Goal: Task Accomplishment & Management: Use online tool/utility

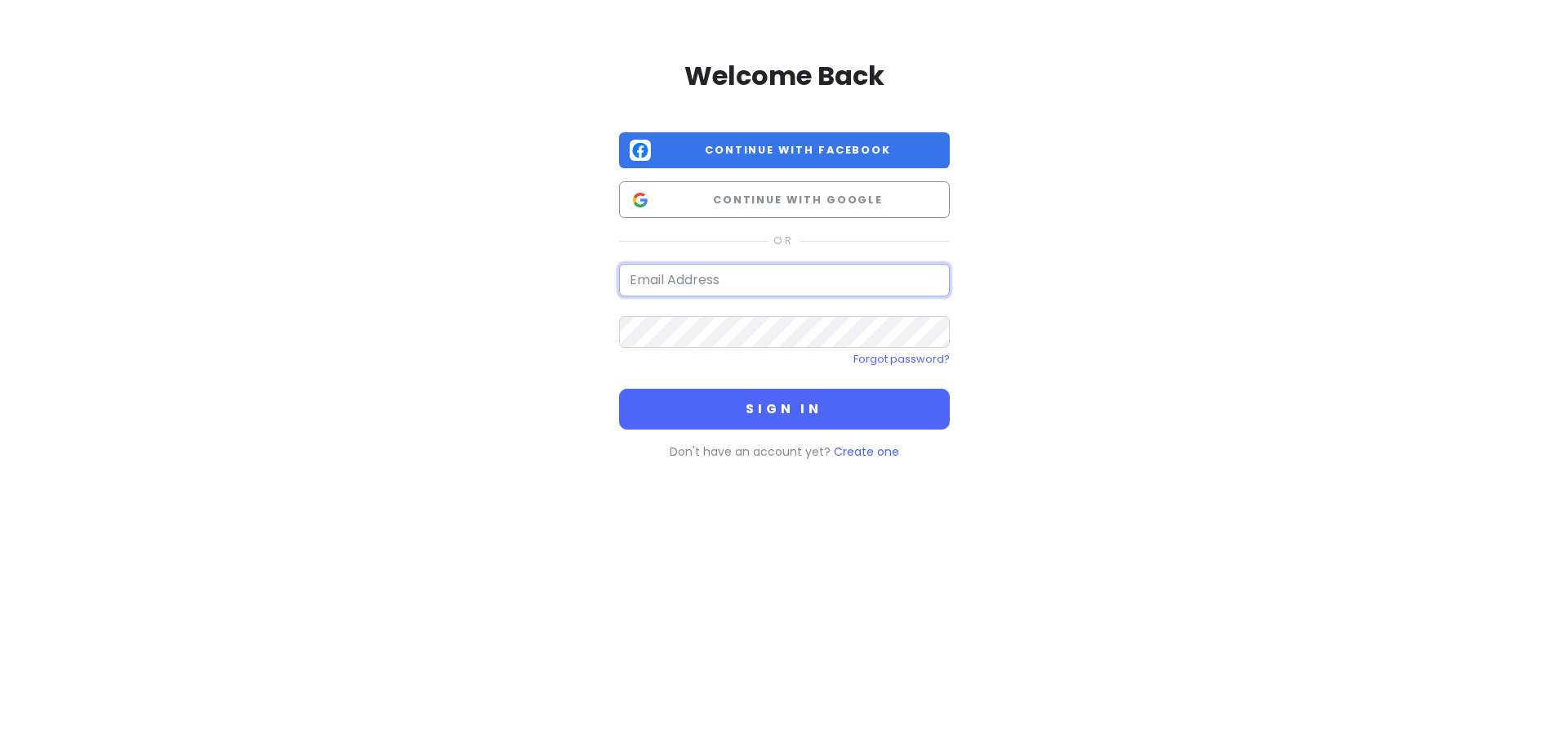
click at [743, 280] on input "email" at bounding box center [784, 280] width 330 height 33
type input "[EMAIL_ADDRESS][DOMAIN_NAME]"
click at [619, 388] on button "Sign in" at bounding box center [784, 409] width 330 height 41
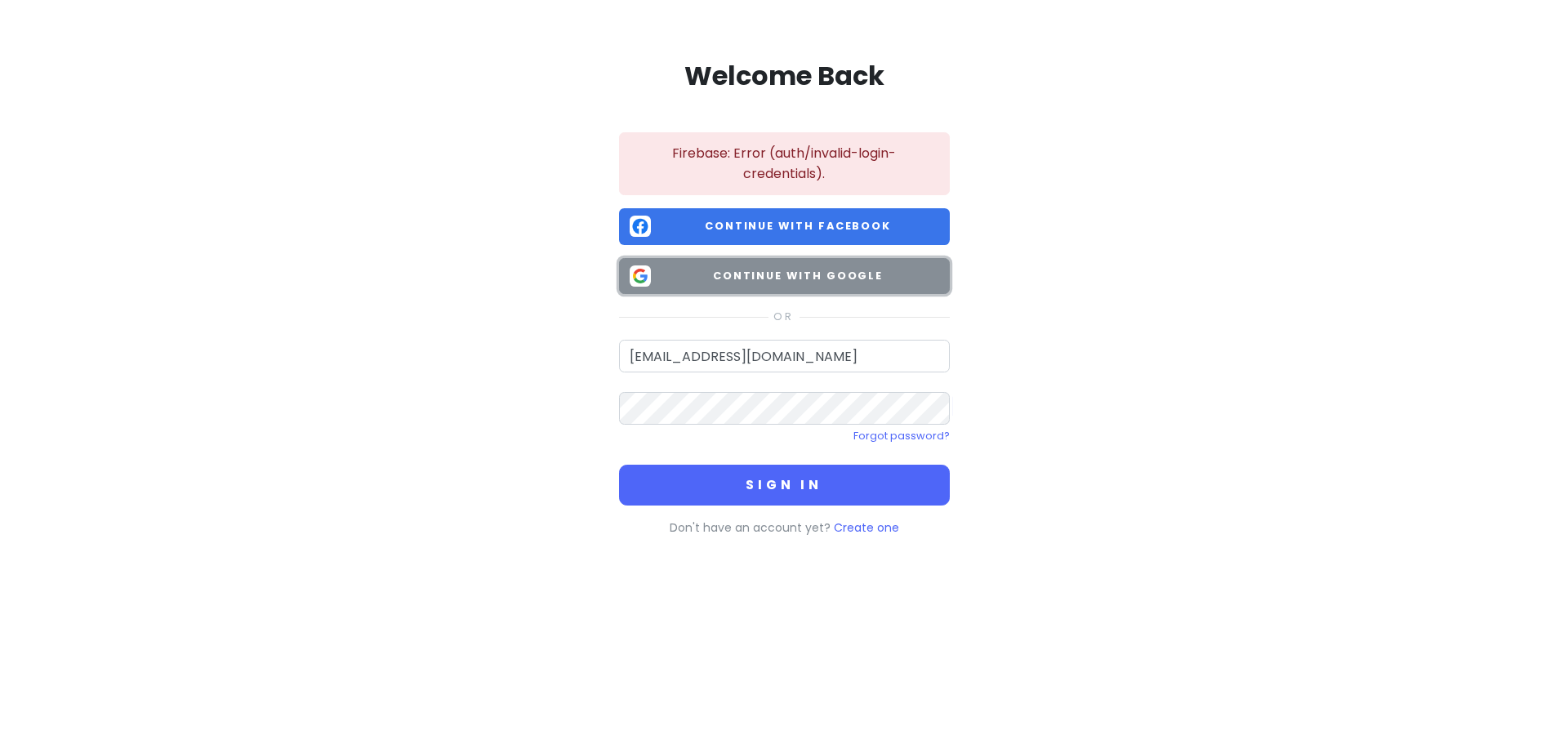
click at [856, 258] on button "Continue with Google" at bounding box center [784, 276] width 330 height 37
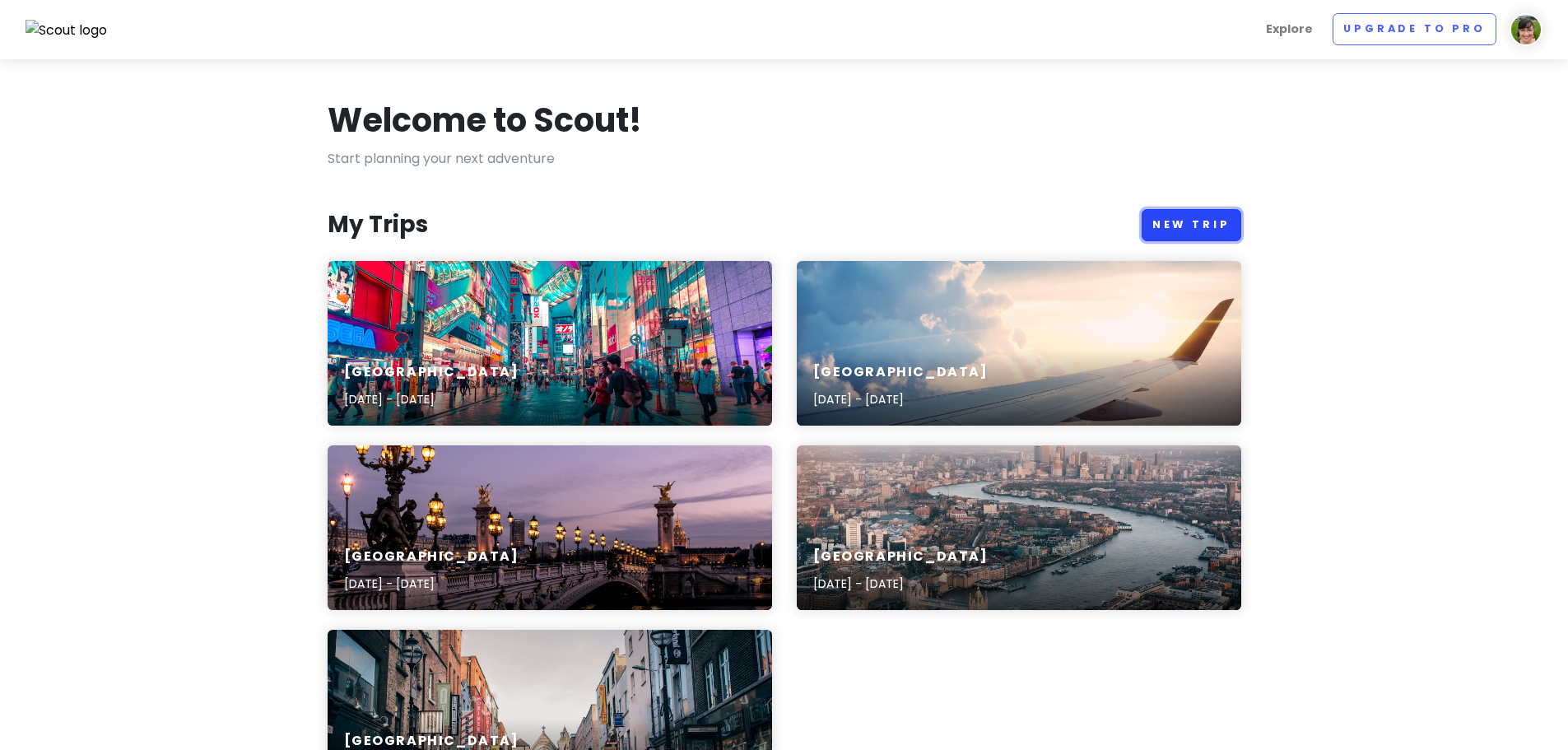
click at [1197, 222] on link "New Trip" at bounding box center [1192, 225] width 100 height 32
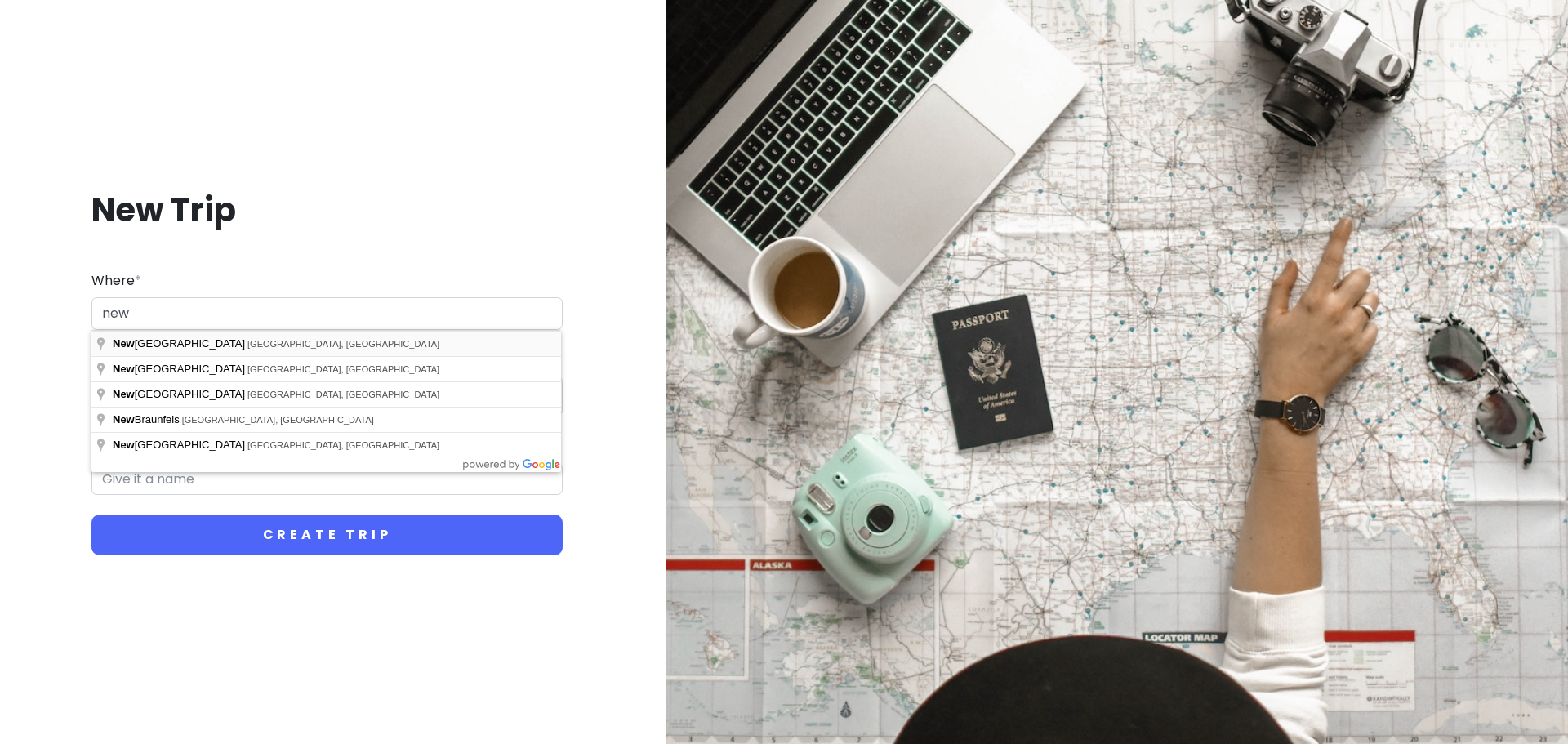
type input "[US_STATE], [GEOGRAPHIC_DATA], [GEOGRAPHIC_DATA]"
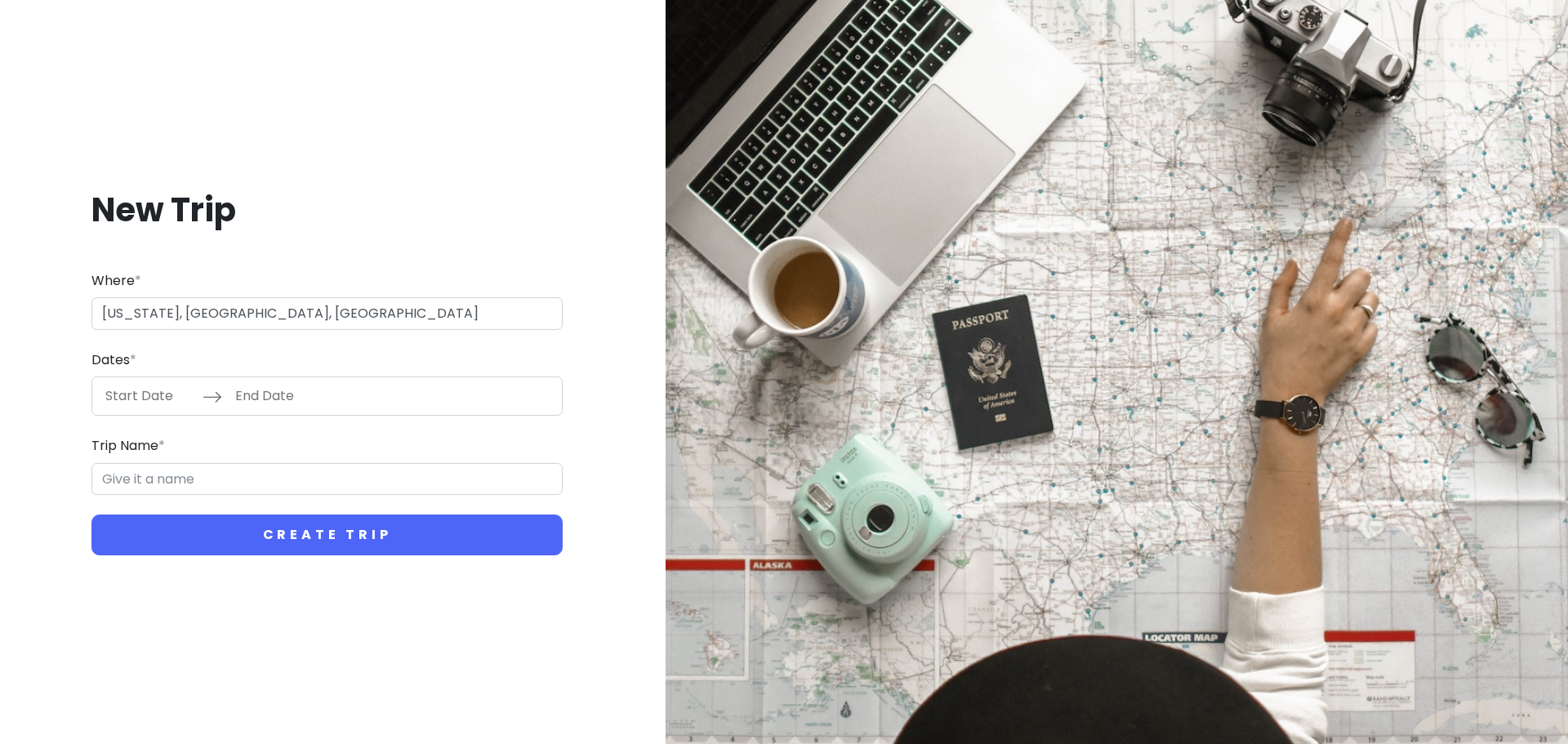
type input "[US_STATE] Trip"
click at [129, 391] on input "Start Date" at bounding box center [149, 395] width 107 height 38
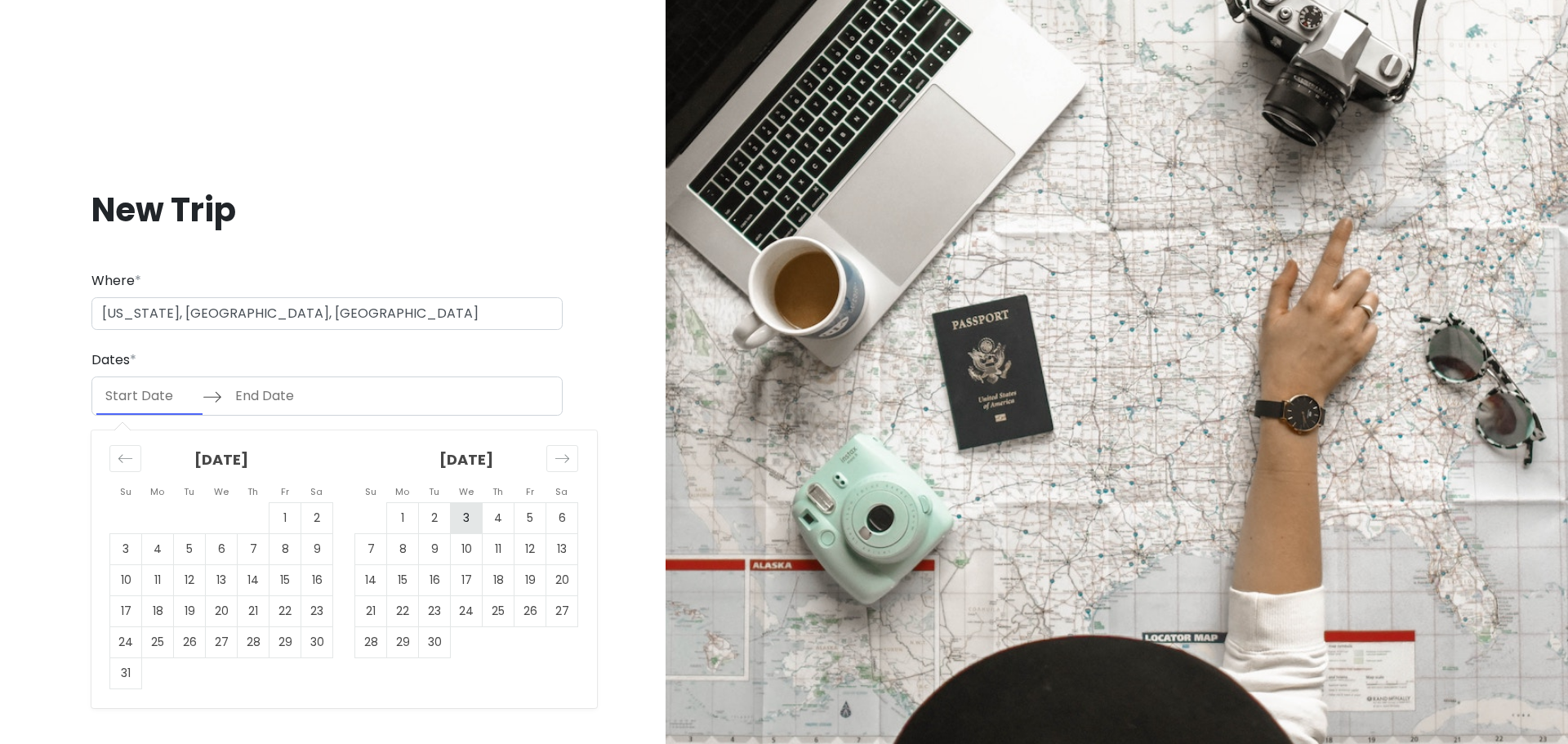
click at [475, 519] on td "3" at bounding box center [466, 518] width 32 height 31
type input "[DATE]"
click at [562, 514] on td "6" at bounding box center [562, 518] width 32 height 31
type input "[DATE]"
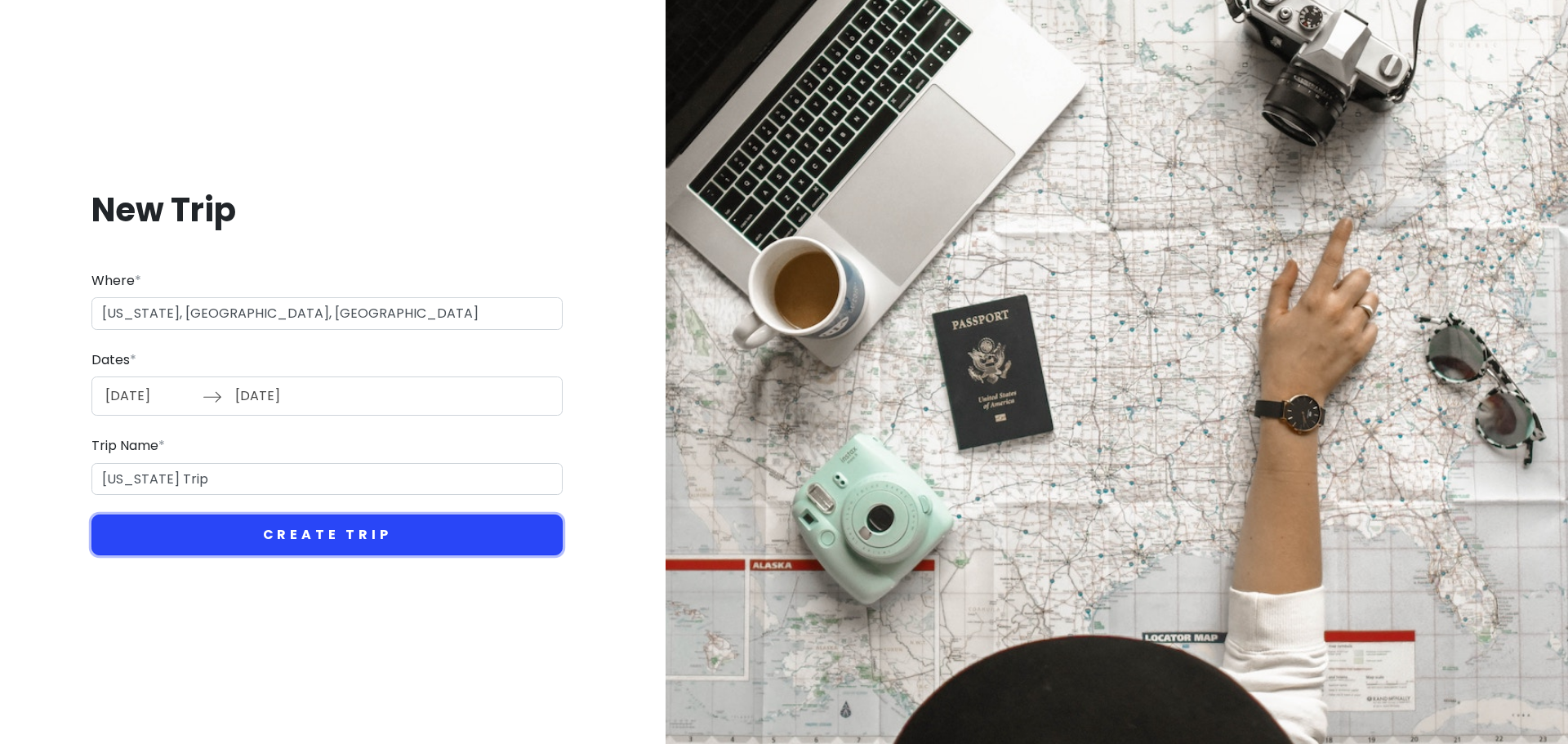
click at [285, 532] on button "Create Trip" at bounding box center [327, 535] width 471 height 41
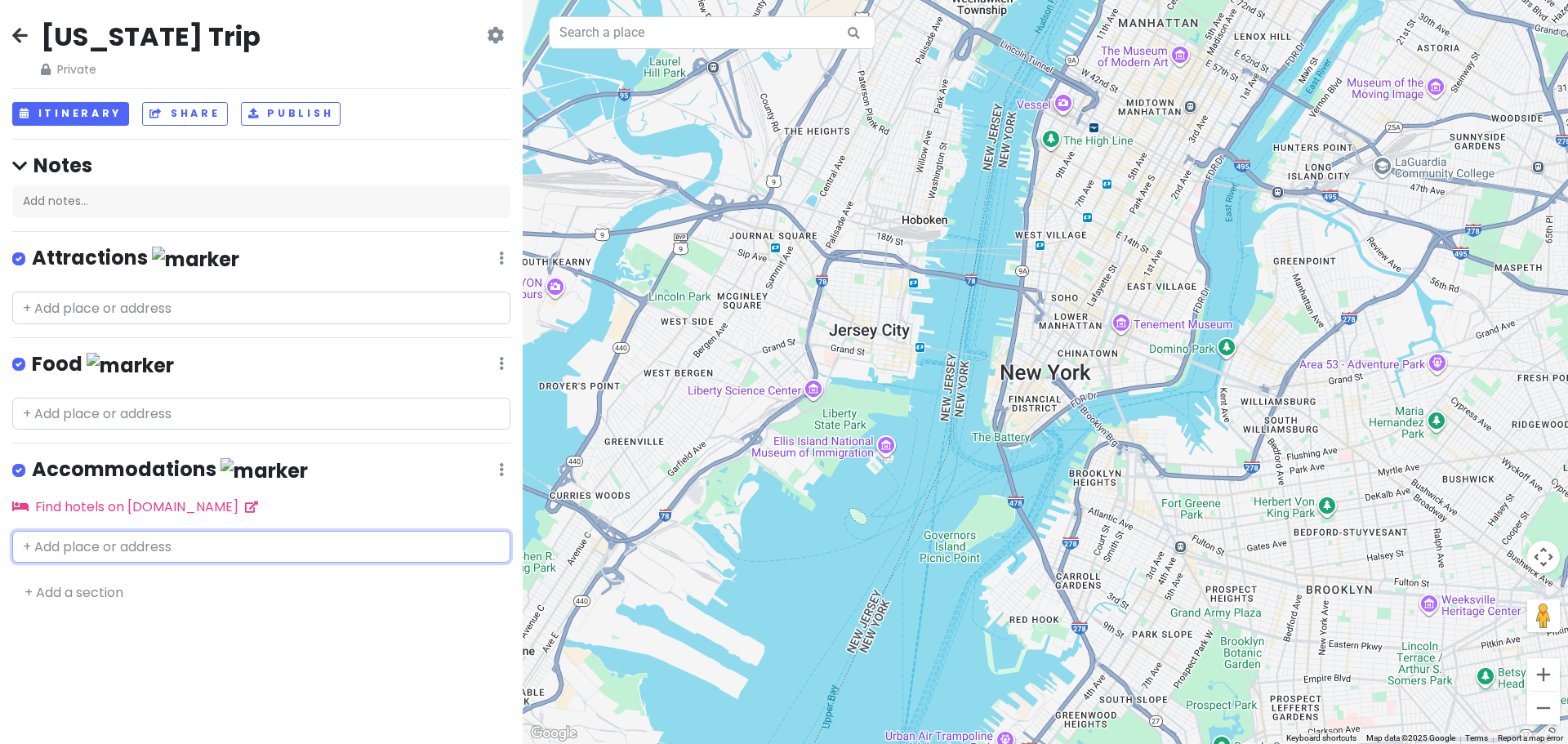
click at [106, 542] on input "text" at bounding box center [262, 547] width 498 height 33
type input "aura hotel"
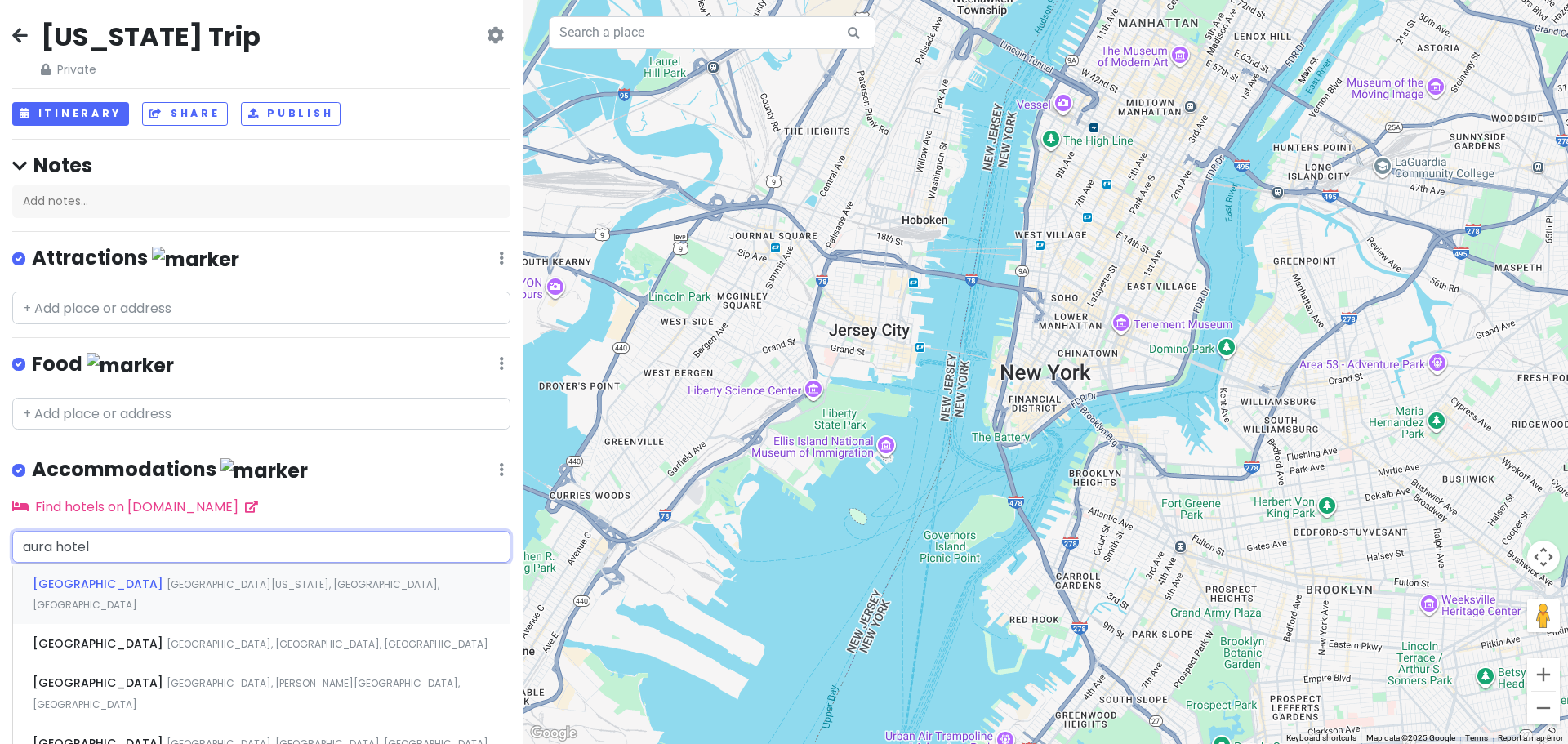
click at [199, 579] on span "[GEOGRAPHIC_DATA][US_STATE], [GEOGRAPHIC_DATA], [GEOGRAPHIC_DATA]" at bounding box center [236, 595] width 407 height 35
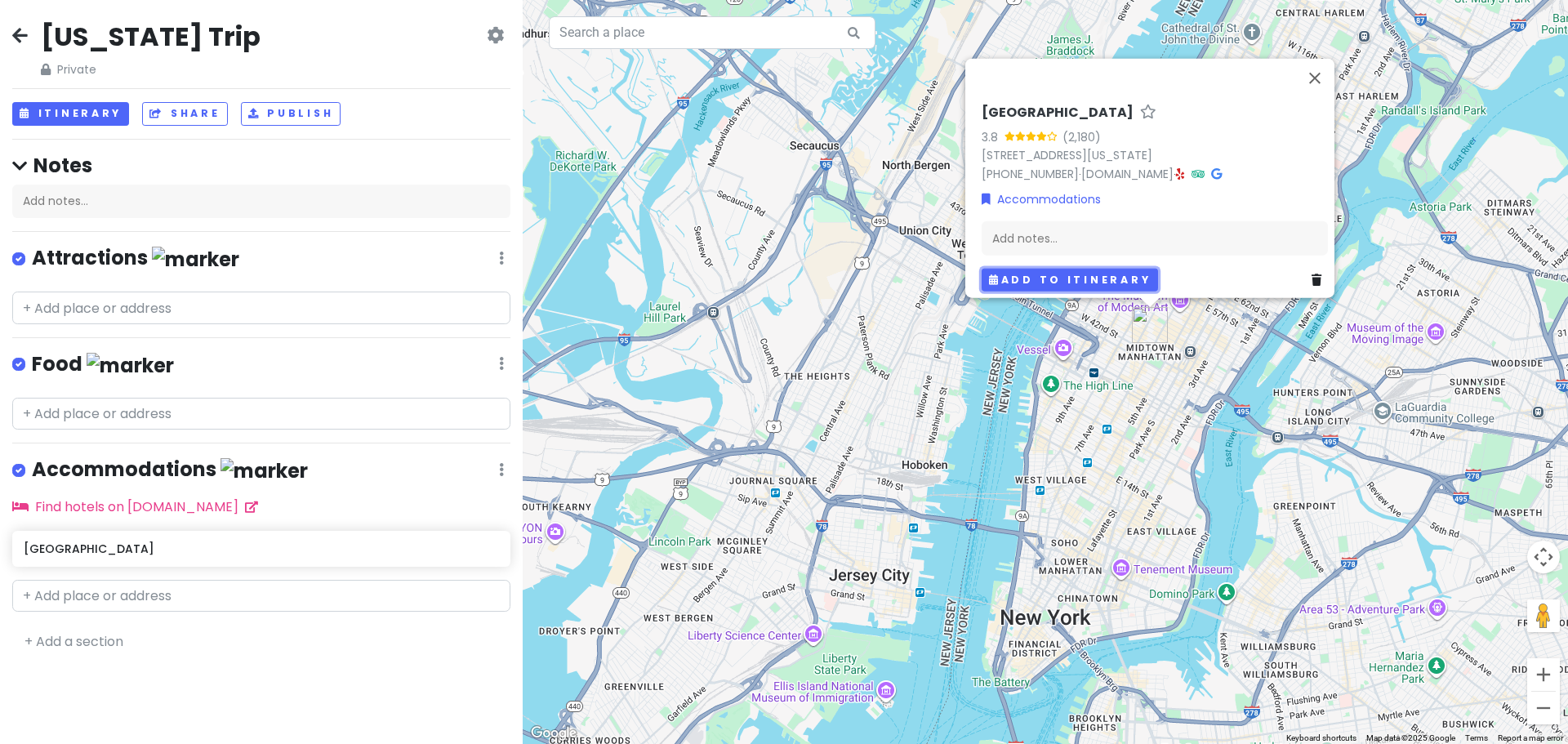
click at [1088, 267] on button "Add to itinerary" at bounding box center [1070, 279] width 176 height 23
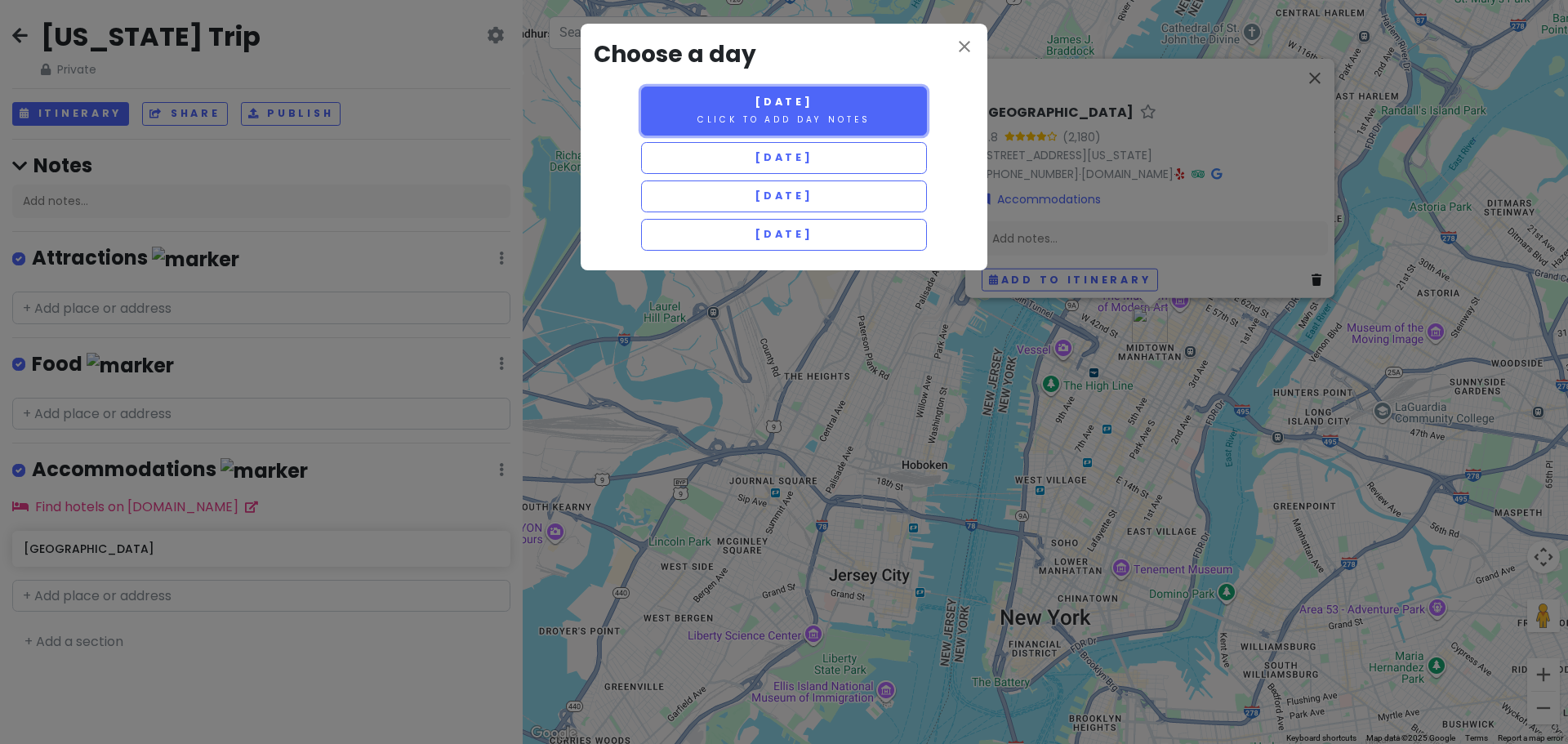
click at [833, 113] on small "Click to add day notes" at bounding box center [784, 119] width 173 height 13
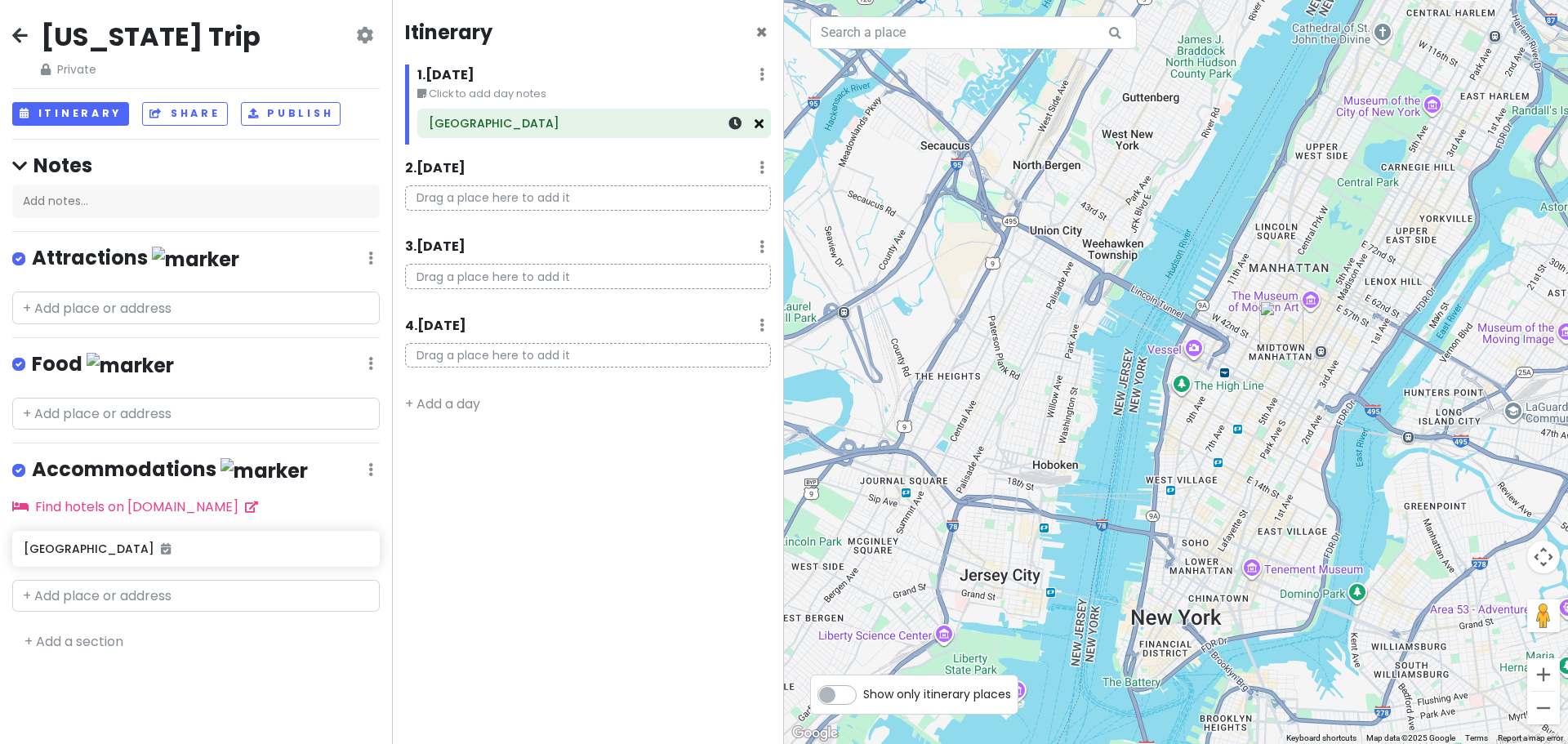
click at [758, 127] on icon at bounding box center [759, 123] width 9 height 13
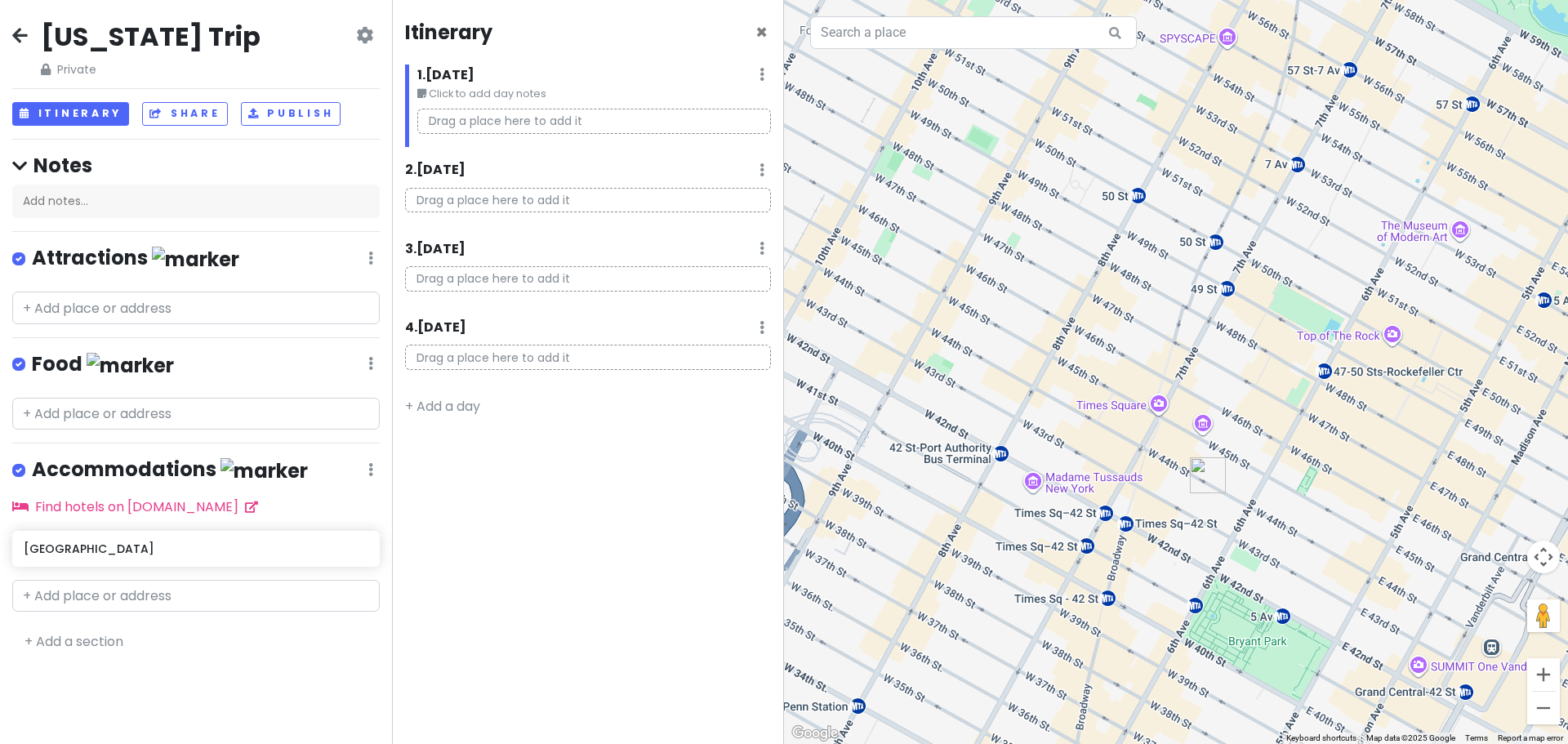
drag, startPoint x: 1225, startPoint y: 319, endPoint x: 1159, endPoint y: 569, distance: 258.6
click at [1159, 569] on div at bounding box center [1176, 372] width 784 height 744
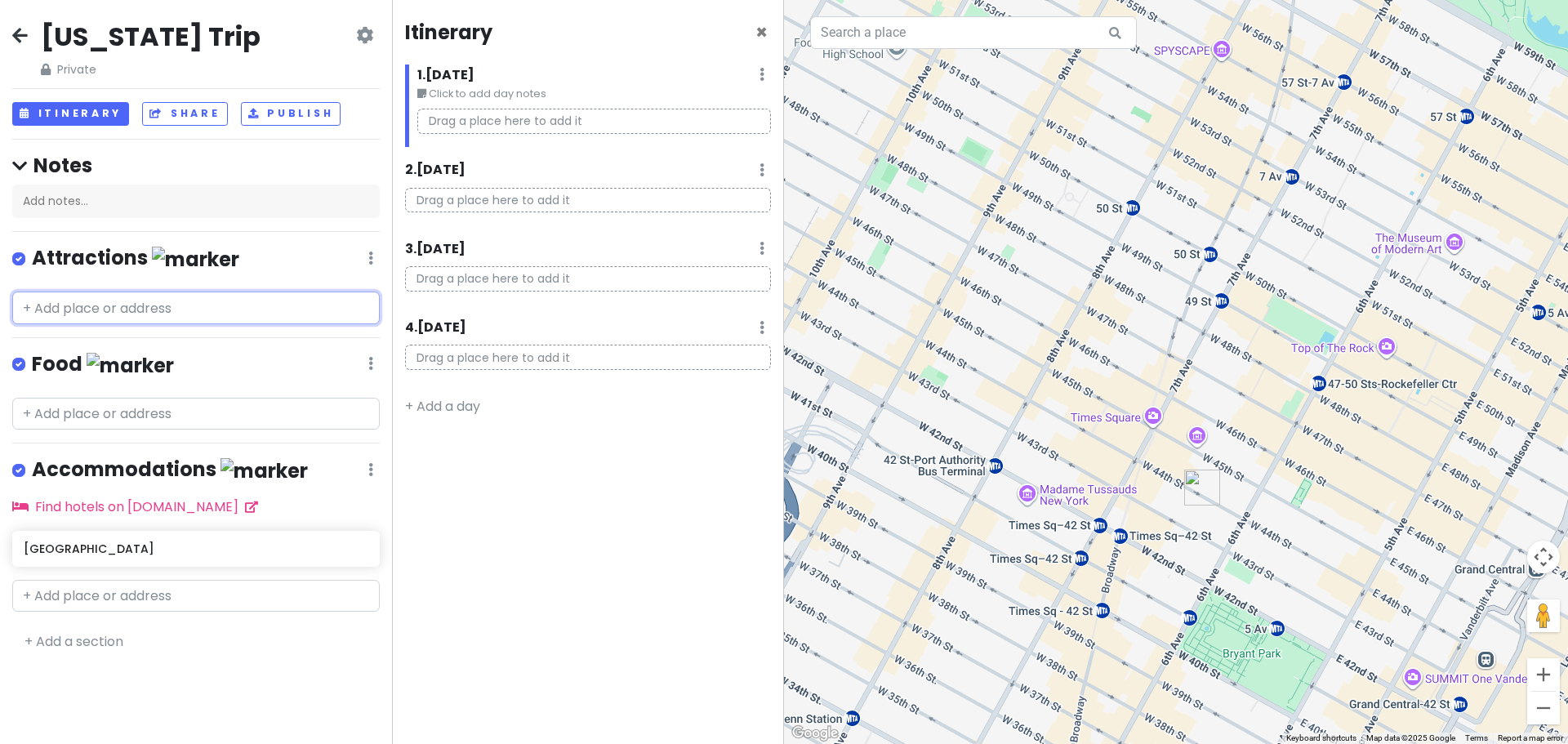
click at [150, 300] on input "text" at bounding box center [196, 308] width 367 height 33
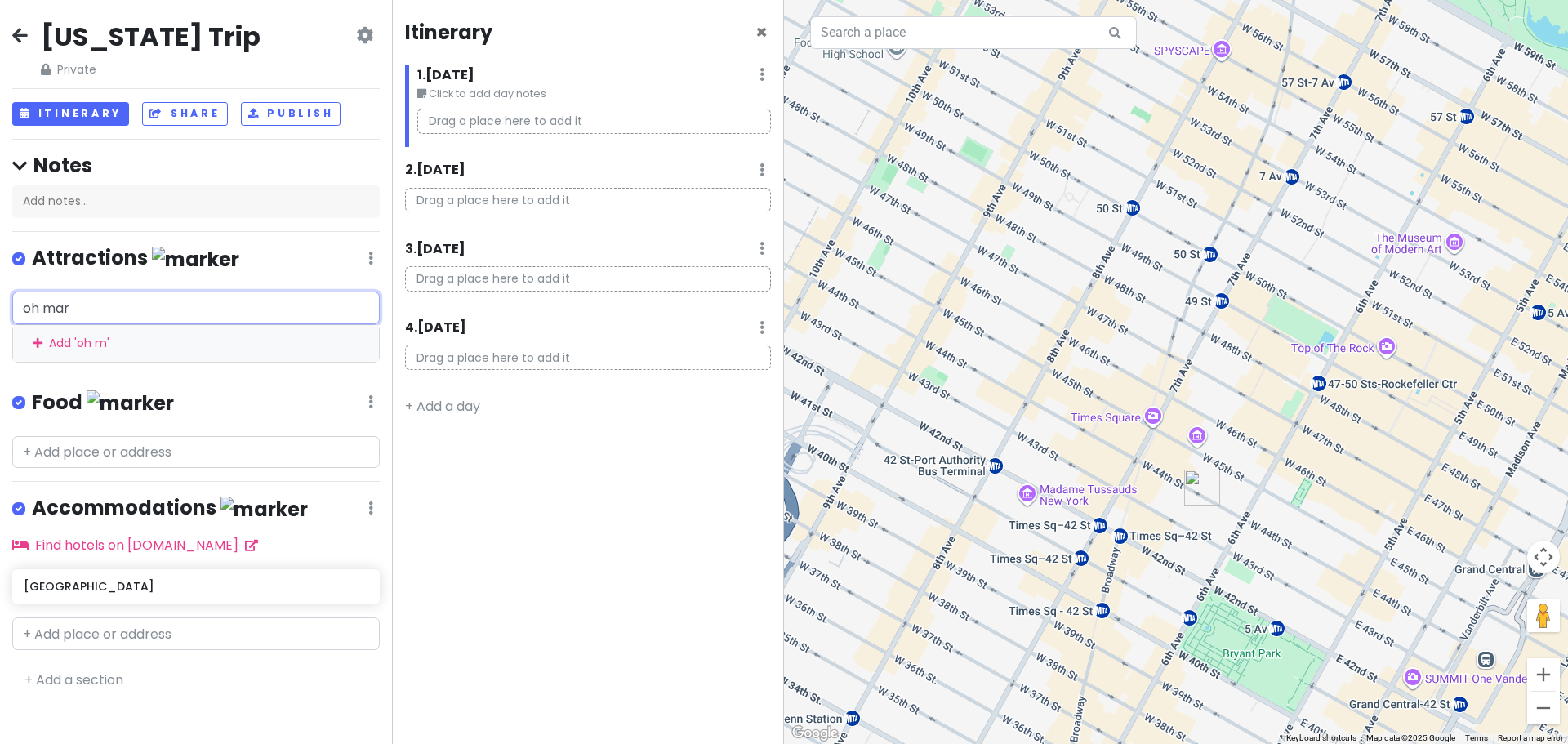
type input "oh [PERSON_NAME]"
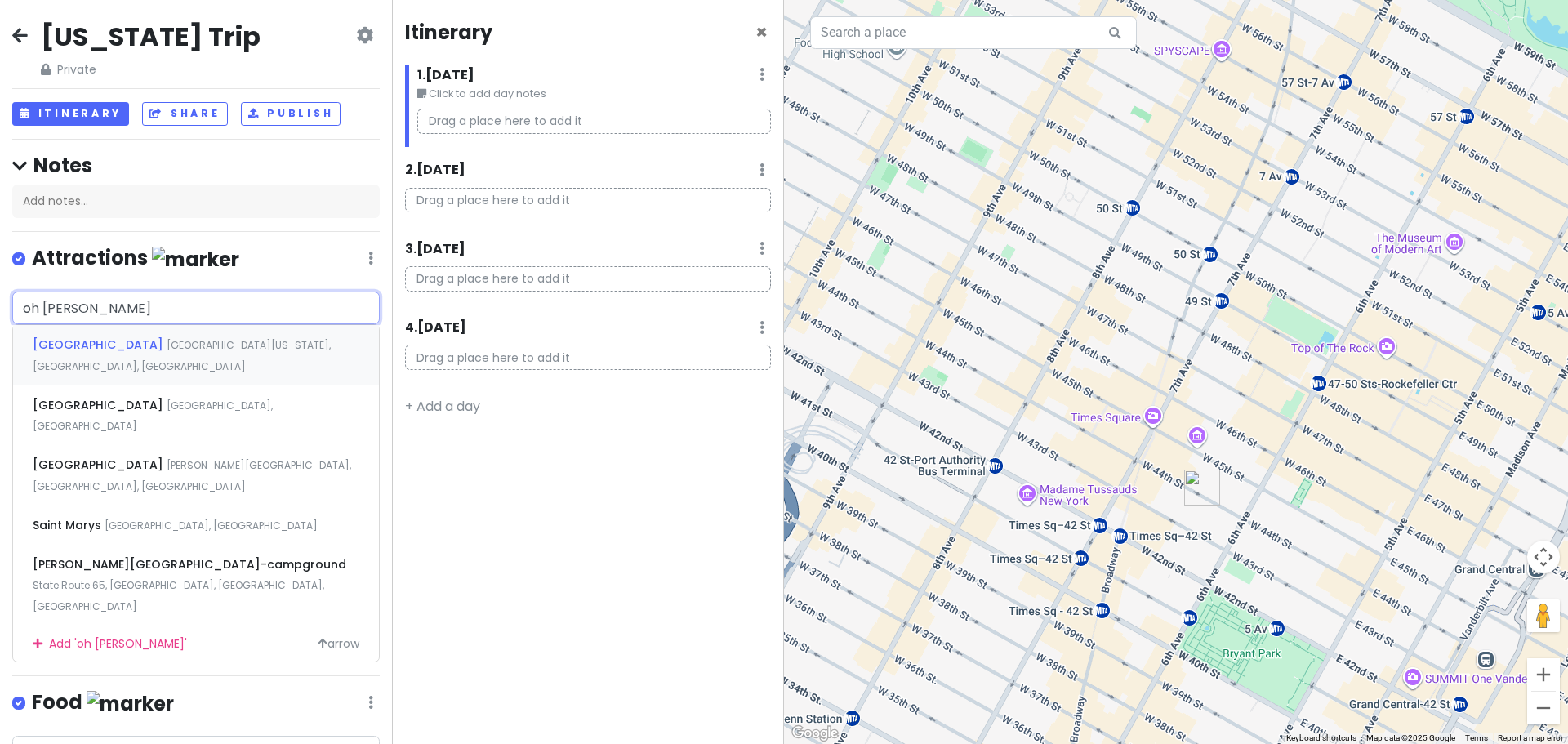
click at [159, 341] on span "[GEOGRAPHIC_DATA][US_STATE], [GEOGRAPHIC_DATA], [GEOGRAPHIC_DATA]" at bounding box center [182, 356] width 298 height 35
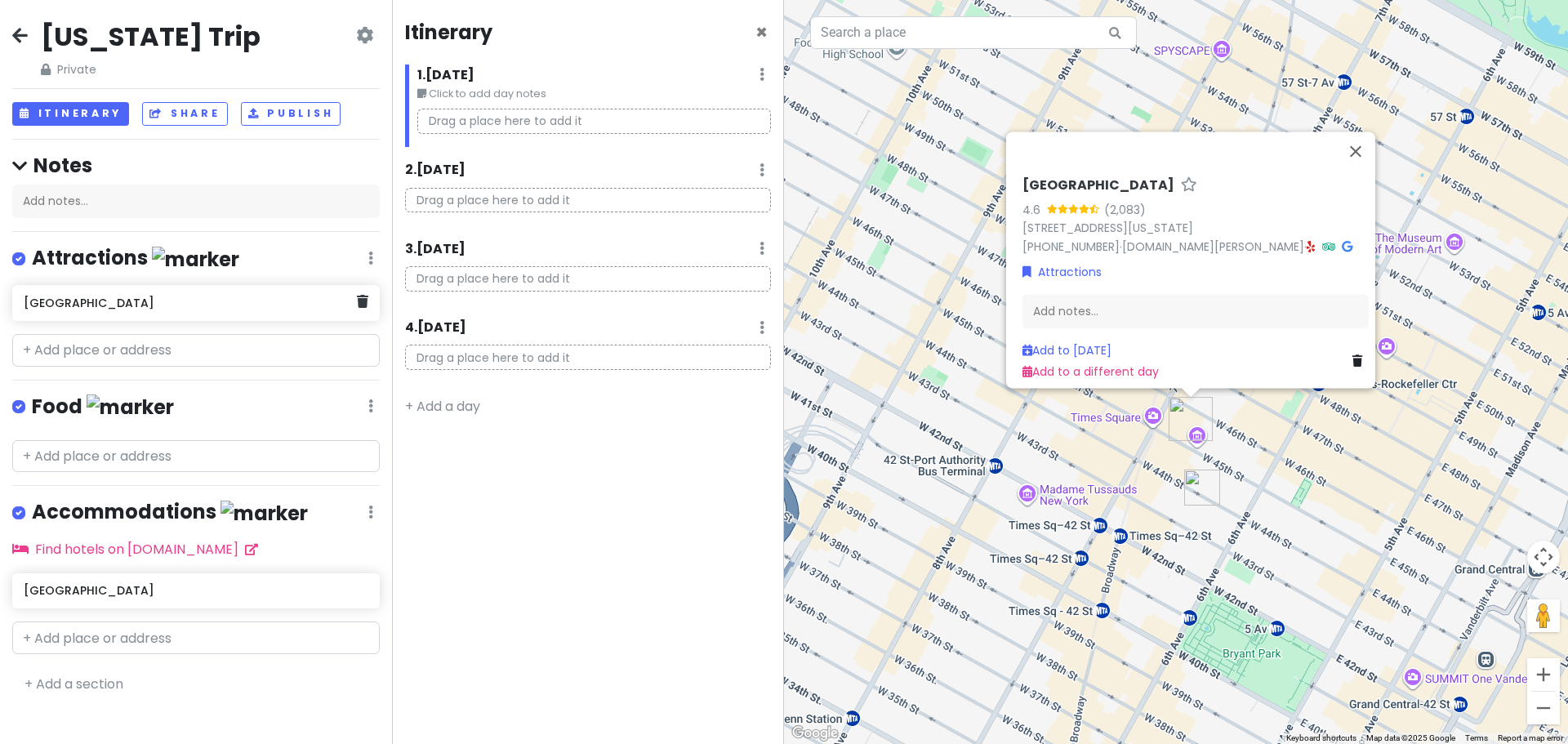
click at [235, 293] on div "[GEOGRAPHIC_DATA]" at bounding box center [189, 303] width 332 height 23
click at [88, 301] on h6 "[GEOGRAPHIC_DATA]" at bounding box center [189, 302] width 332 height 15
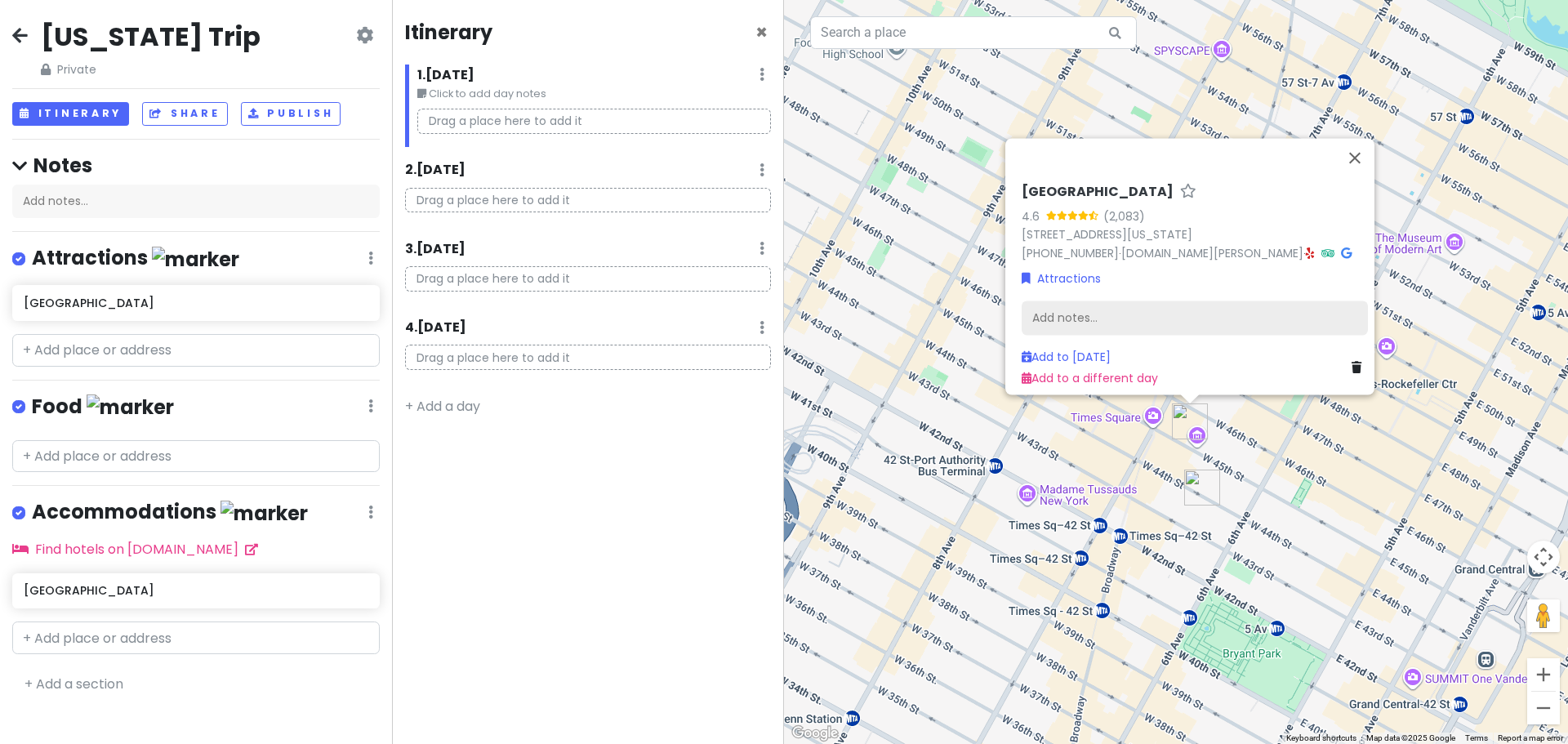
click at [1070, 309] on div "Add notes..." at bounding box center [1194, 317] width 346 height 34
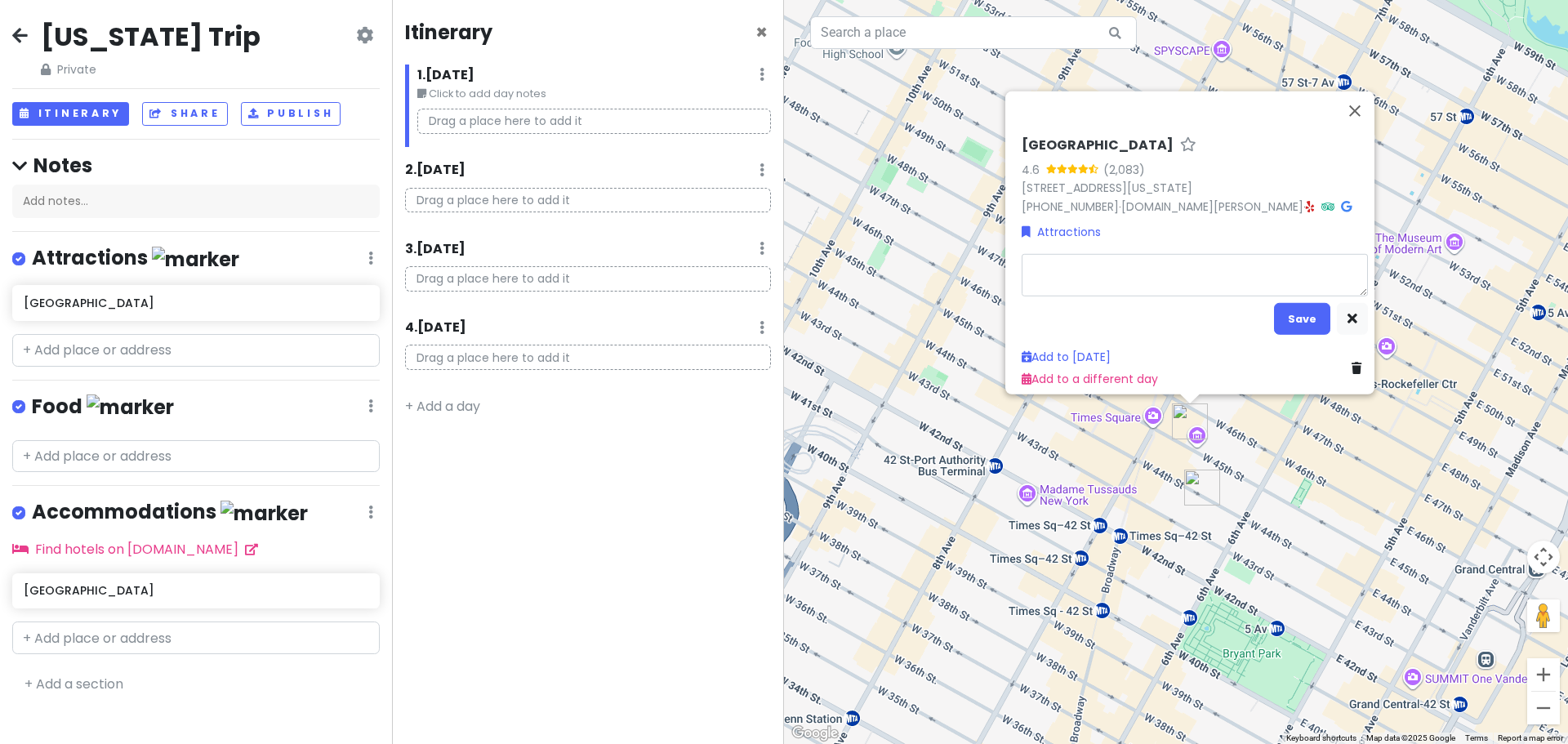
type textarea "x"
type textarea "O"
type textarea "x"
type textarea "OH"
type textarea "x"
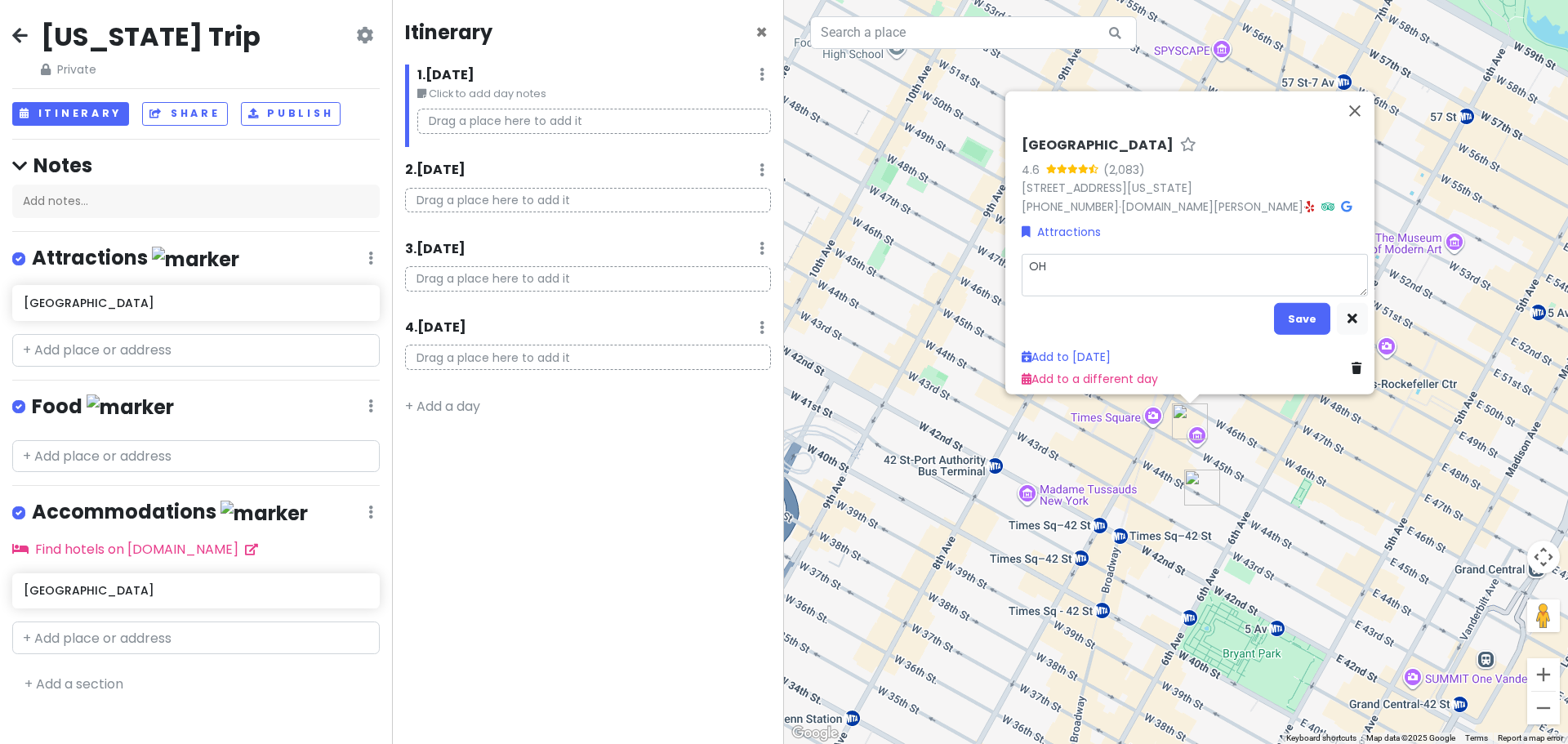
type textarea "OH,"
type textarea "x"
type textarea "OH,"
type textarea "x"
type textarea "OH, M"
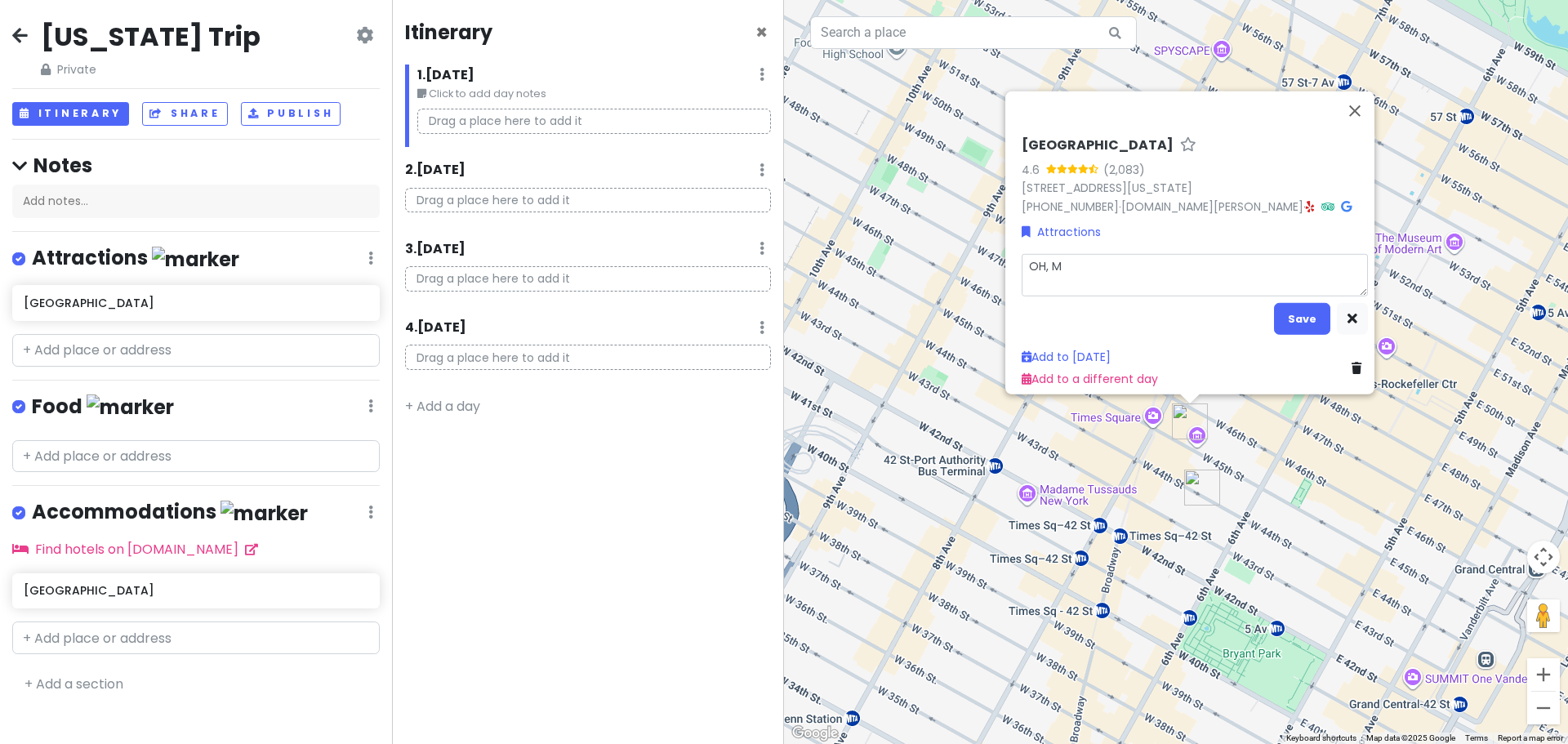
type textarea "x"
type textarea "OH, Ma"
type textarea "x"
type textarea "OH, M"
type textarea "x"
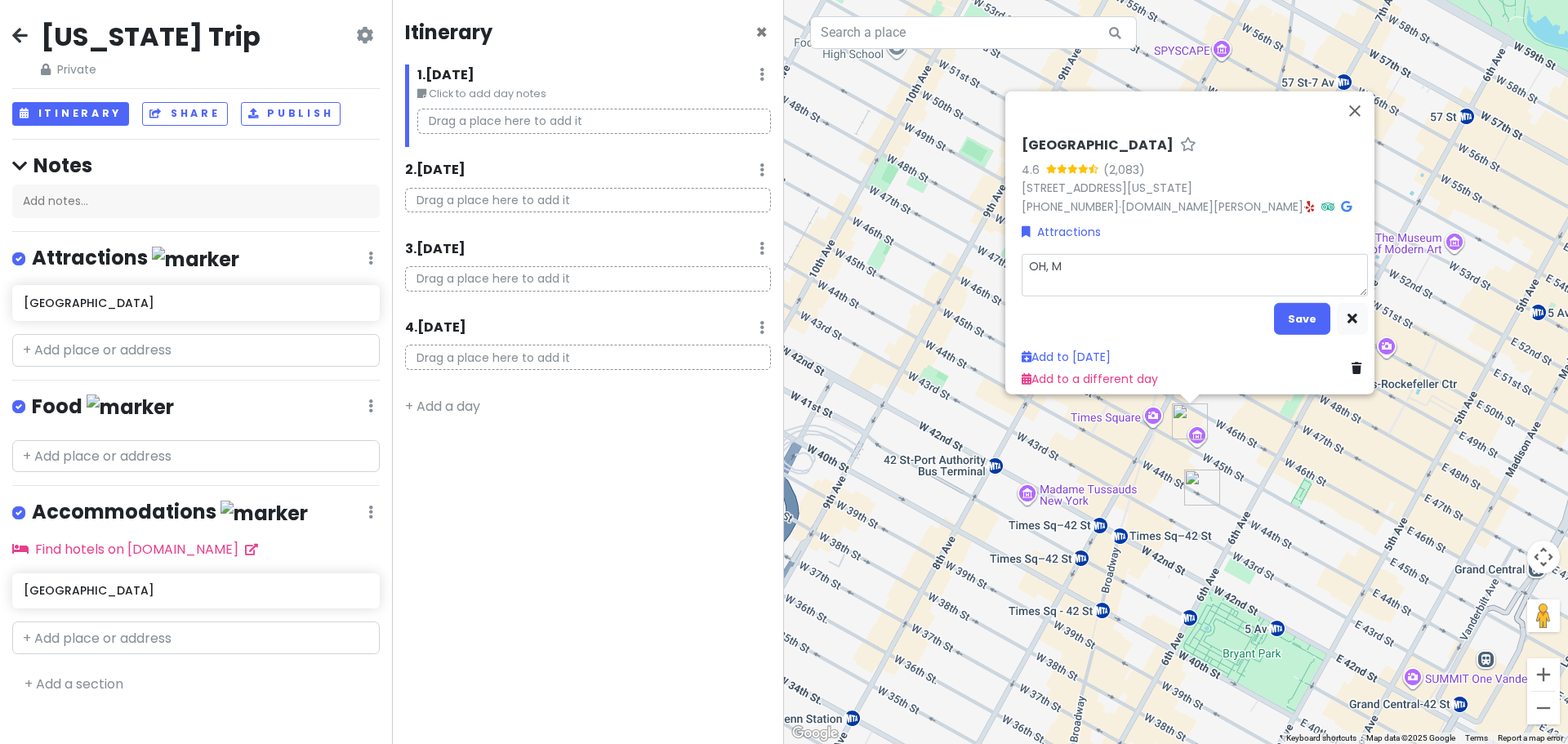
type textarea "OH,"
type textarea "x"
type textarea "OH,"
type textarea "x"
type textarea "OH"
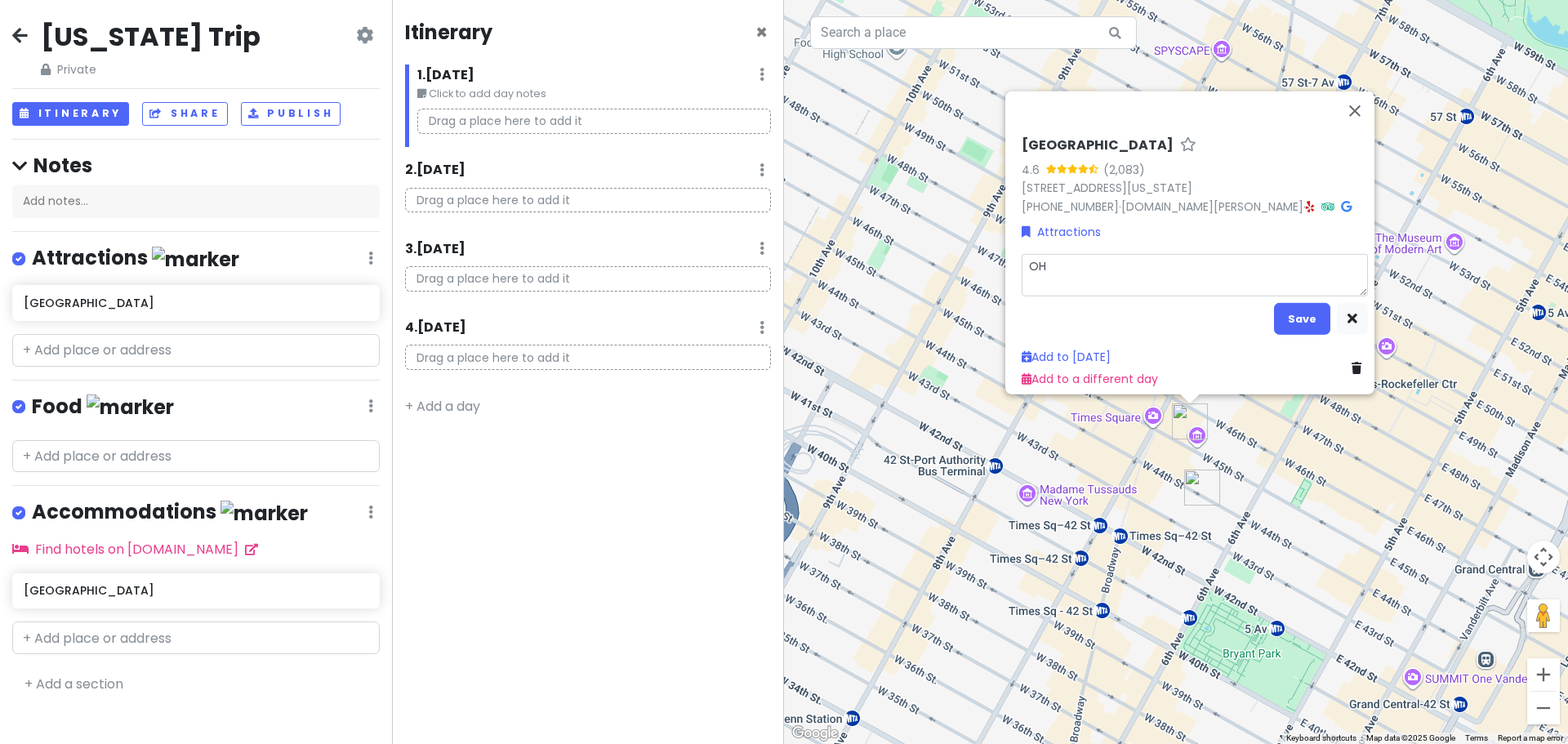
type textarea "x"
type textarea "OHh"
type textarea "x"
type textarea "OH"
type textarea "x"
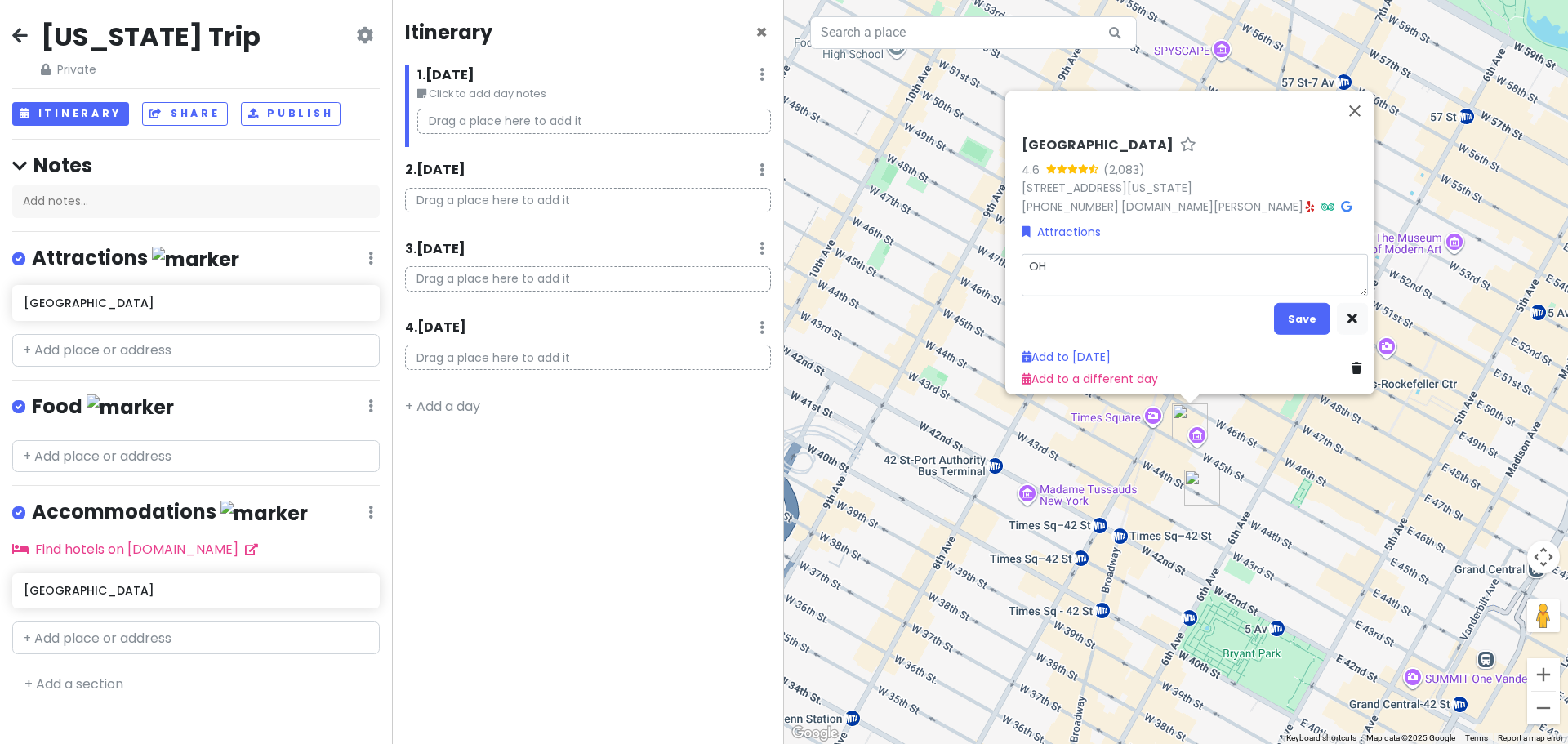
type textarea "O"
type textarea "x"
type textarea "Oh"
type textarea "x"
type textarea "Oh,"
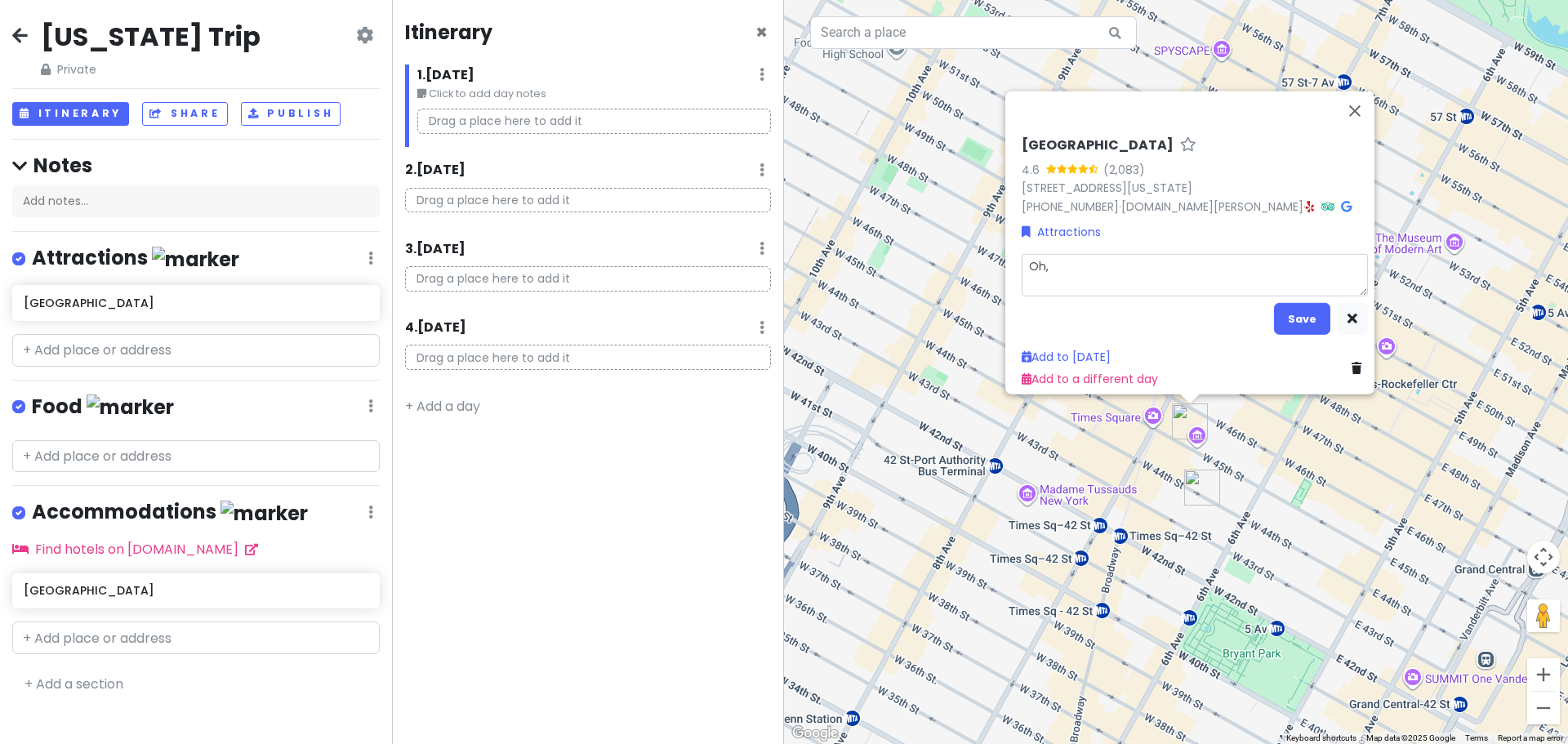
type textarea "x"
type textarea "Oh,"
type textarea "x"
type textarea "Oh, M"
type textarea "x"
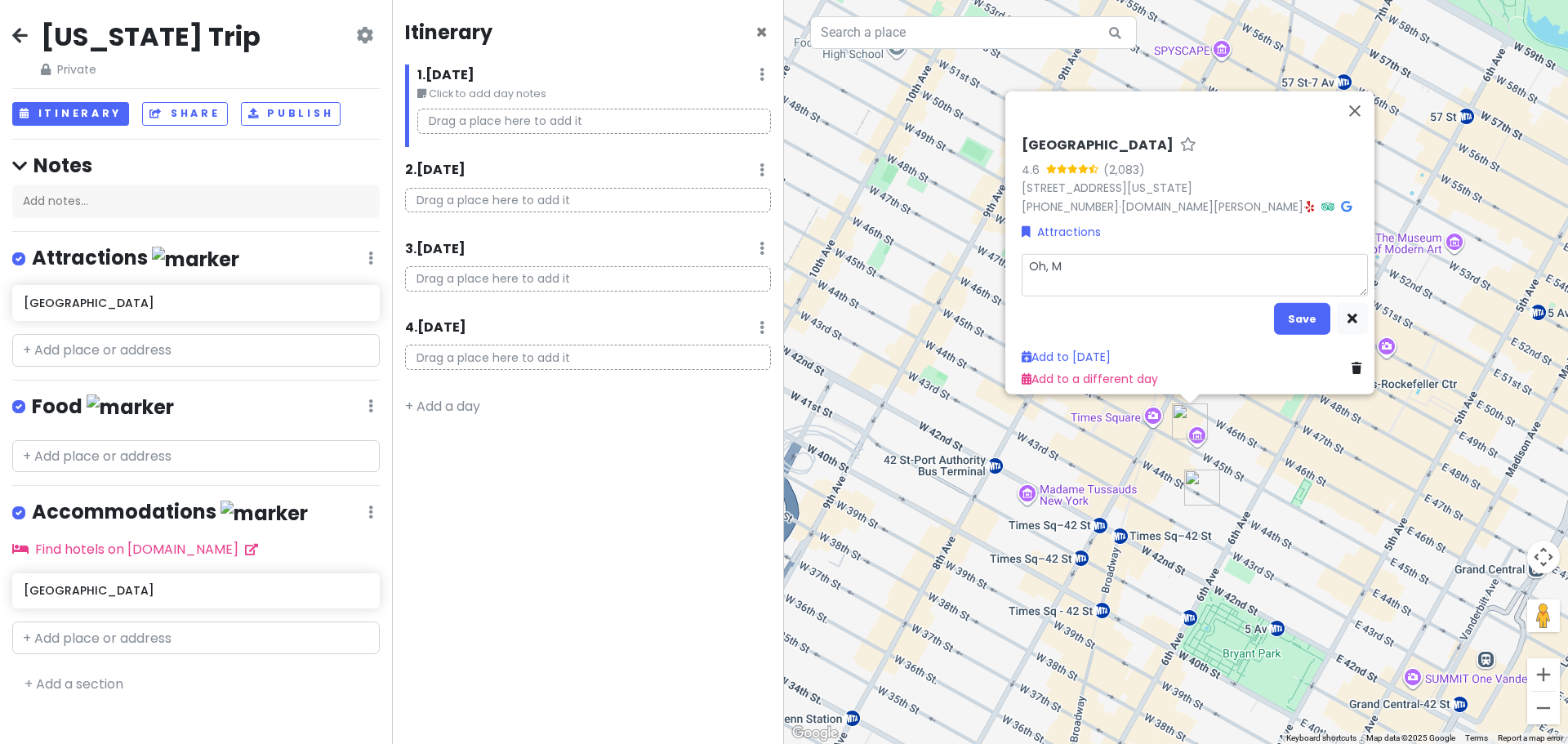
type textarea "Oh, Ma"
type textarea "x"
type textarea "Oh, Mar"
type textarea "x"
type textarea "Oh, [PERSON_NAME]"
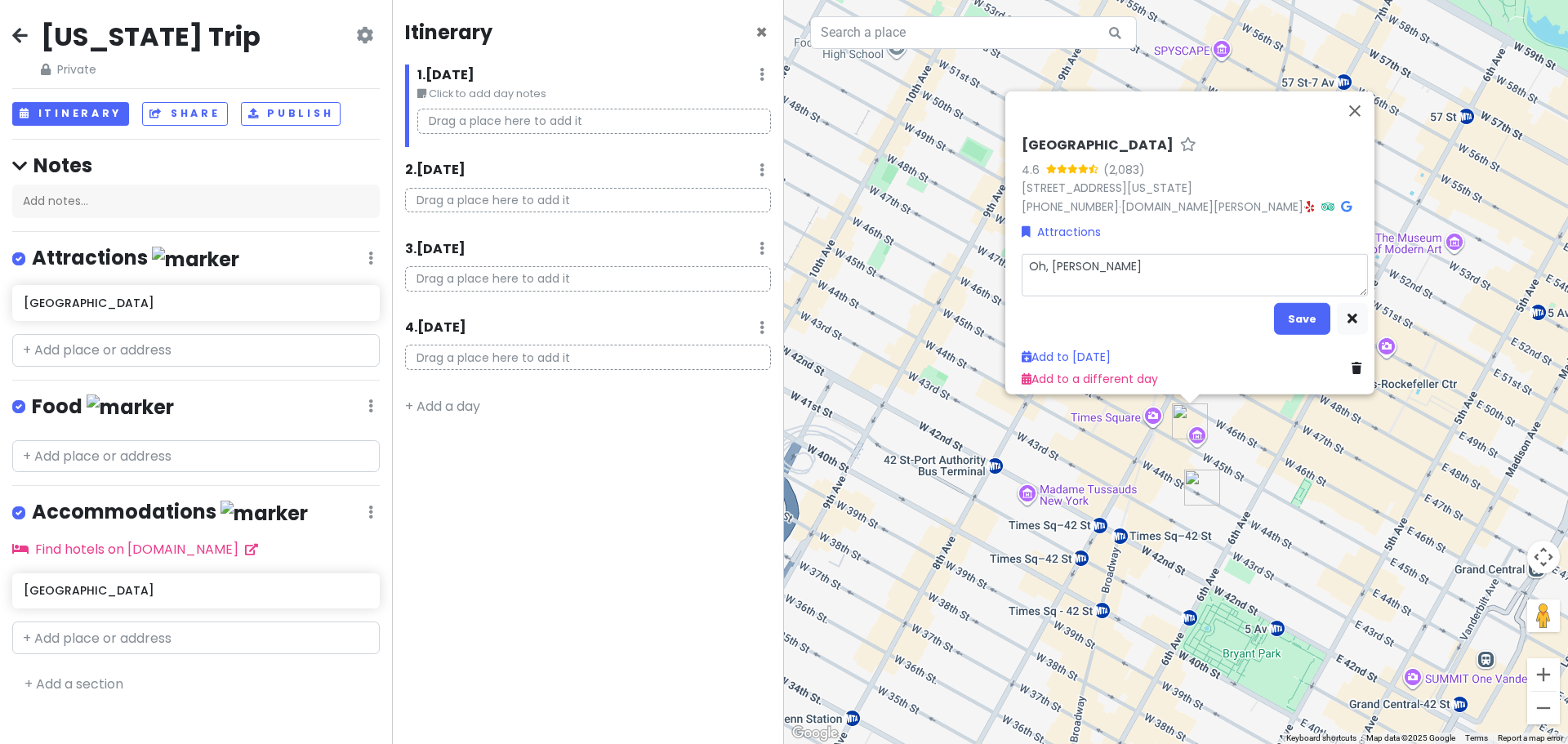
type textarea "x"
type textarea "Oh, [PERSON_NAME]!"
click at [1297, 314] on button "Save" at bounding box center [1302, 318] width 56 height 32
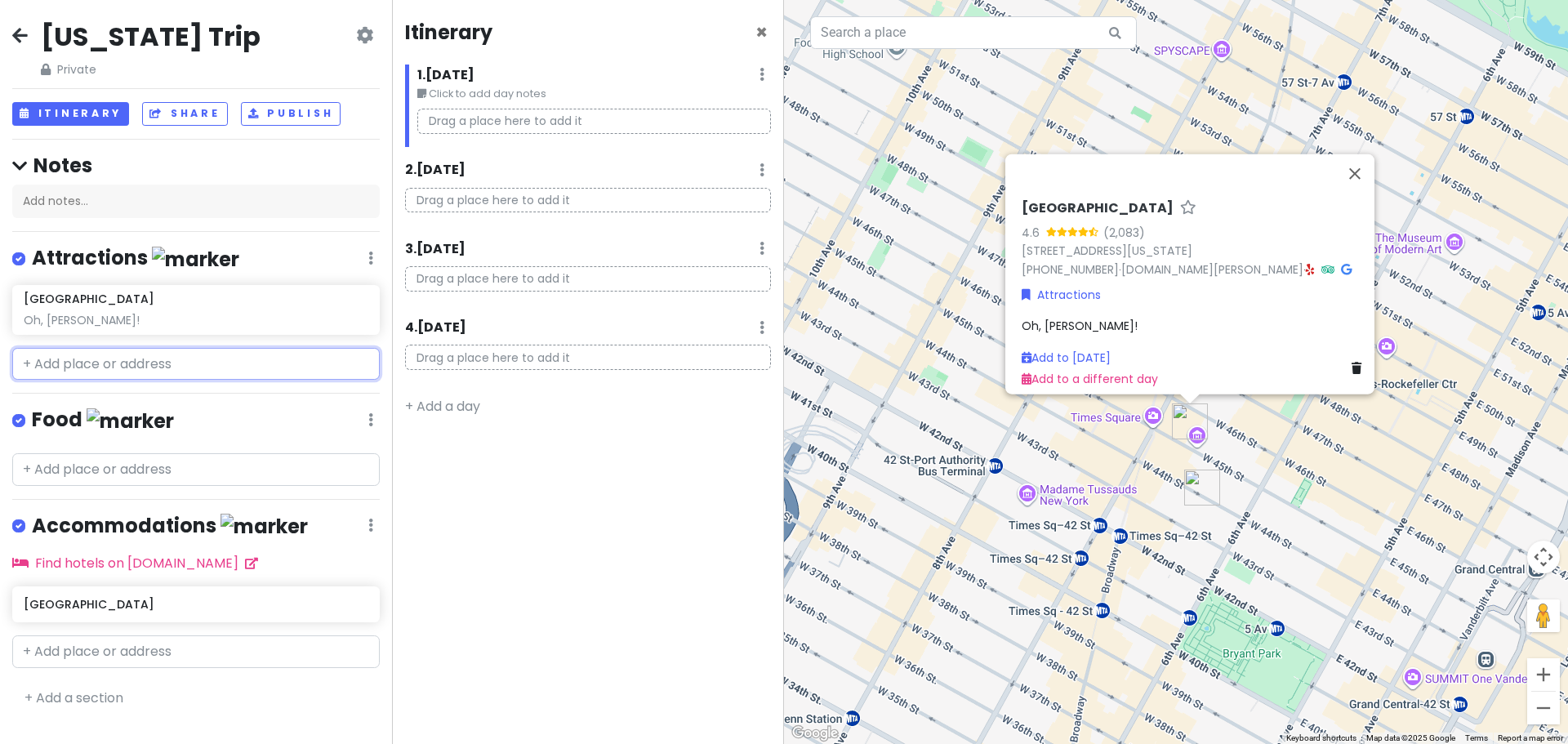
click at [178, 354] on input "text" at bounding box center [196, 364] width 367 height 33
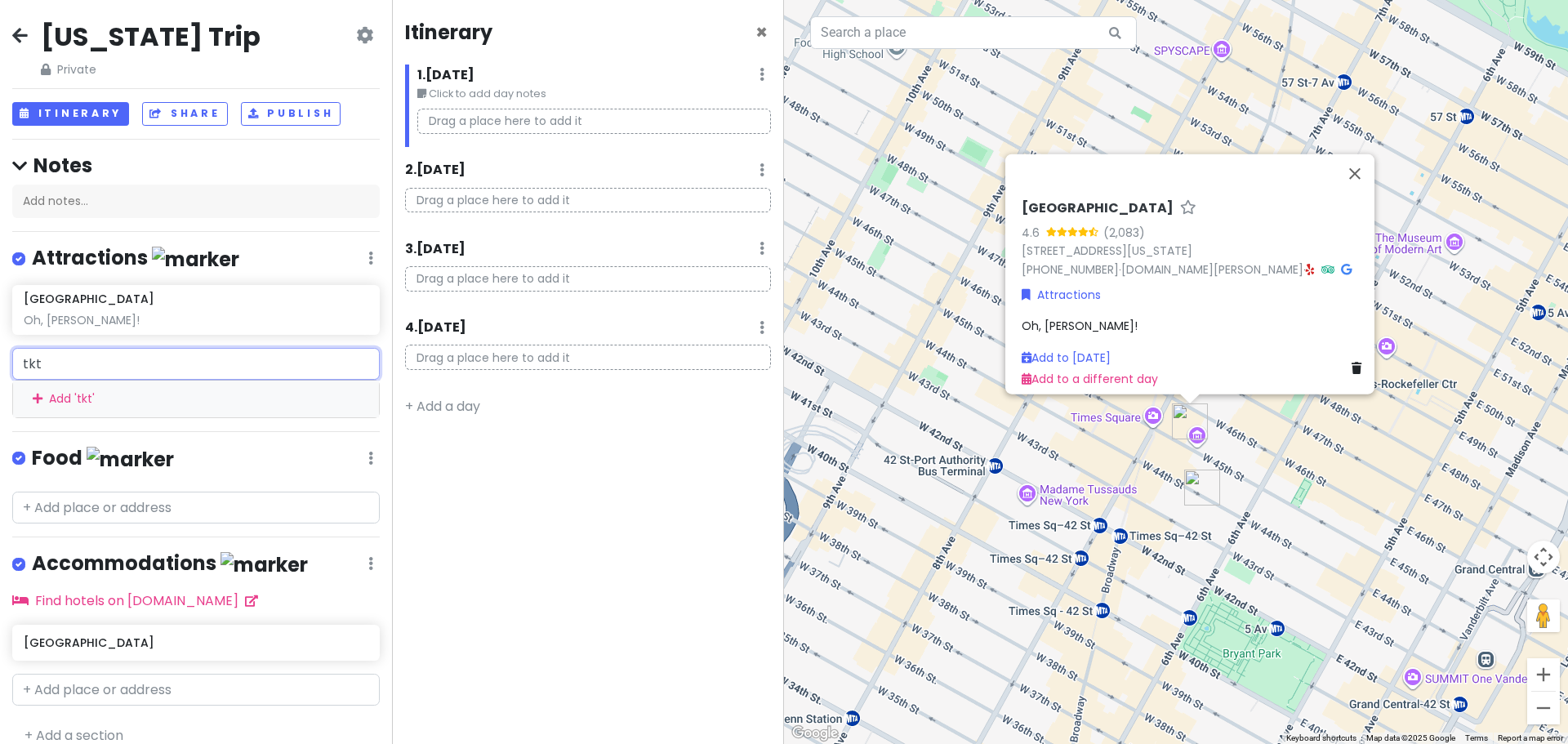
type input "tkts"
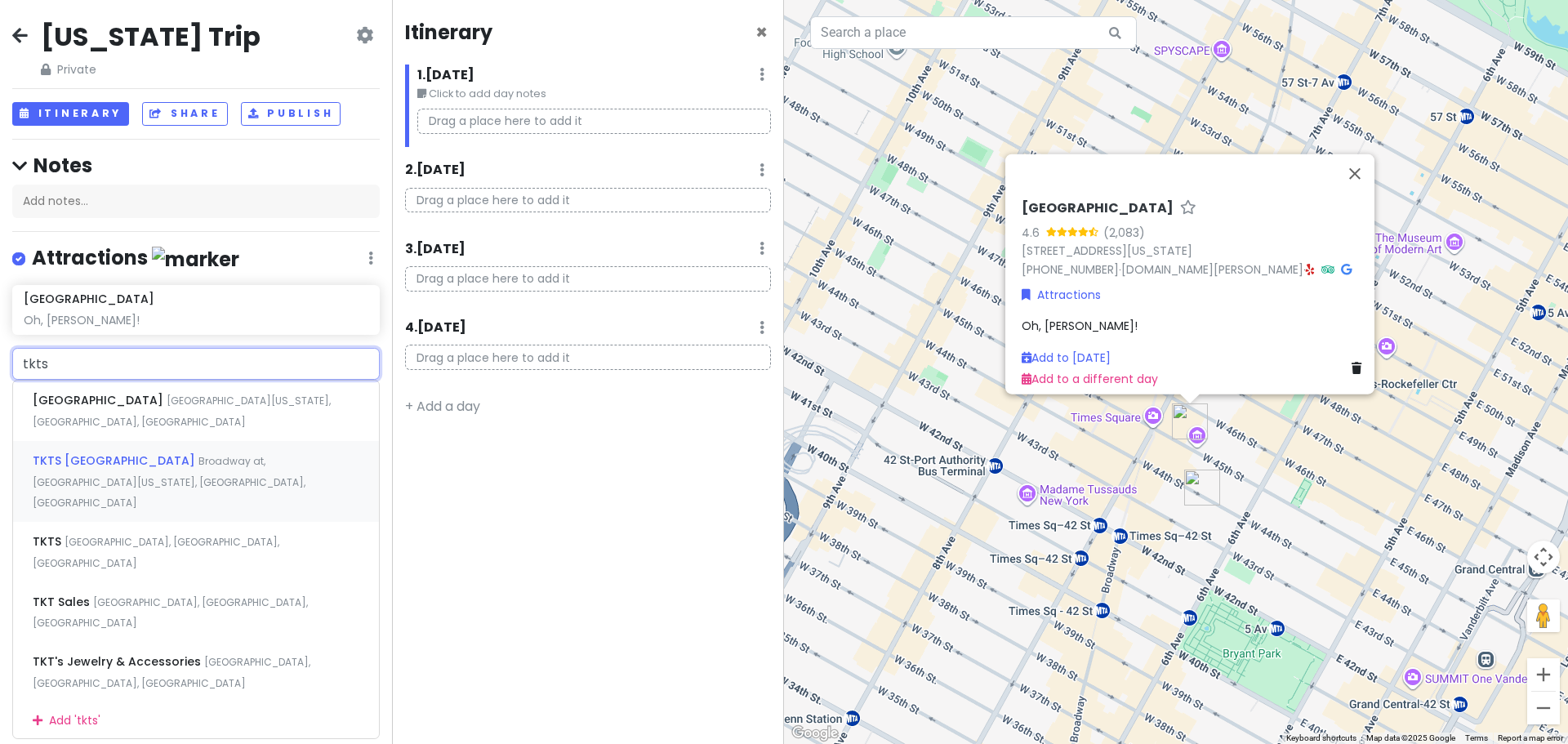
click at [158, 428] on span "Broadway at, [GEOGRAPHIC_DATA][US_STATE], [GEOGRAPHIC_DATA], [GEOGRAPHIC_DATA]" at bounding box center [182, 411] width 298 height 35
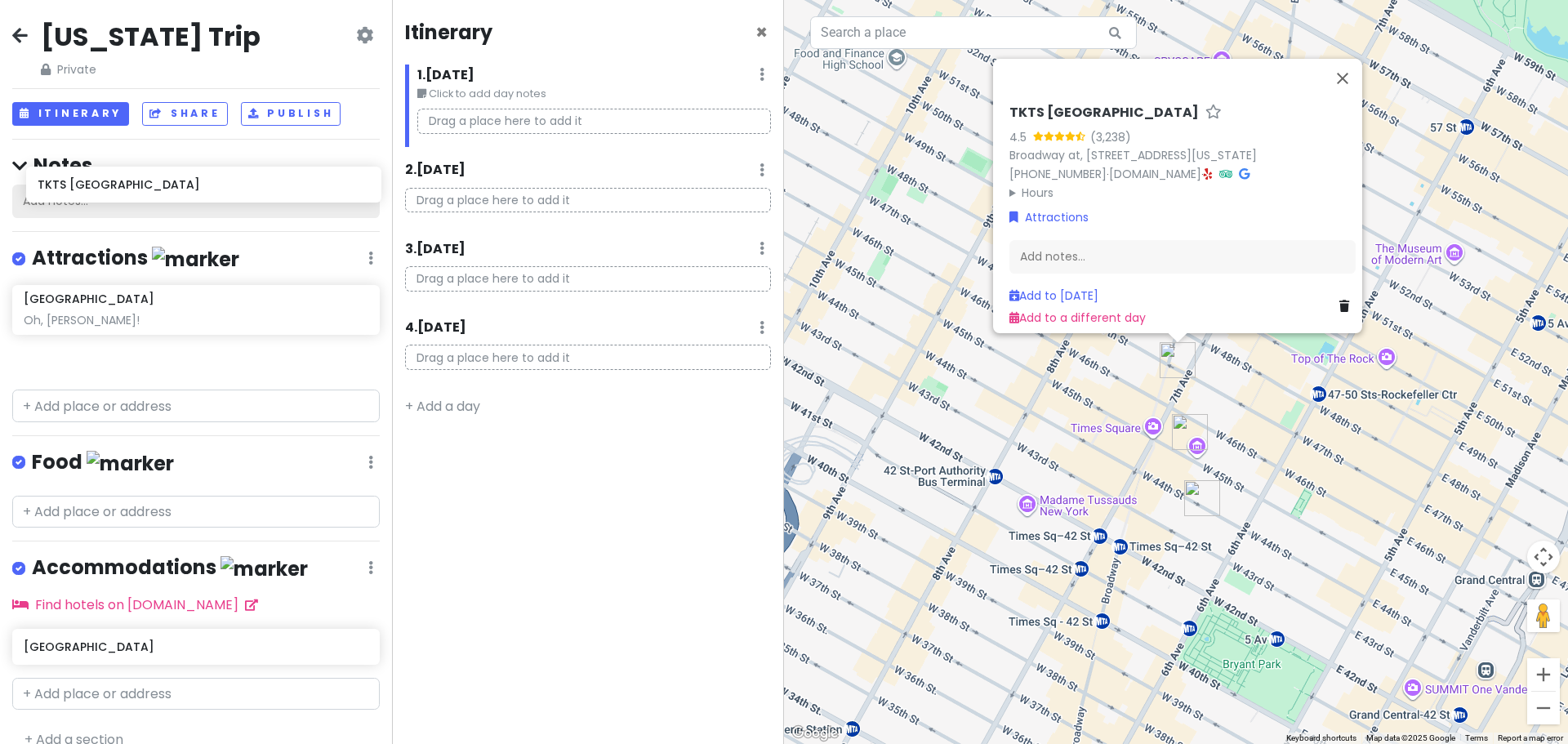
drag, startPoint x: 131, startPoint y: 362, endPoint x: 144, endPoint y: 190, distance: 172.5
click at [144, 190] on div "[US_STATE] Trip Private Change Dates Make a Copy Delete Trip Go Pro ⚡️ Give Fee…" at bounding box center [196, 372] width 392 height 744
click at [1352, 70] on button "Close" at bounding box center [1342, 78] width 39 height 39
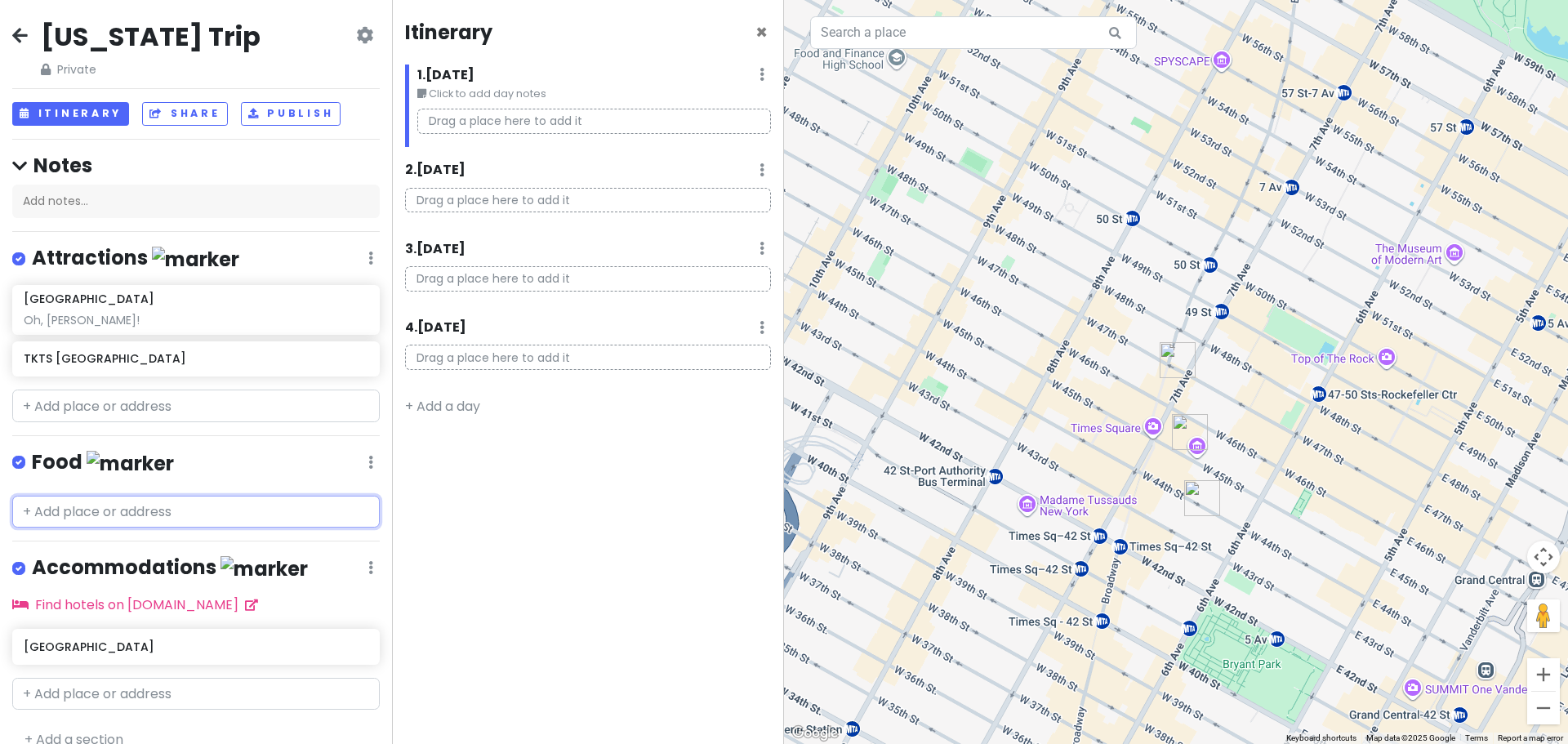
click at [178, 503] on input "text" at bounding box center [196, 512] width 367 height 33
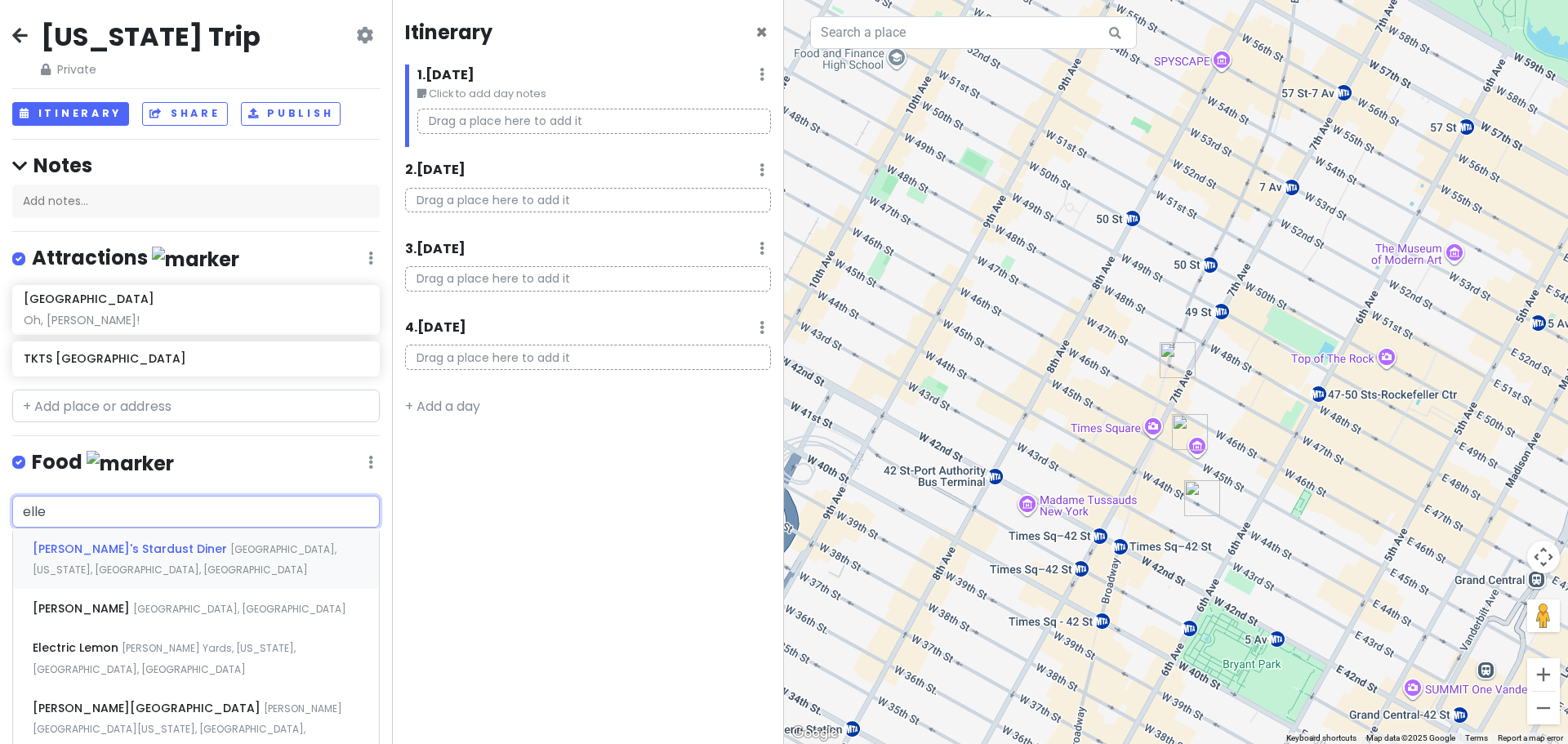
type input "[PERSON_NAME]"
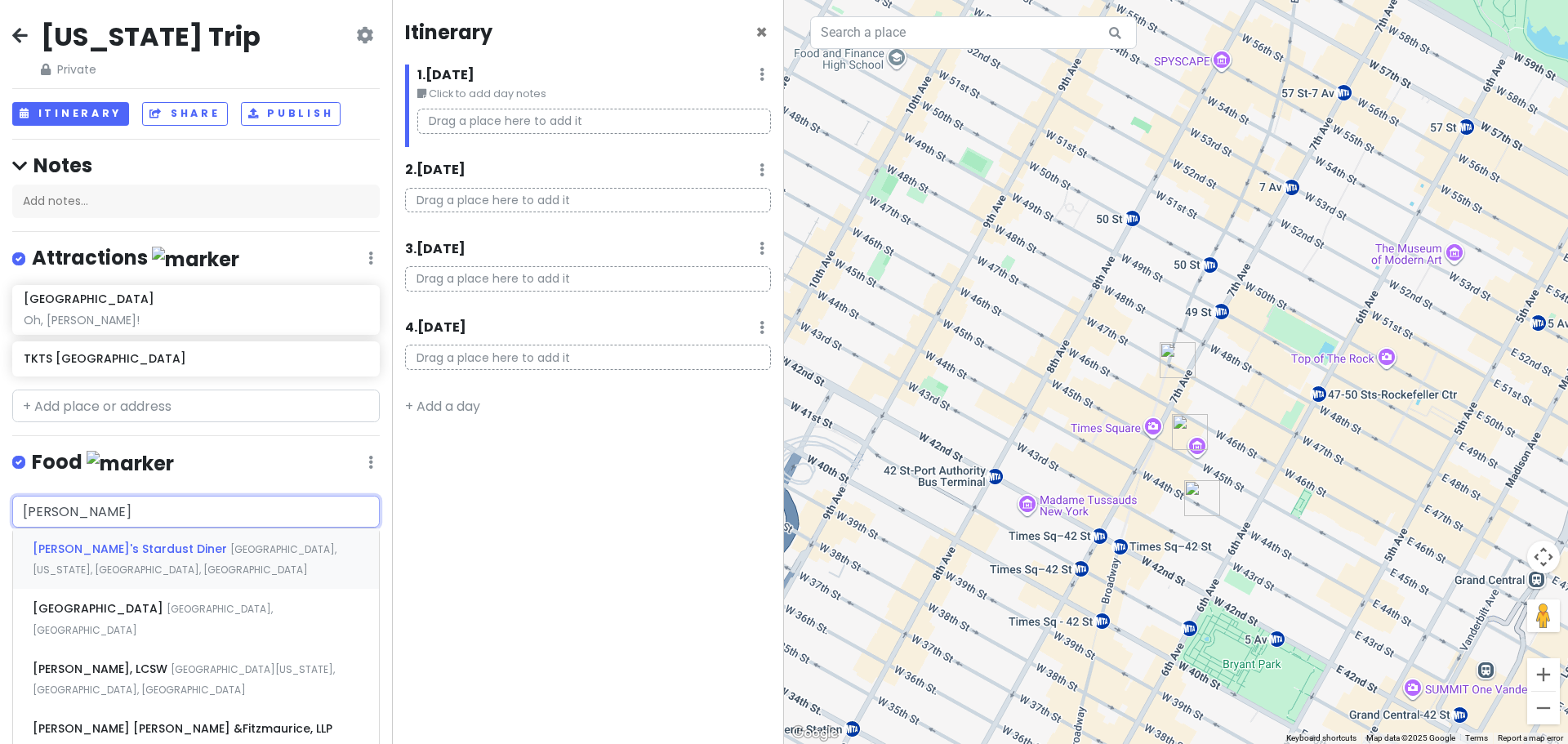
click at [148, 551] on span "[PERSON_NAME]'s Stardust Diner" at bounding box center [132, 548] width 198 height 16
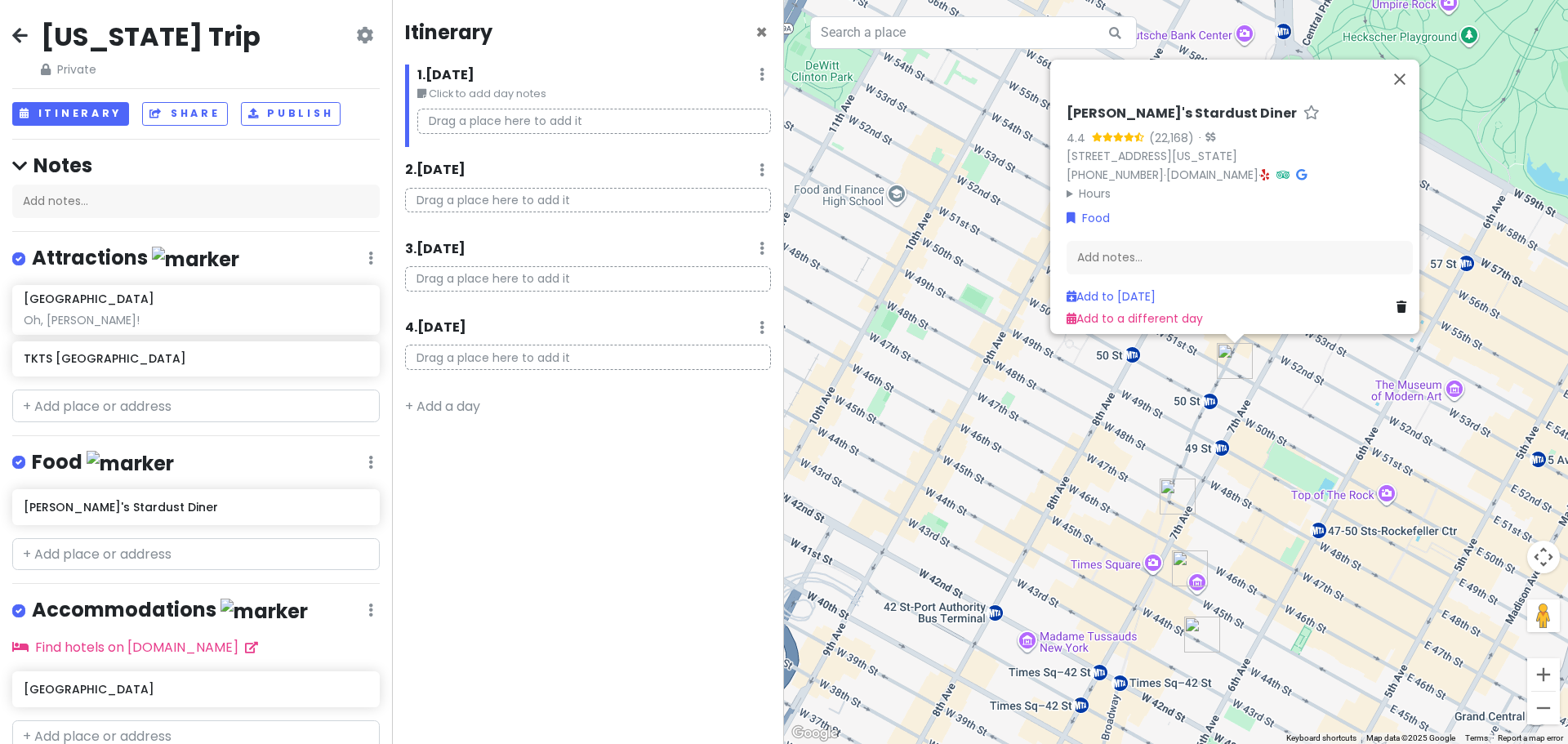
scroll to position [65, 0]
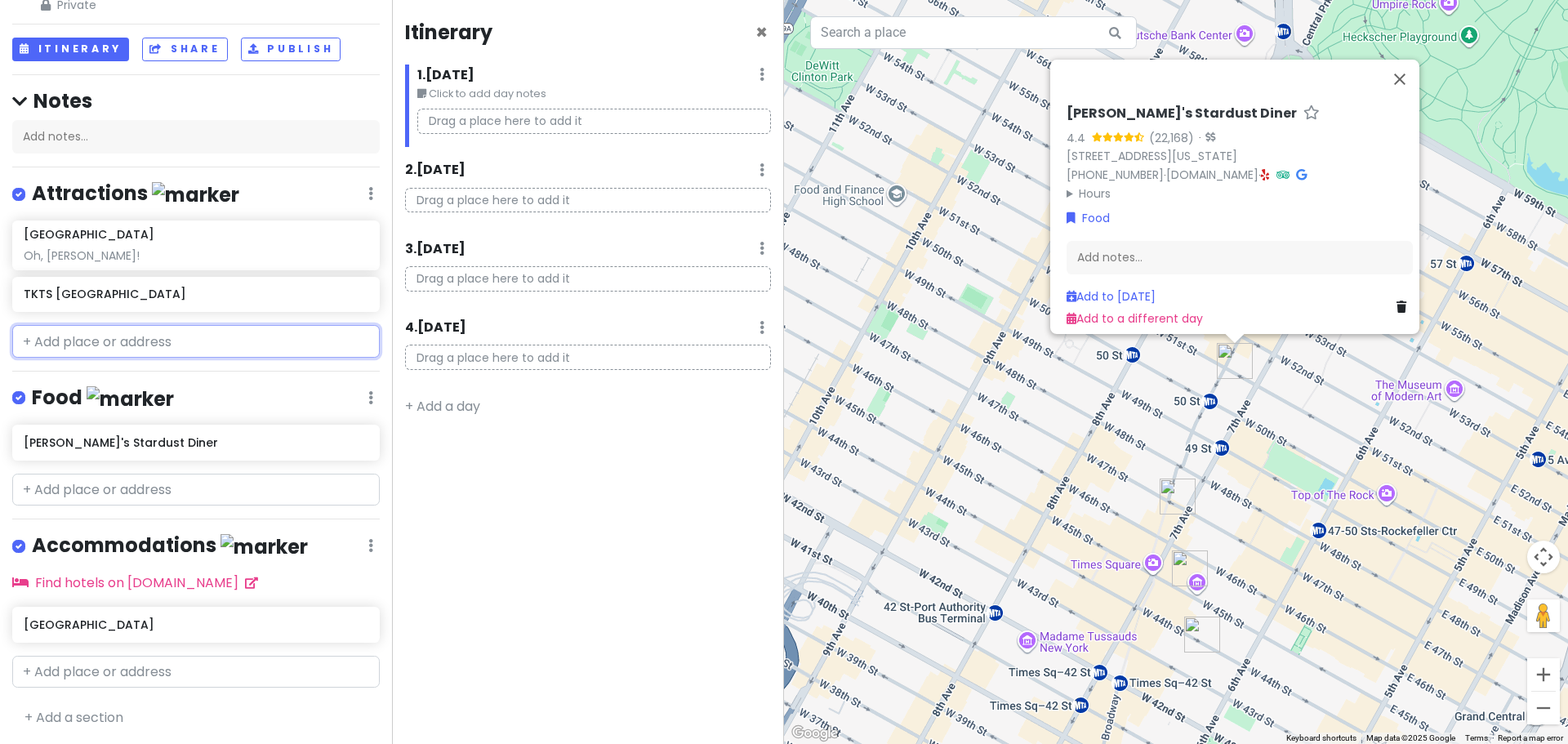
click at [111, 338] on input "text" at bounding box center [196, 341] width 367 height 33
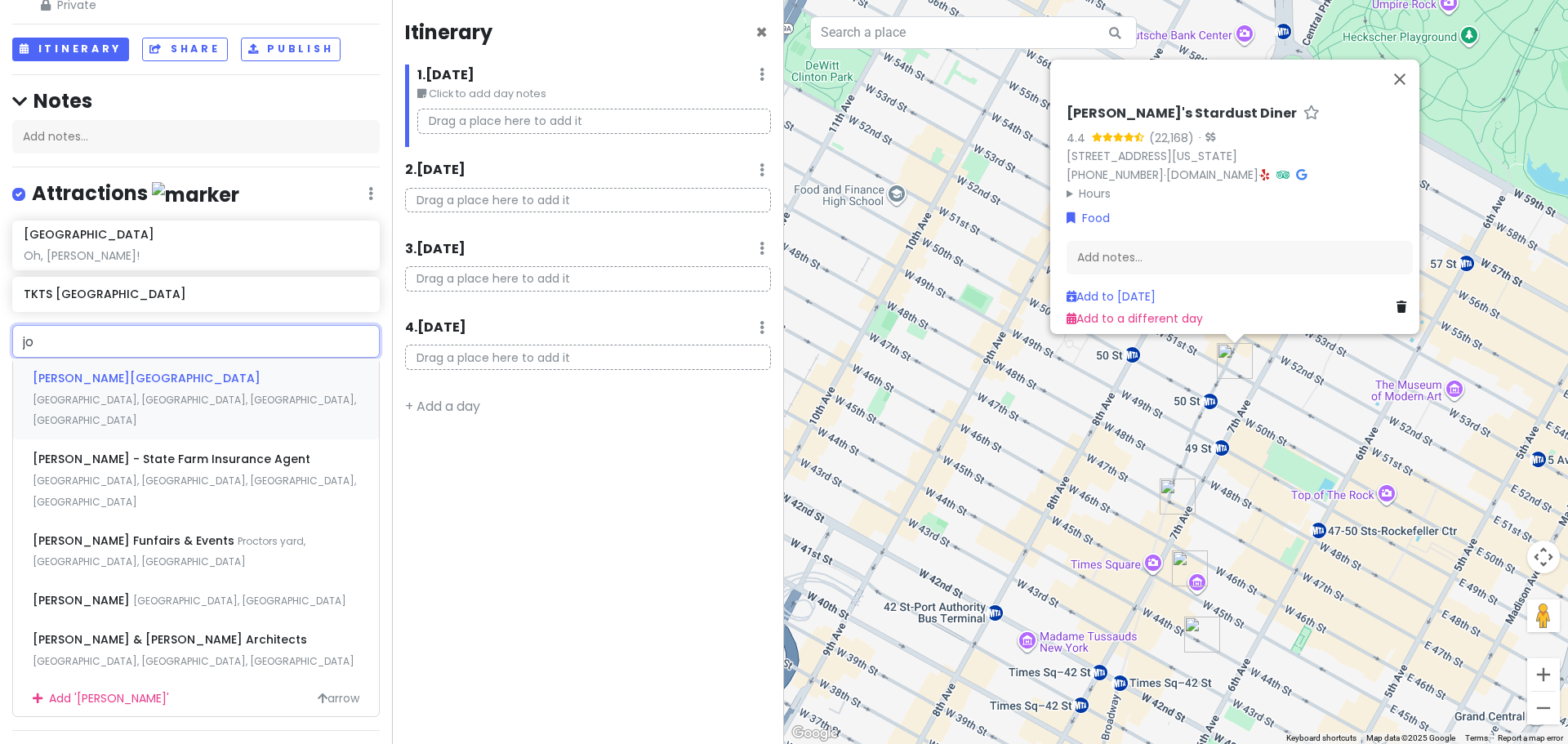
type input "j"
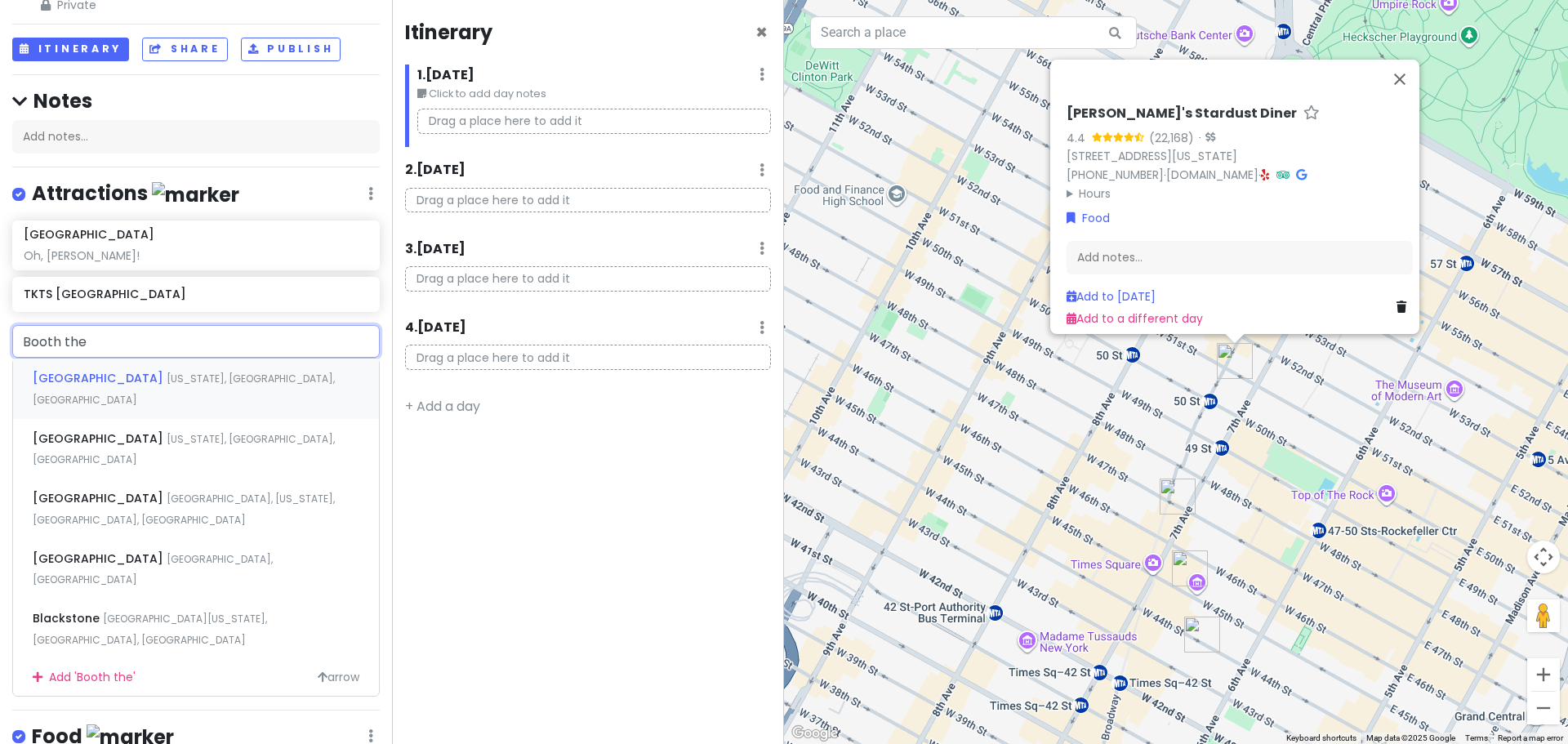
type input "[PERSON_NAME]"
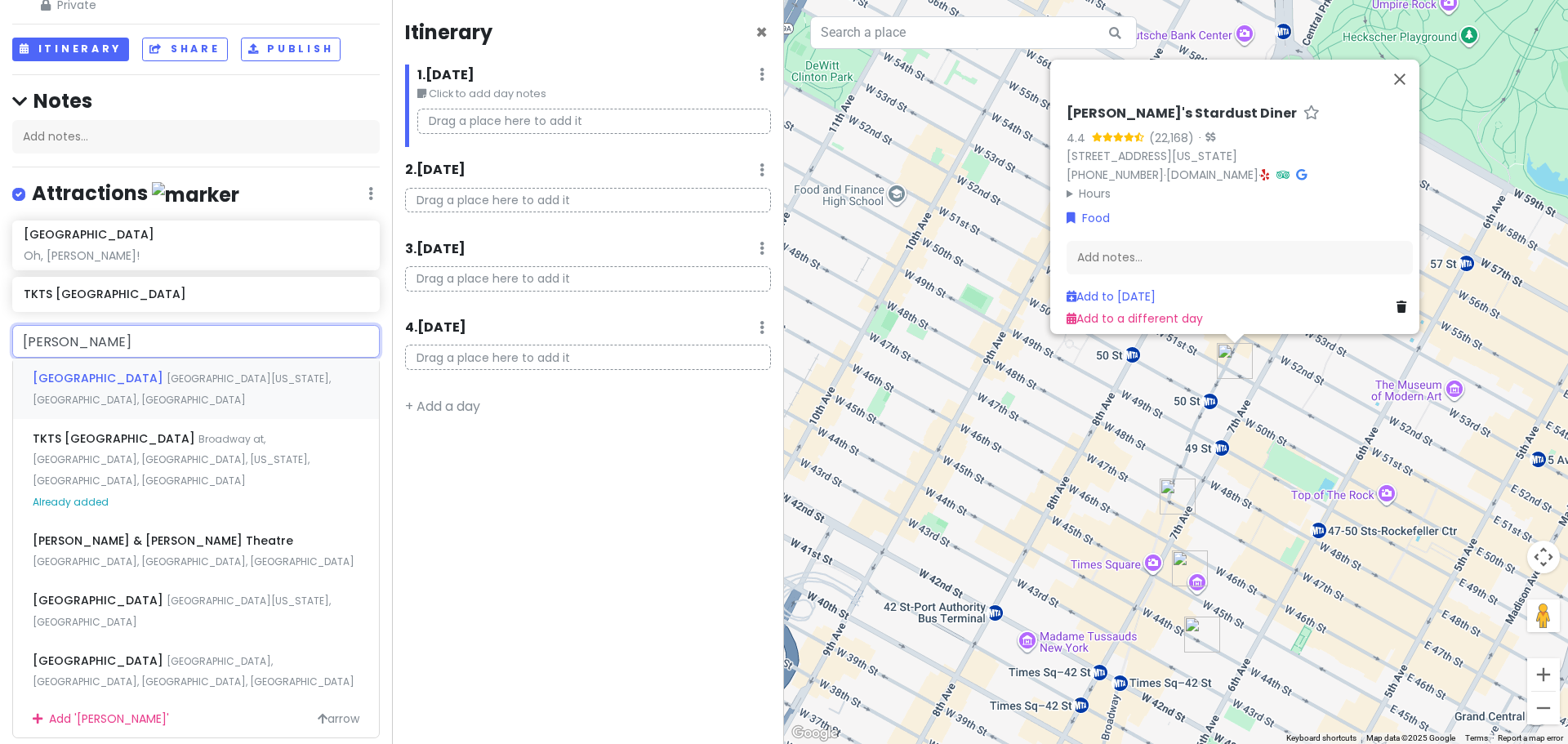
click at [102, 382] on span "[GEOGRAPHIC_DATA]" at bounding box center [100, 378] width 134 height 16
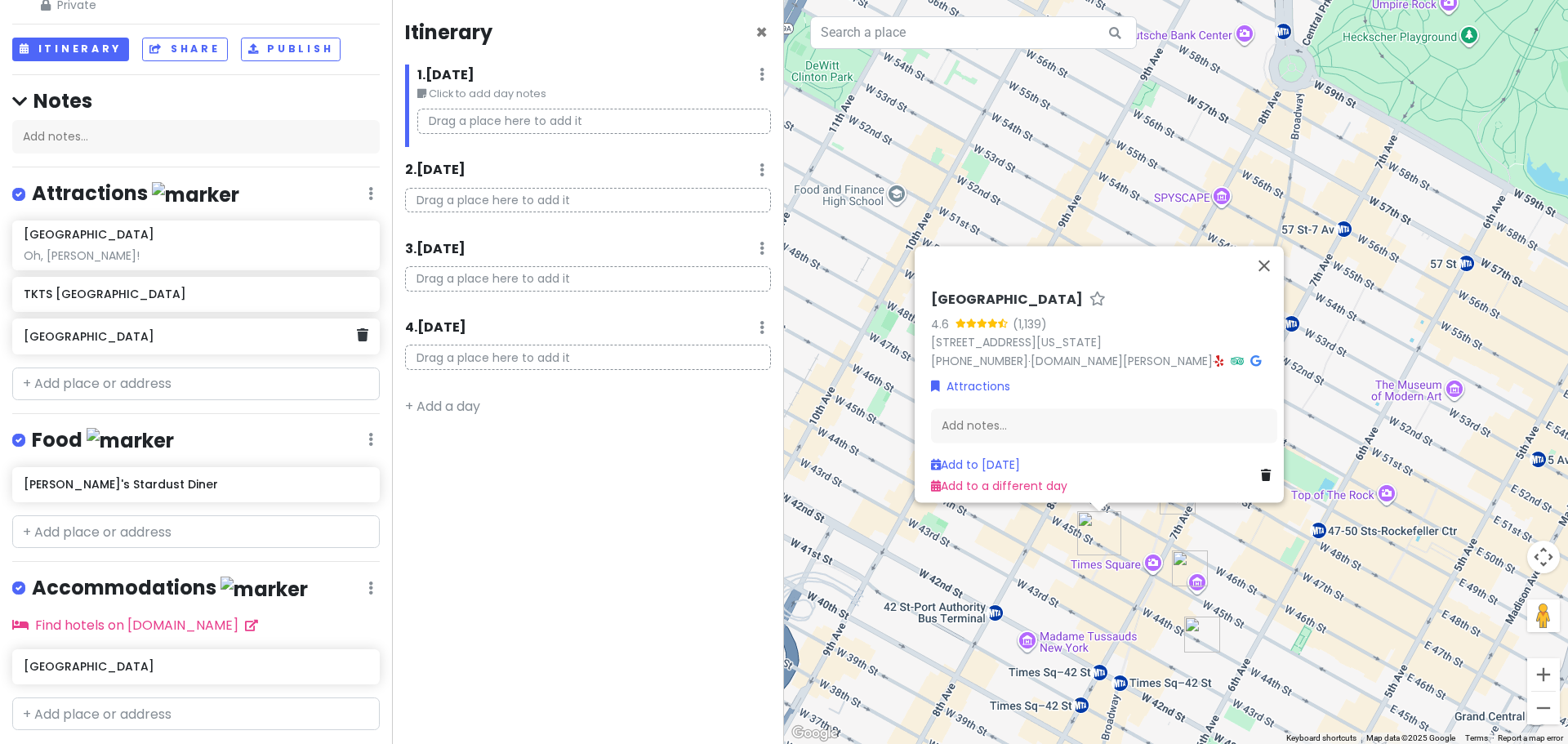
click at [112, 337] on h6 "[GEOGRAPHIC_DATA]" at bounding box center [189, 336] width 332 height 15
click at [72, 337] on h6 "[GEOGRAPHIC_DATA]" at bounding box center [189, 336] width 332 height 15
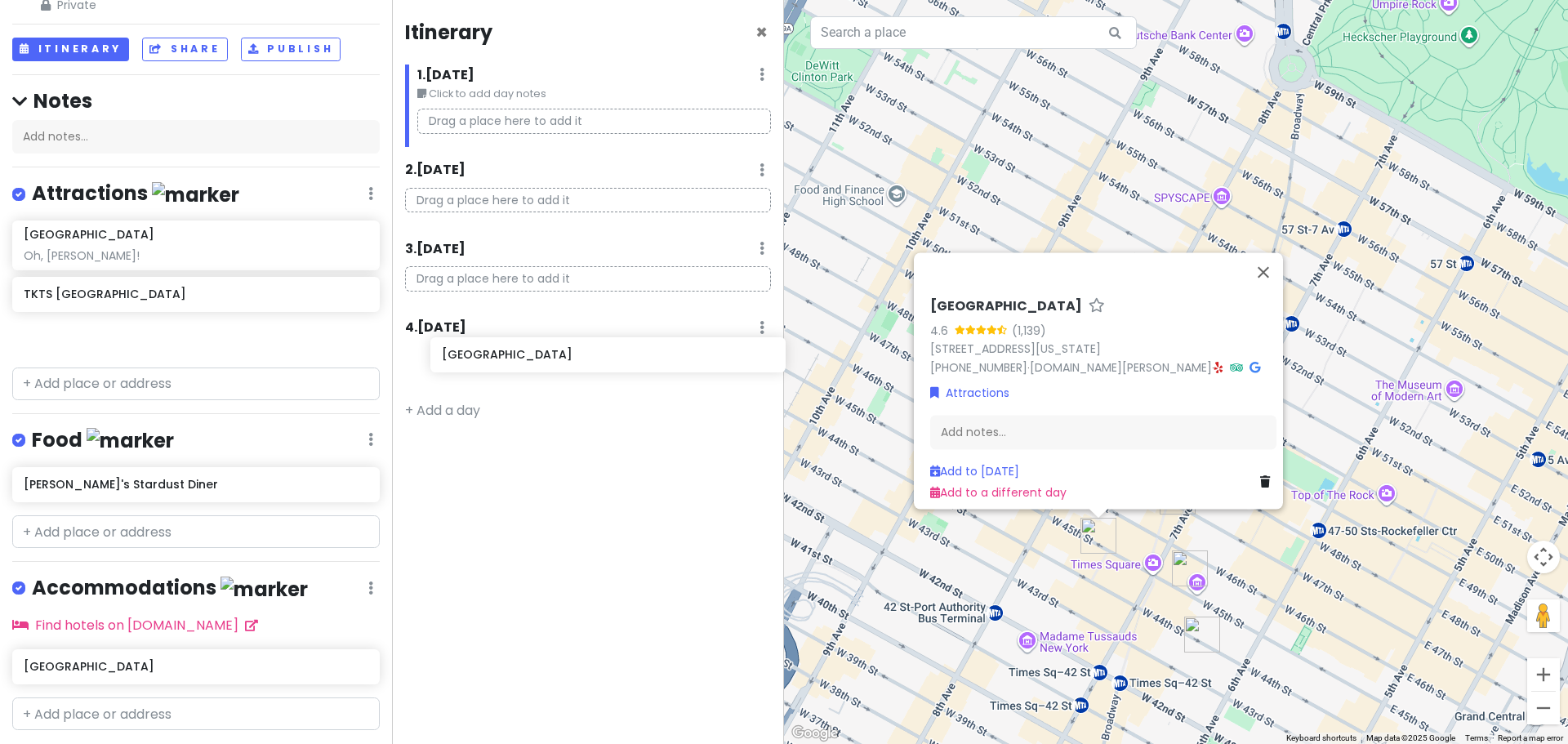
drag, startPoint x: 72, startPoint y: 337, endPoint x: 491, endPoint y: 356, distance: 419.4
click at [491, 356] on div "[US_STATE] Trip Private Change Dates Make a Copy Delete Trip Go Pro ⚡️ Give Fee…" at bounding box center [784, 372] width 1568 height 744
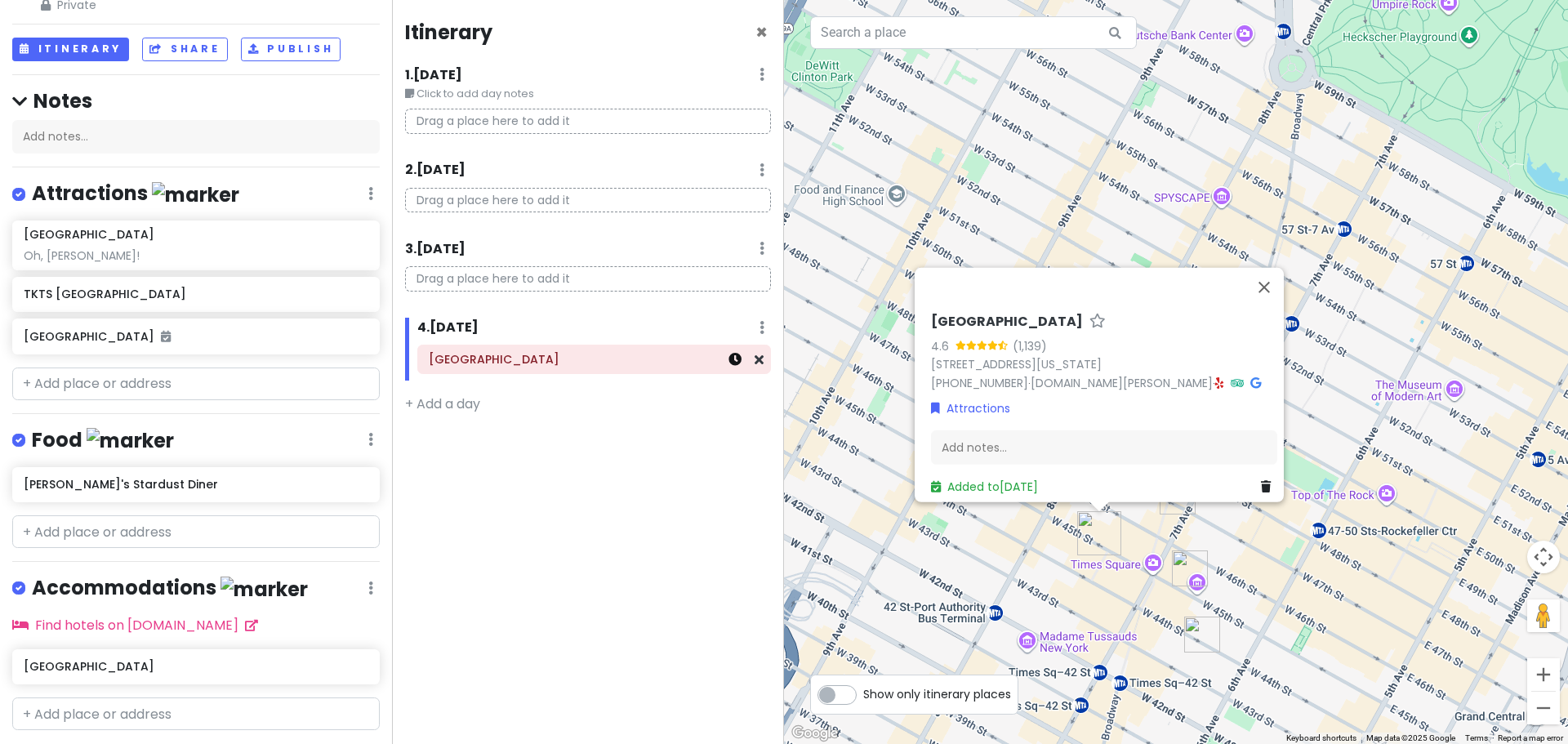
click at [735, 361] on icon at bounding box center [735, 358] width 13 height 13
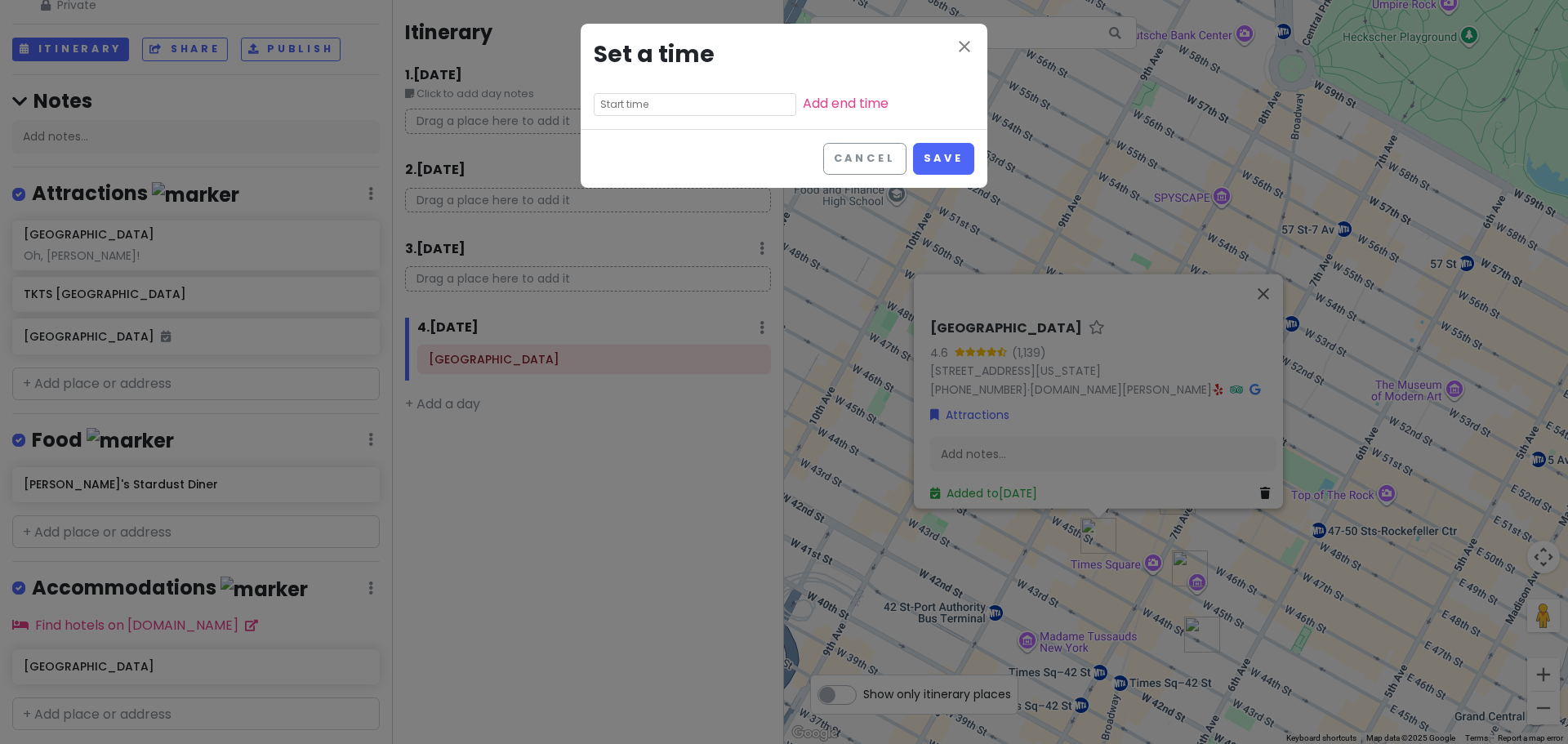
click at [631, 100] on input "text" at bounding box center [695, 105] width 203 height 23
click at [619, 141] on li "01" at bounding box center [616, 147] width 45 height 19
type input "1:15 pm"
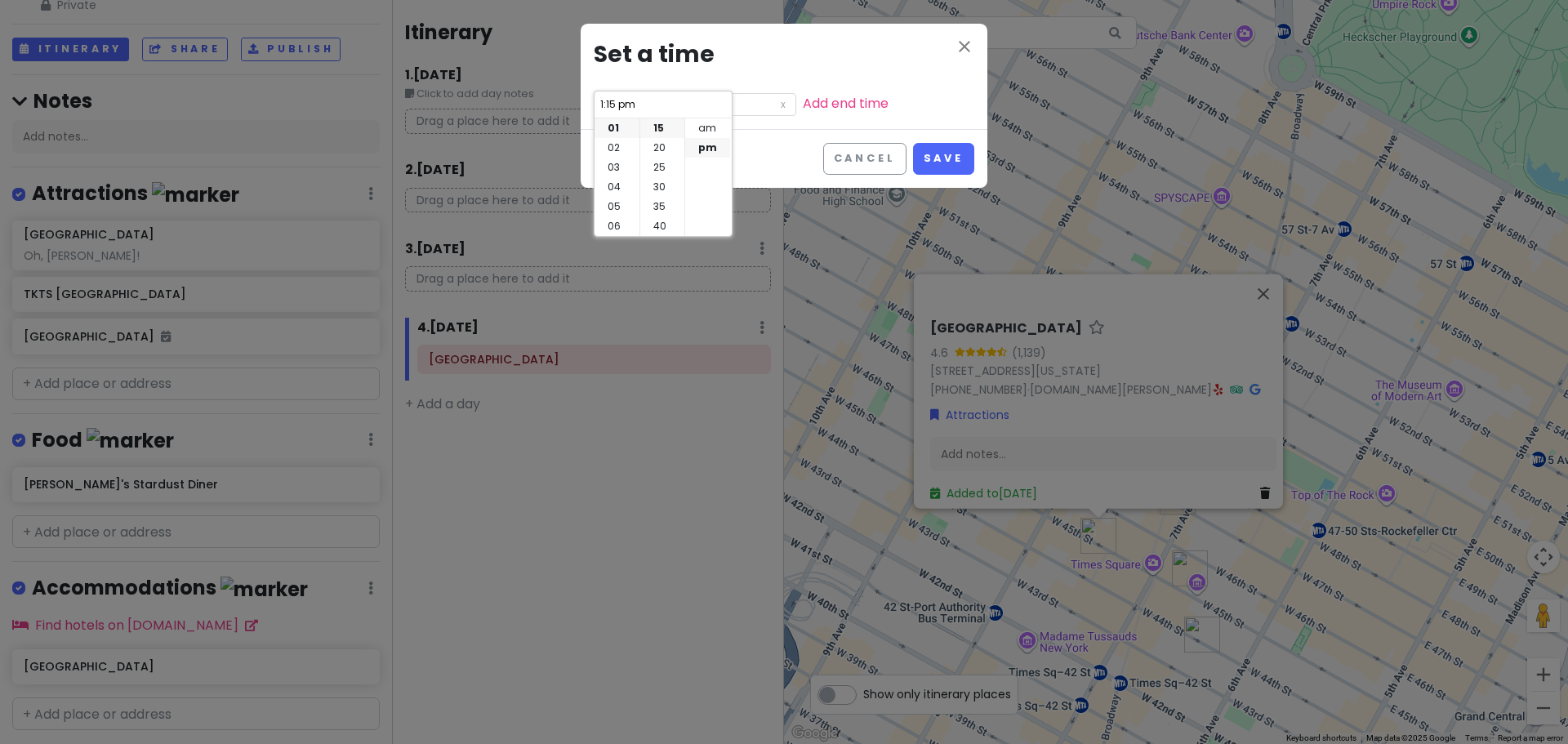
scroll to position [0, 0]
click at [663, 129] on li "00" at bounding box center [663, 128] width 45 height 19
type input "1:00 pm"
click at [802, 108] on link "Add end time" at bounding box center [845, 103] width 85 height 18
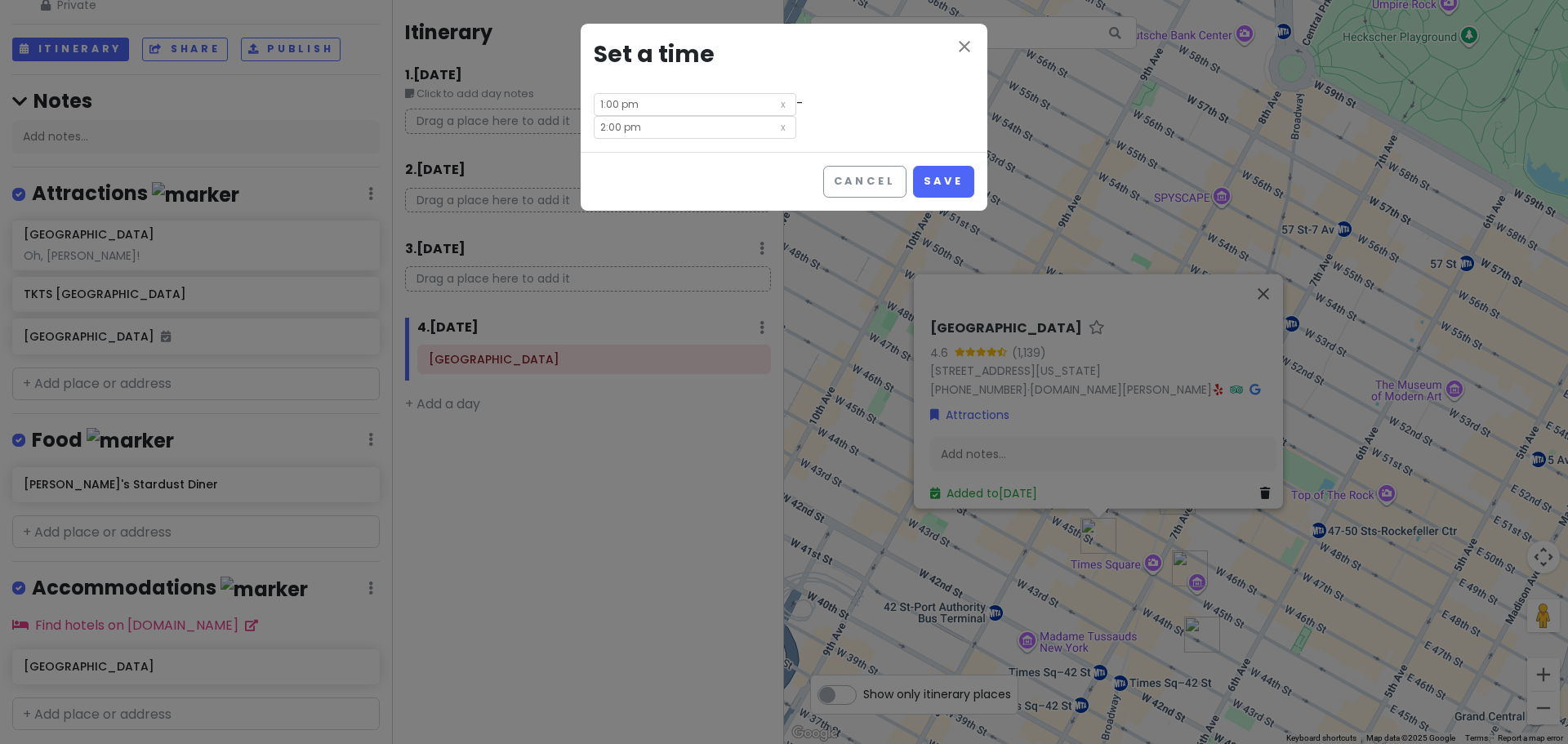
click at [797, 116] on input "2:00 pm" at bounding box center [695, 128] width 203 height 23
click at [812, 222] on li "55" at bounding box center [813, 226] width 45 height 19
type input "2:55 pm"
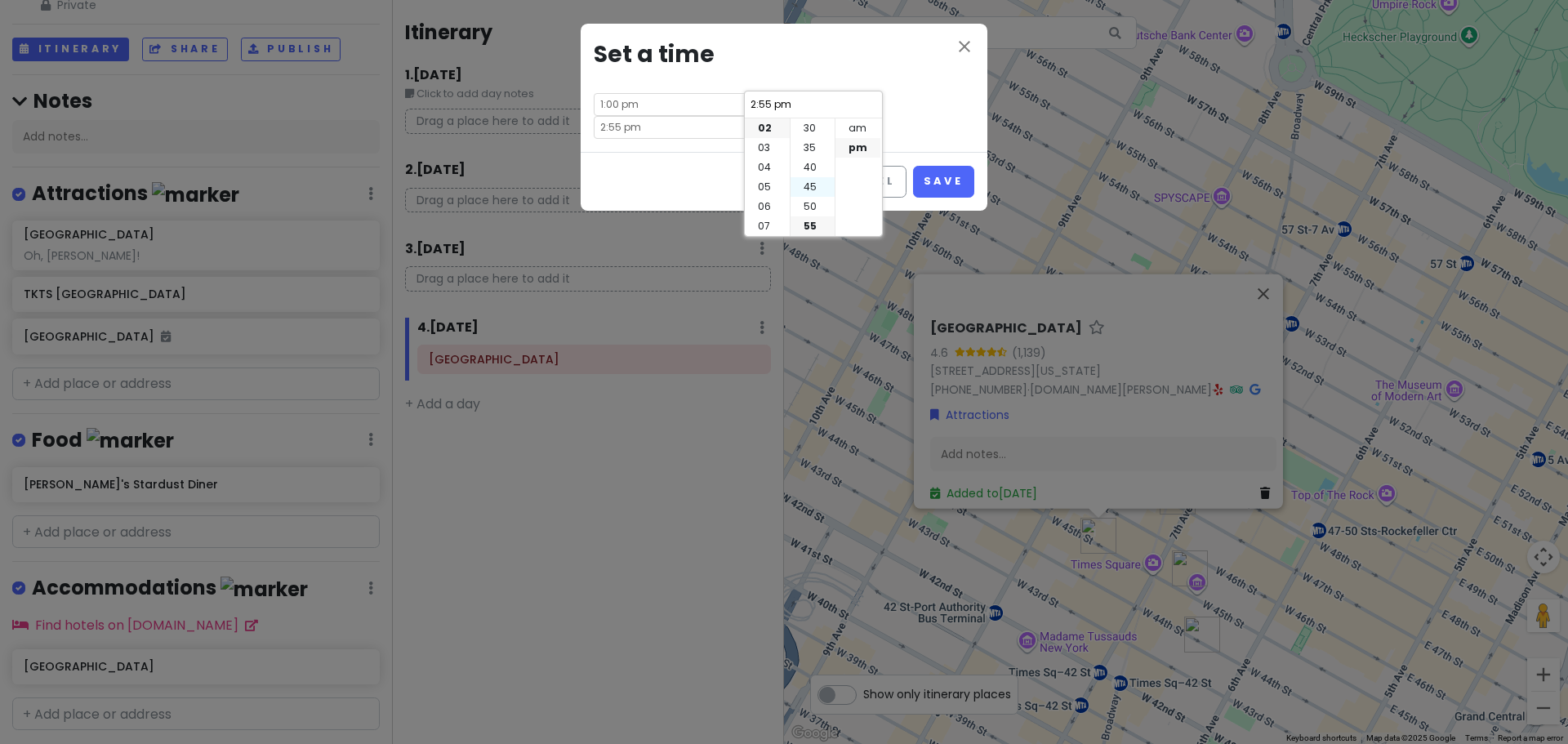
click at [809, 190] on li "45" at bounding box center [813, 187] width 45 height 19
type input "2:45 pm"
click at [931, 166] on button "Save" at bounding box center [943, 181] width 61 height 32
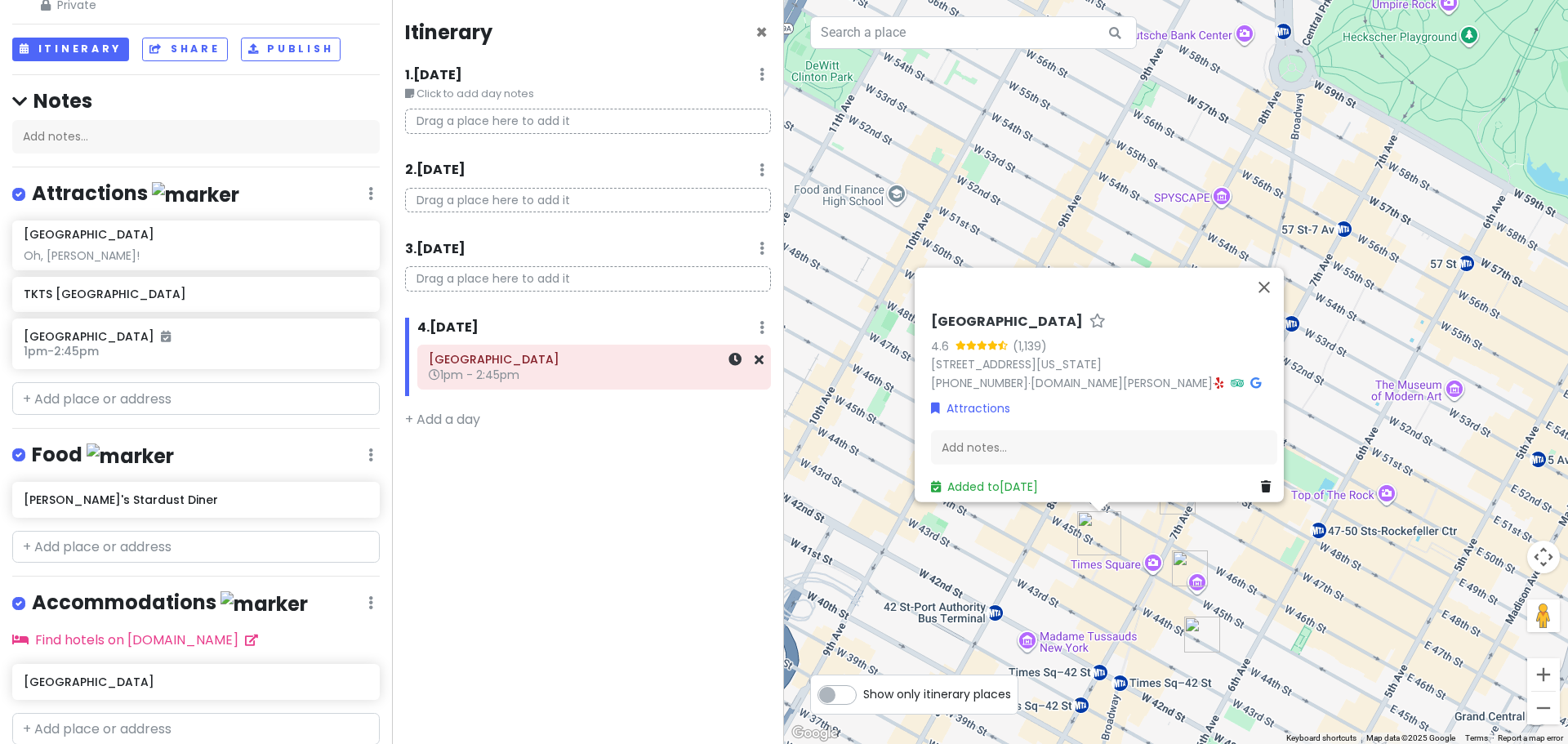
click at [622, 351] on div "Booth Theatre 1pm - 2:45pm" at bounding box center [593, 367] width 330 height 38
click at [591, 371] on h6 "1pm - 2:45pm" at bounding box center [593, 374] width 330 height 15
click at [455, 356] on h6 "[GEOGRAPHIC_DATA]" at bounding box center [593, 358] width 330 height 15
click at [653, 372] on h6 "1pm - 2:45pm" at bounding box center [593, 374] width 330 height 15
click at [457, 364] on h6 "[GEOGRAPHIC_DATA]" at bounding box center [593, 358] width 330 height 15
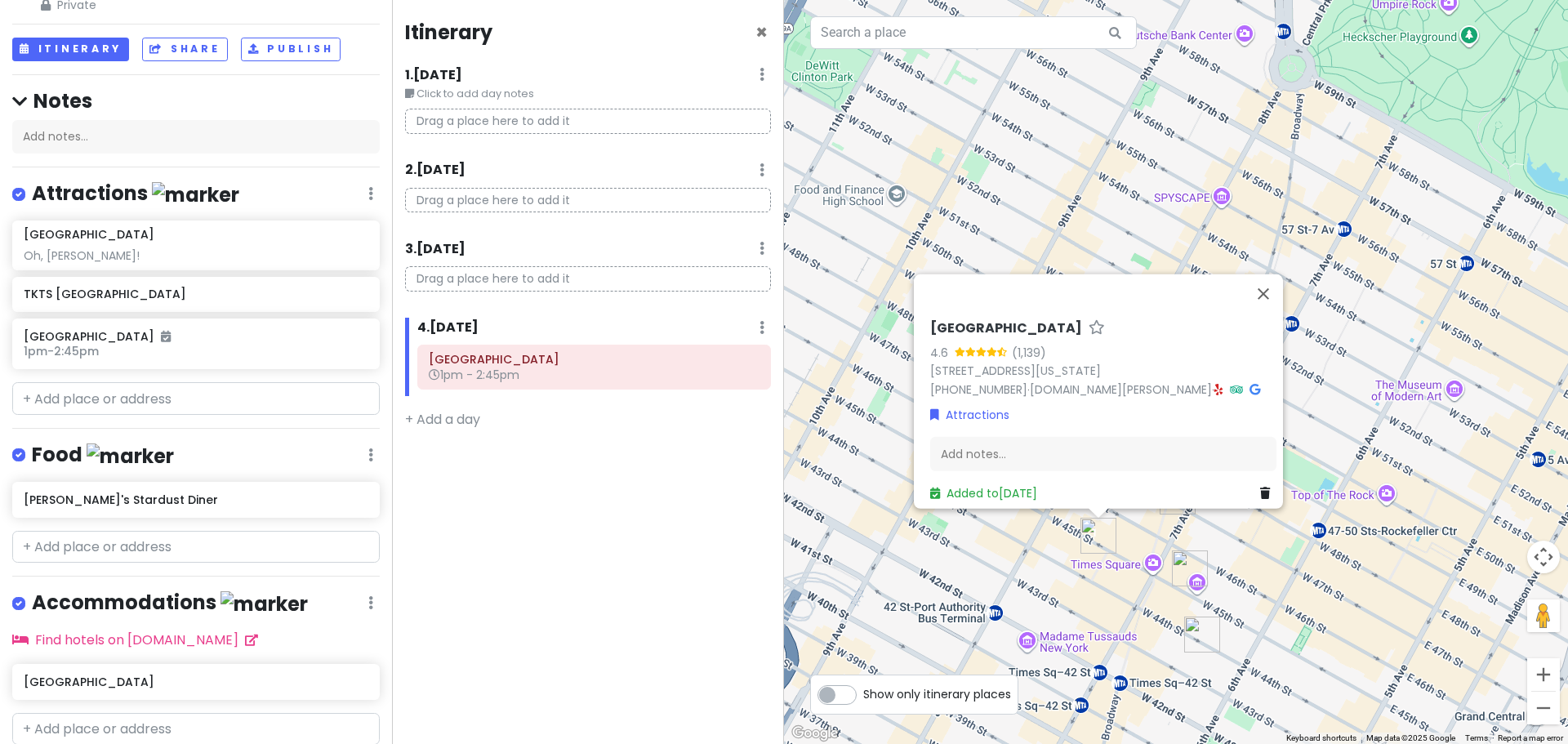
click at [763, 80] on icon at bounding box center [762, 74] width 5 height 13
click at [763, 325] on icon at bounding box center [762, 326] width 5 height 13
click at [475, 367] on span "1pm - 2:45pm" at bounding box center [474, 374] width 91 height 16
click at [475, 368] on span "1pm - 2:45pm" at bounding box center [474, 374] width 91 height 16
drag, startPoint x: 505, startPoint y: 373, endPoint x: 491, endPoint y: 377, distance: 14.6
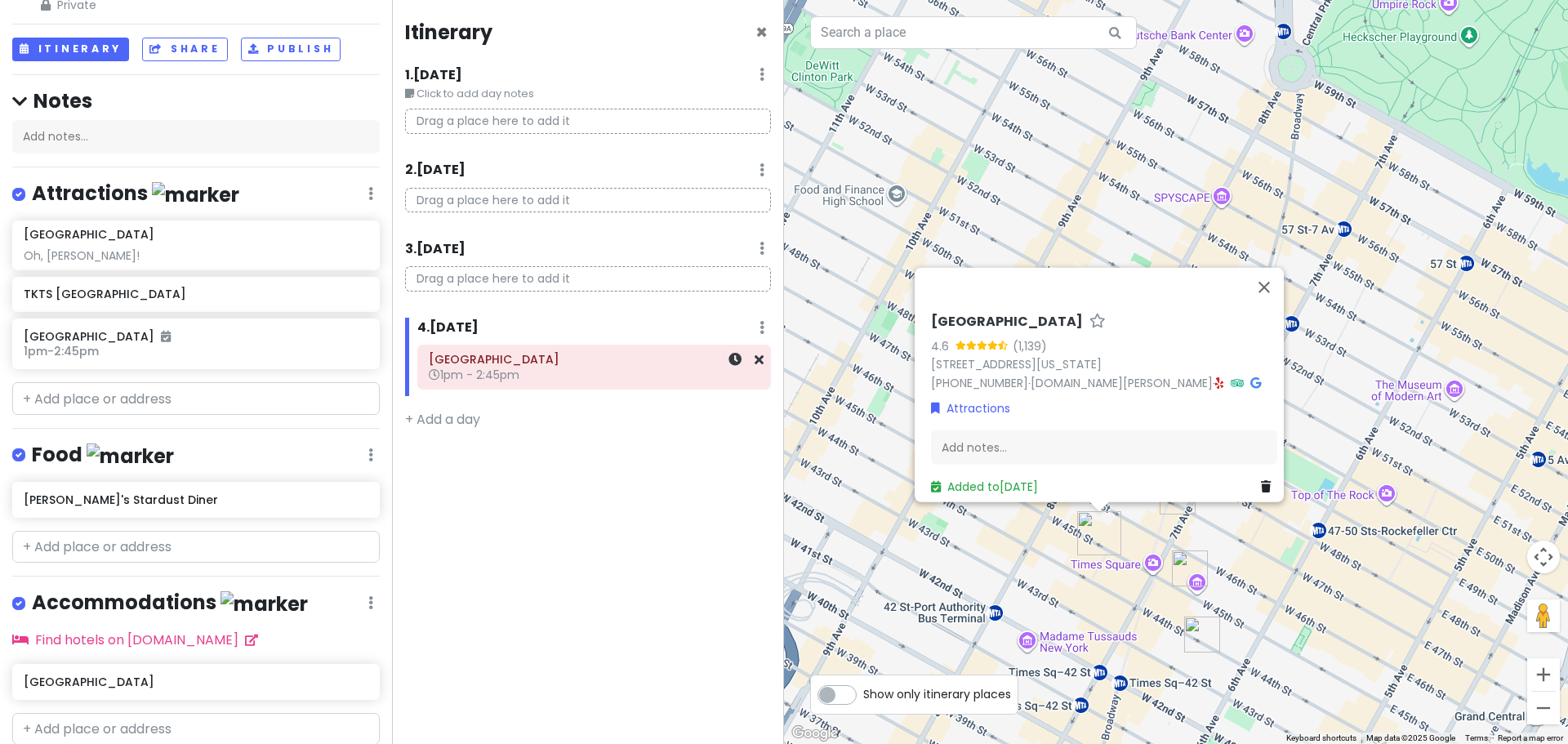
click at [491, 377] on span "1pm - 2:45pm" at bounding box center [474, 374] width 91 height 16
click at [193, 344] on h6 "1pm - 2:45pm" at bounding box center [189, 351] width 332 height 15
click at [47, 341] on h6 "[GEOGRAPHIC_DATA]" at bounding box center [189, 336] width 332 height 15
click at [161, 340] on icon at bounding box center [166, 336] width 10 height 12
click at [164, 339] on h6 "[GEOGRAPHIC_DATA]" at bounding box center [189, 336] width 332 height 15
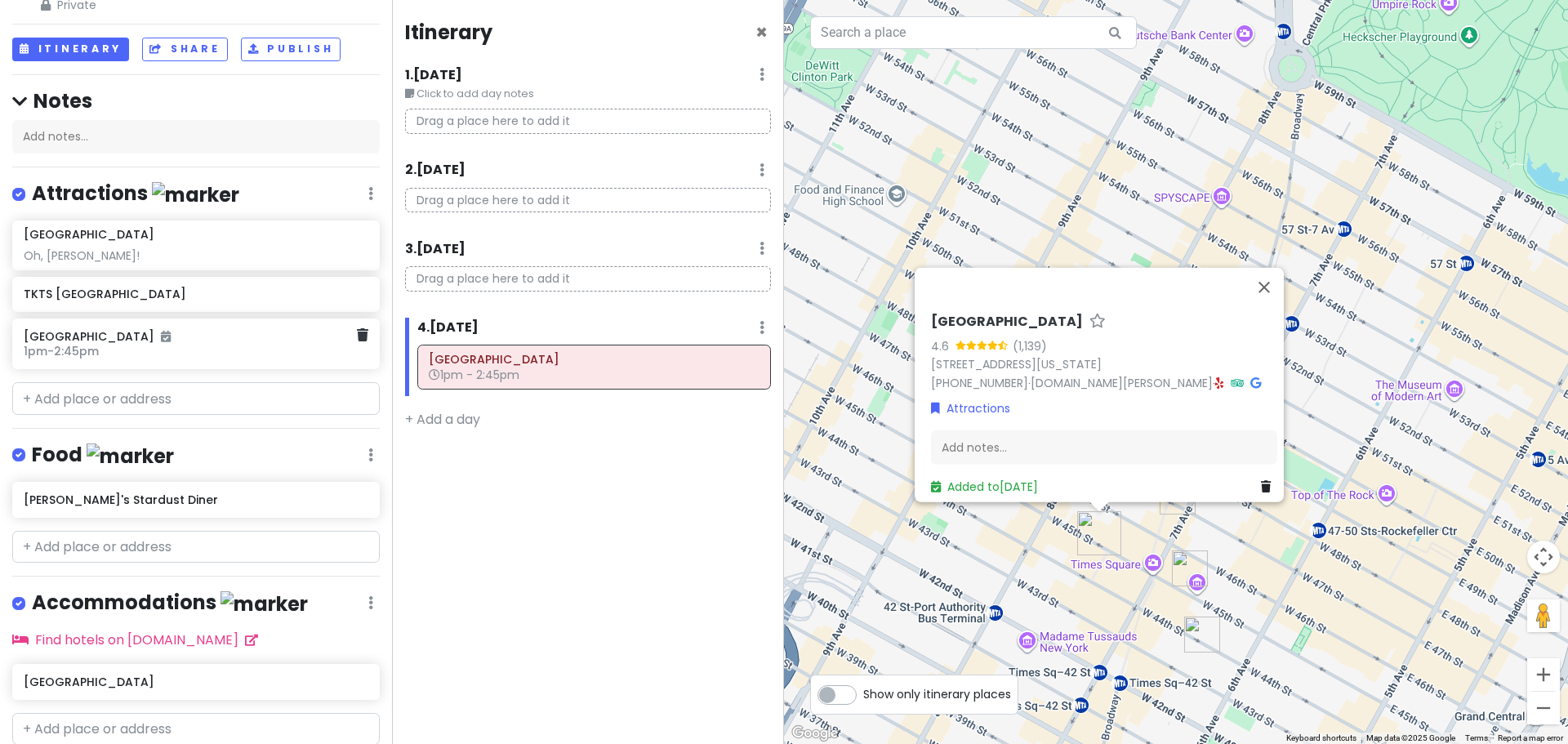
click at [164, 339] on h6 "[GEOGRAPHIC_DATA]" at bounding box center [189, 336] width 332 height 15
click at [77, 335] on h6 "[GEOGRAPHIC_DATA]" at bounding box center [189, 336] width 332 height 15
click at [189, 248] on div "Oh, [PERSON_NAME]!" at bounding box center [195, 255] width 344 height 15
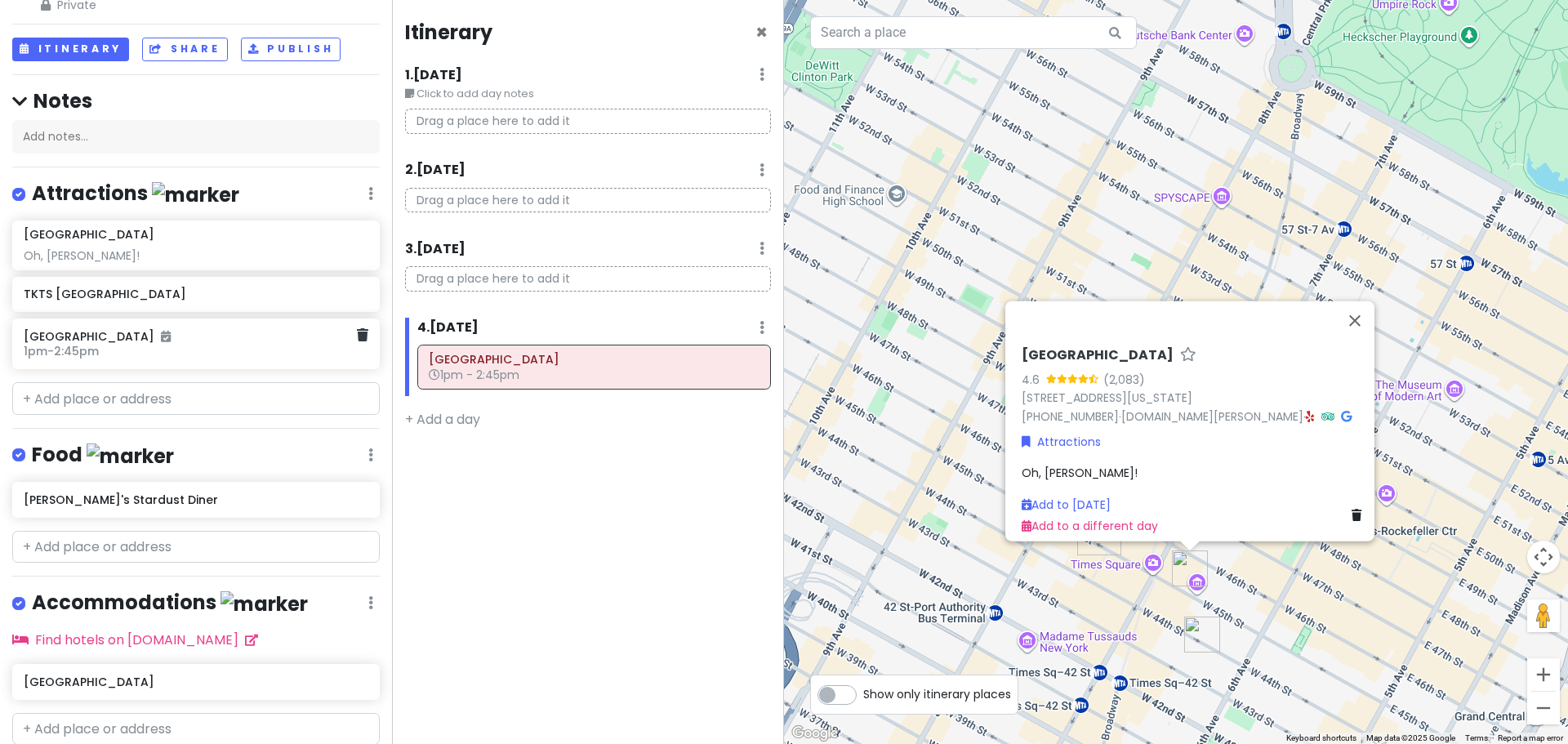
click at [263, 339] on h6 "[GEOGRAPHIC_DATA]" at bounding box center [189, 336] width 332 height 15
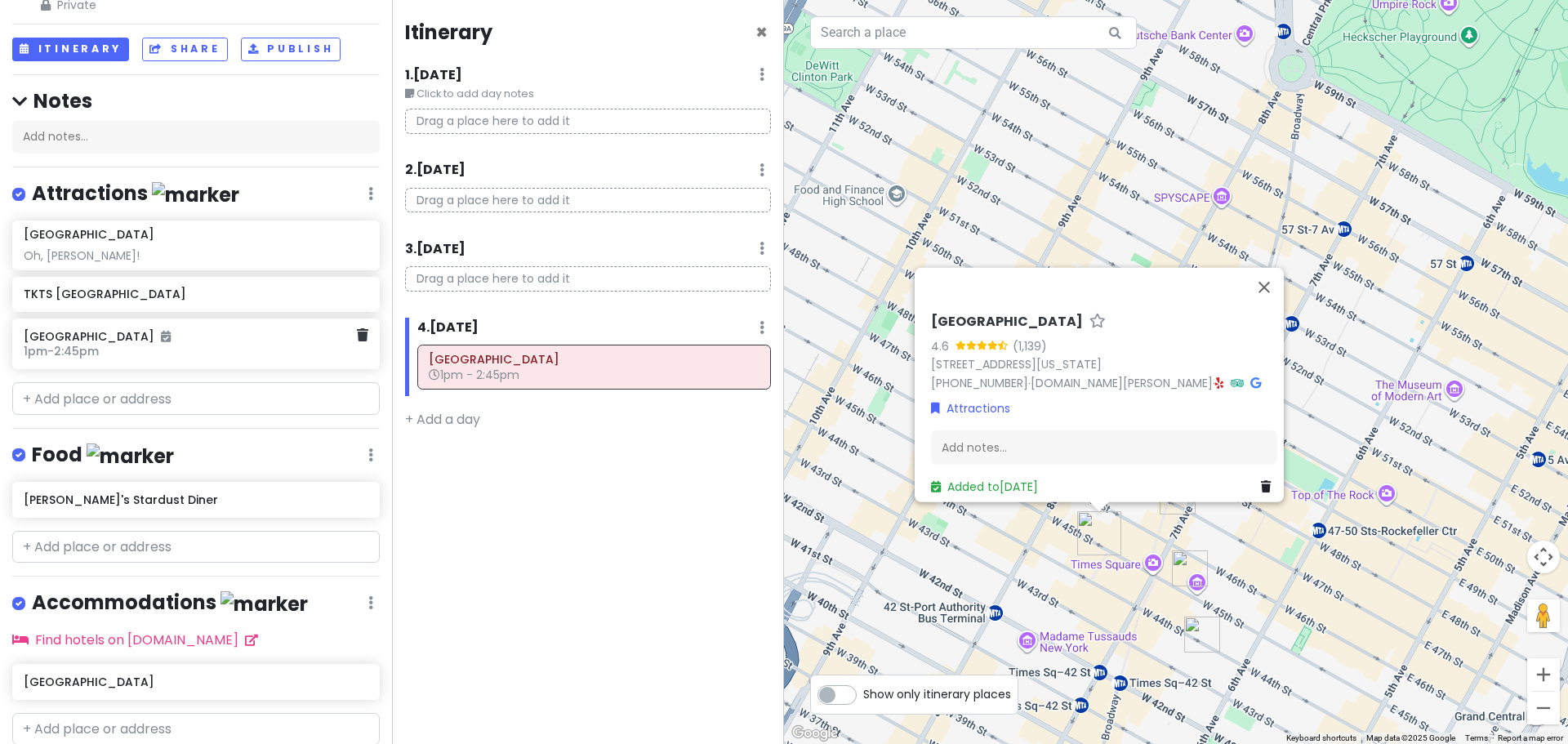
drag, startPoint x: 283, startPoint y: 346, endPoint x: 170, endPoint y: 341, distance: 113.1
click at [183, 341] on h6 "[GEOGRAPHIC_DATA]" at bounding box center [189, 336] width 332 height 15
click at [60, 345] on span "1pm - 2:45pm" at bounding box center [61, 351] width 76 height 16
click at [179, 350] on h6 "1pm - 2:45pm" at bounding box center [189, 351] width 332 height 15
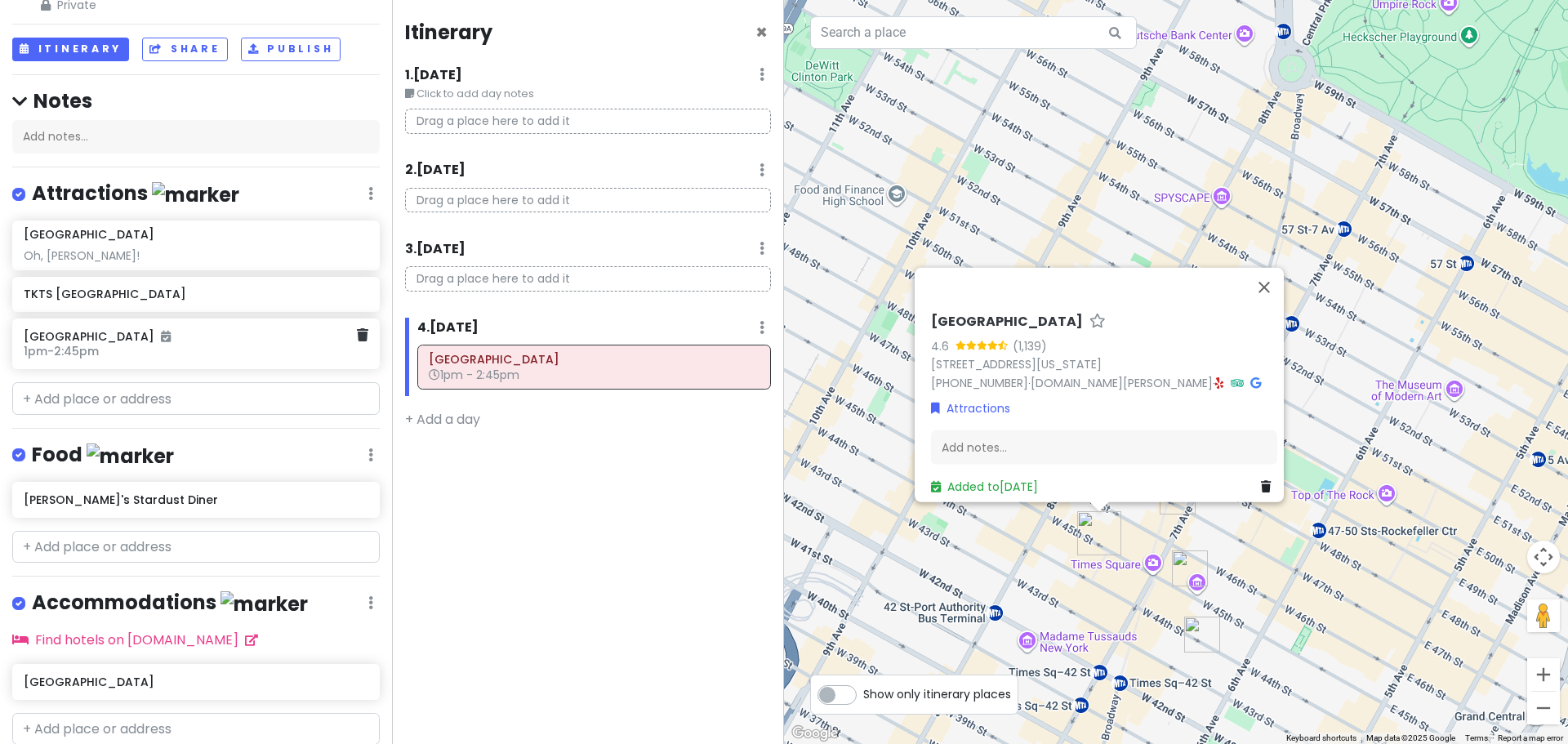
click at [272, 331] on h6 "[GEOGRAPHIC_DATA]" at bounding box center [189, 336] width 332 height 15
click at [18, 345] on div "Booth Theatre 1pm - 2:45pm" at bounding box center [196, 344] width 367 height 50
click at [357, 335] on icon at bounding box center [362, 334] width 12 height 13
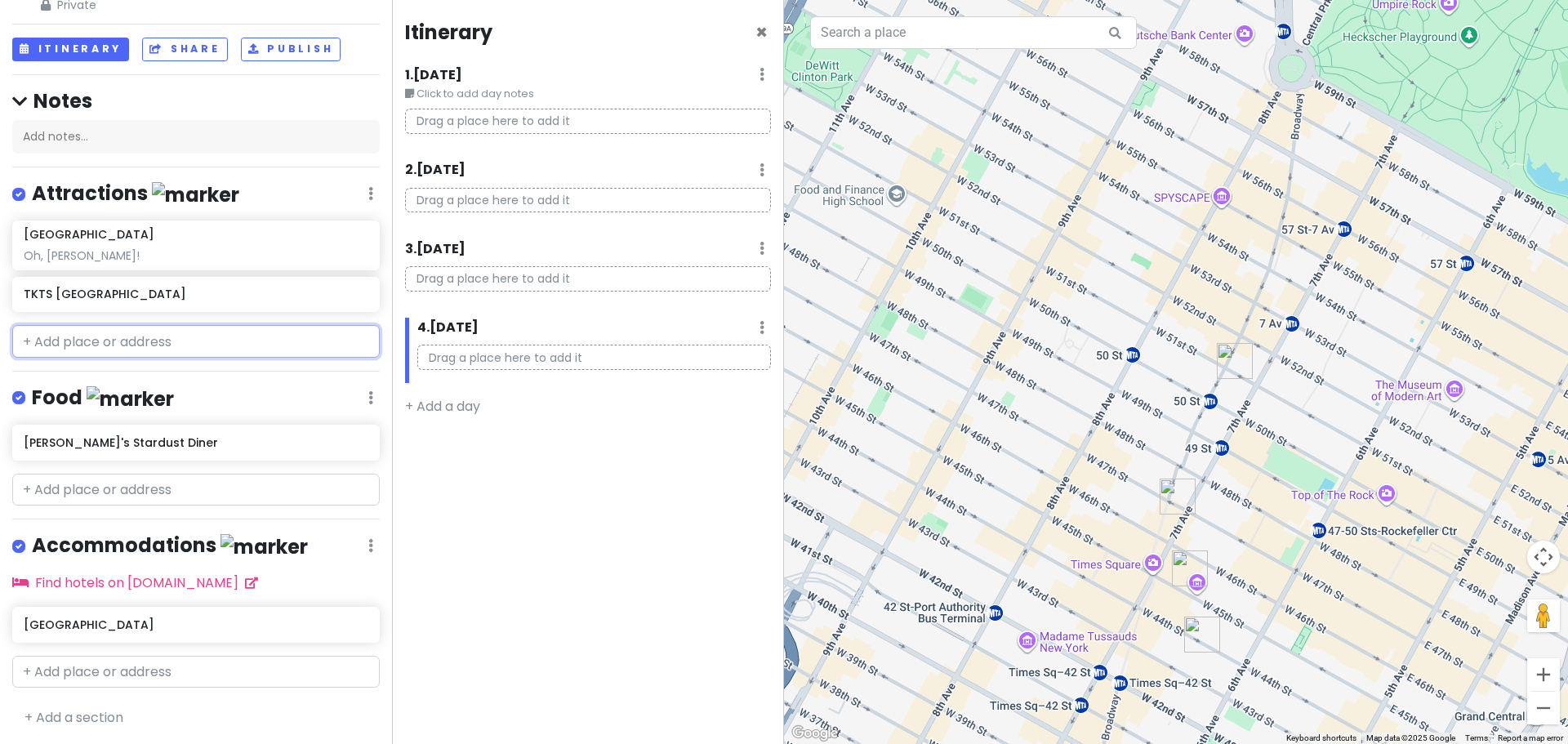
click at [184, 341] on input "text" at bounding box center [196, 341] width 367 height 33
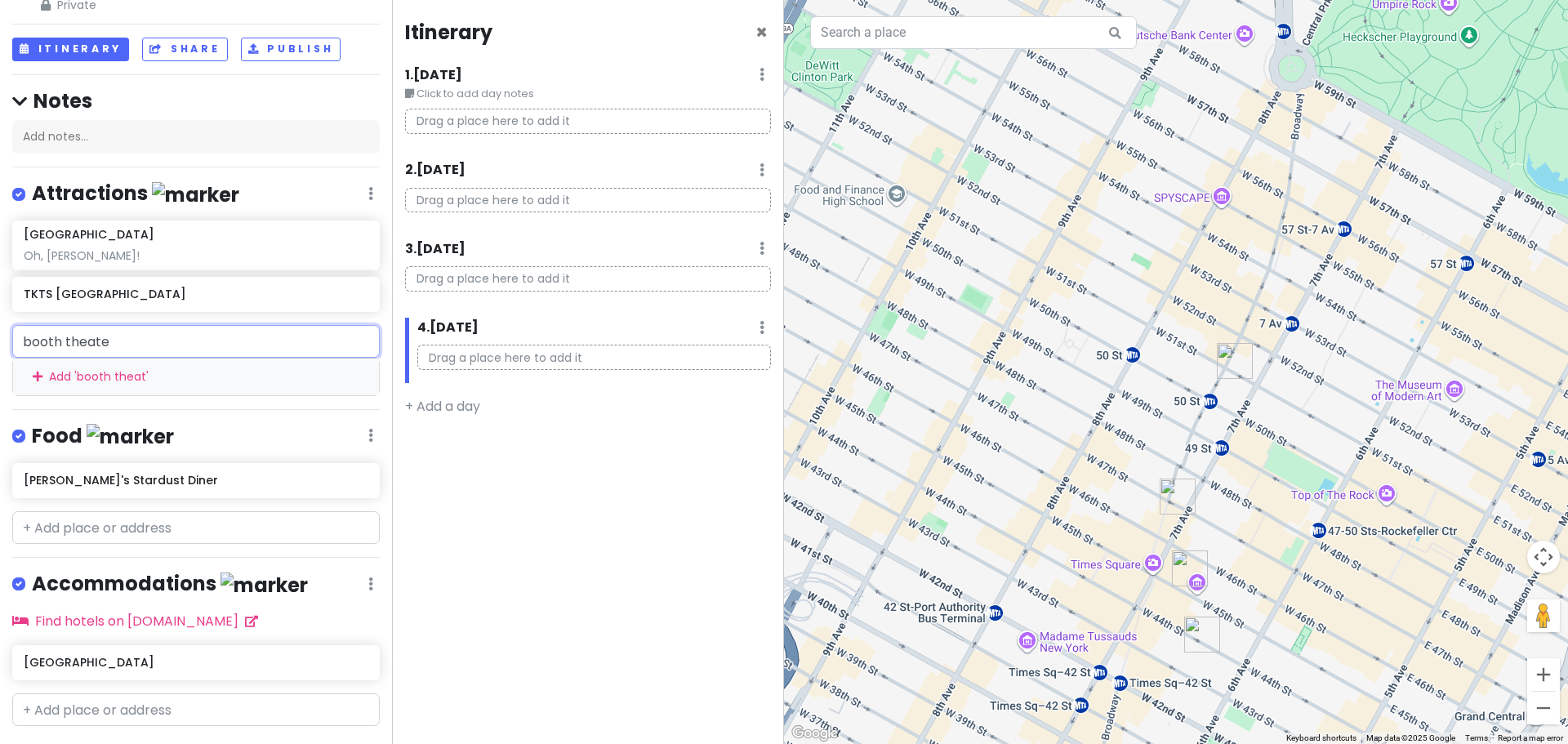
type input "booth theater"
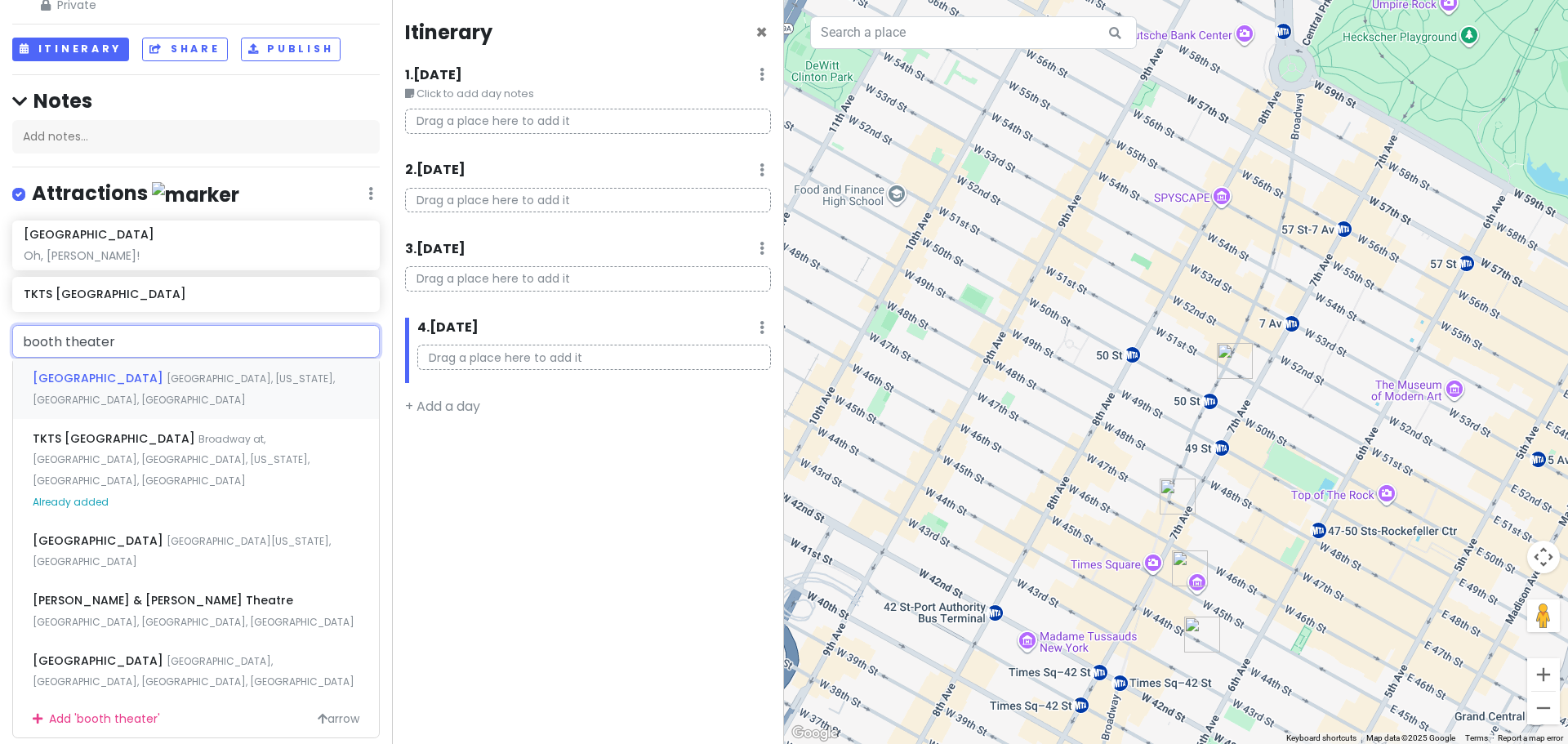
click at [160, 380] on span "[GEOGRAPHIC_DATA], [US_STATE], [GEOGRAPHIC_DATA], [GEOGRAPHIC_DATA]" at bounding box center [184, 388] width 302 height 35
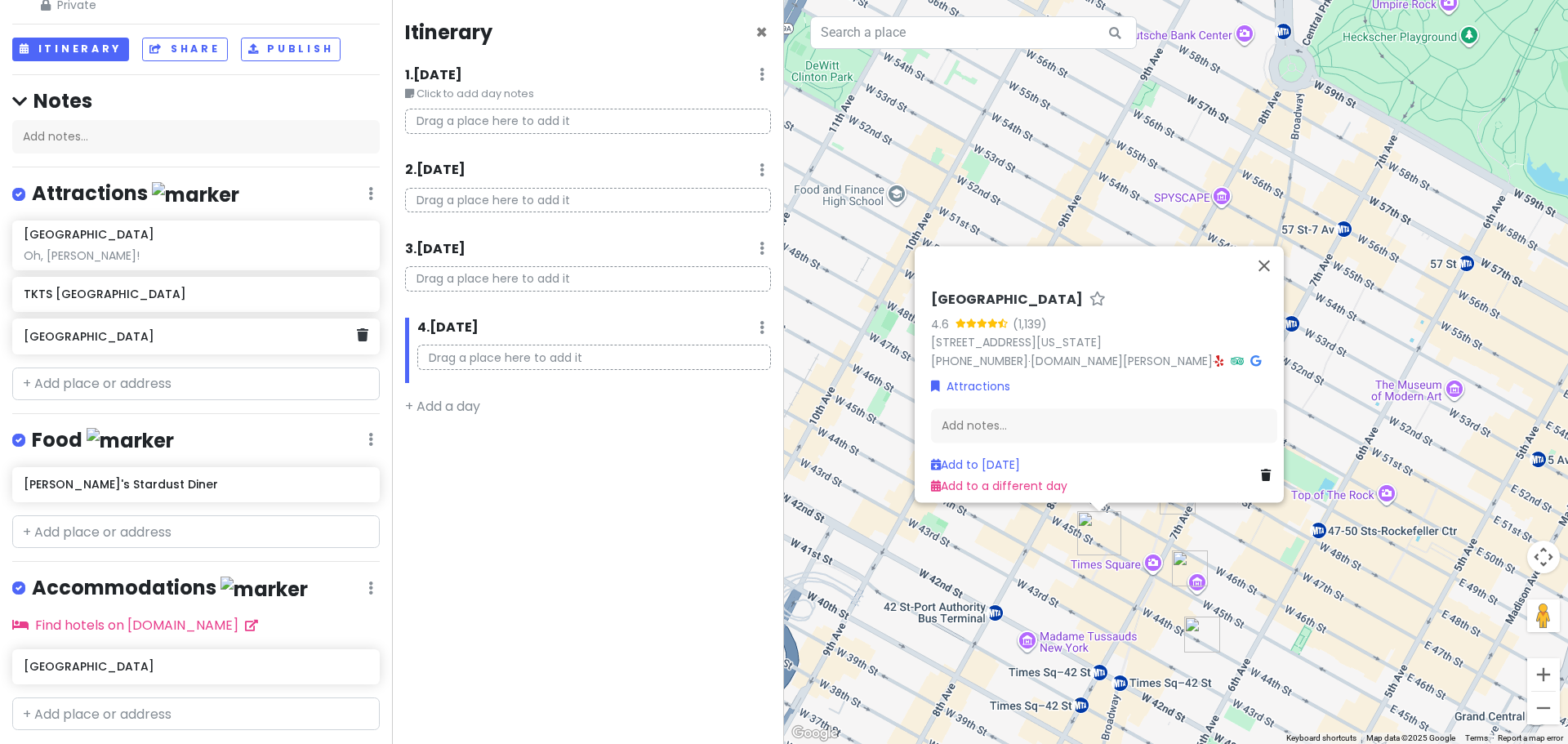
click at [140, 341] on h6 "[GEOGRAPHIC_DATA]" at bounding box center [189, 336] width 332 height 15
click at [79, 337] on h6 "[GEOGRAPHIC_DATA]" at bounding box center [189, 336] width 332 height 15
click at [368, 195] on icon at bounding box center [370, 193] width 5 height 13
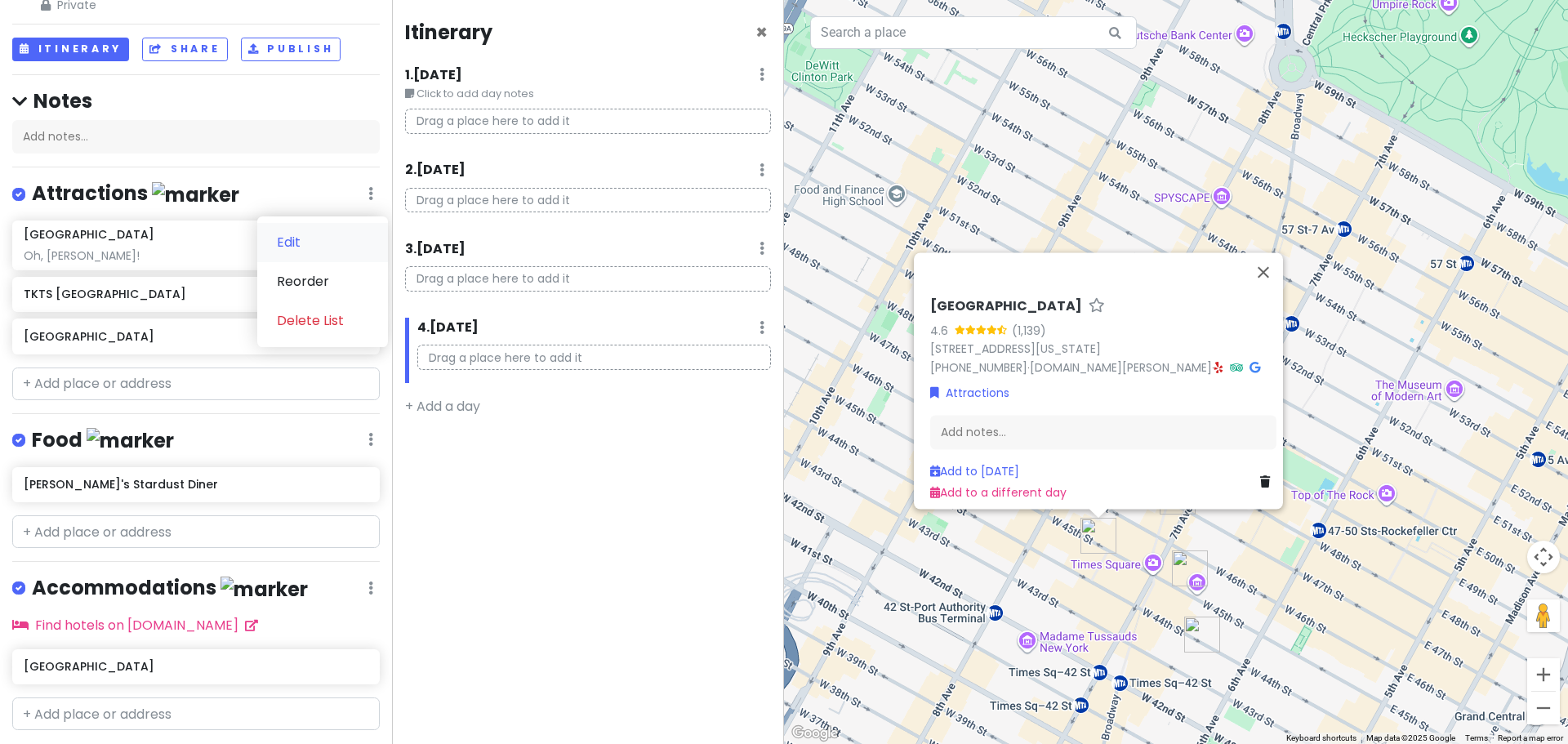
click at [308, 242] on link "Edit" at bounding box center [322, 242] width 131 height 39
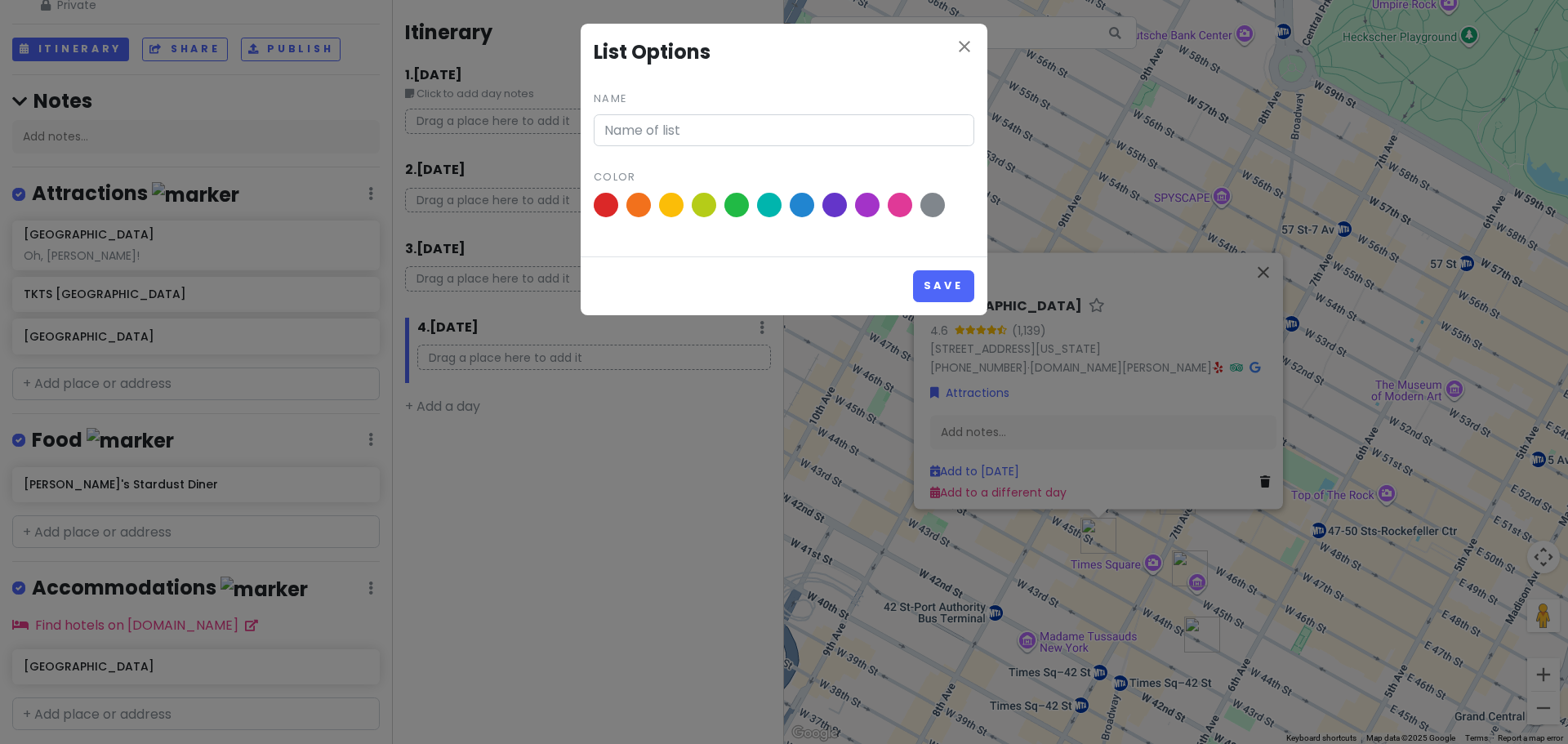
type input "Attractions"
click at [966, 42] on icon "close" at bounding box center [964, 46] width 19 height 19
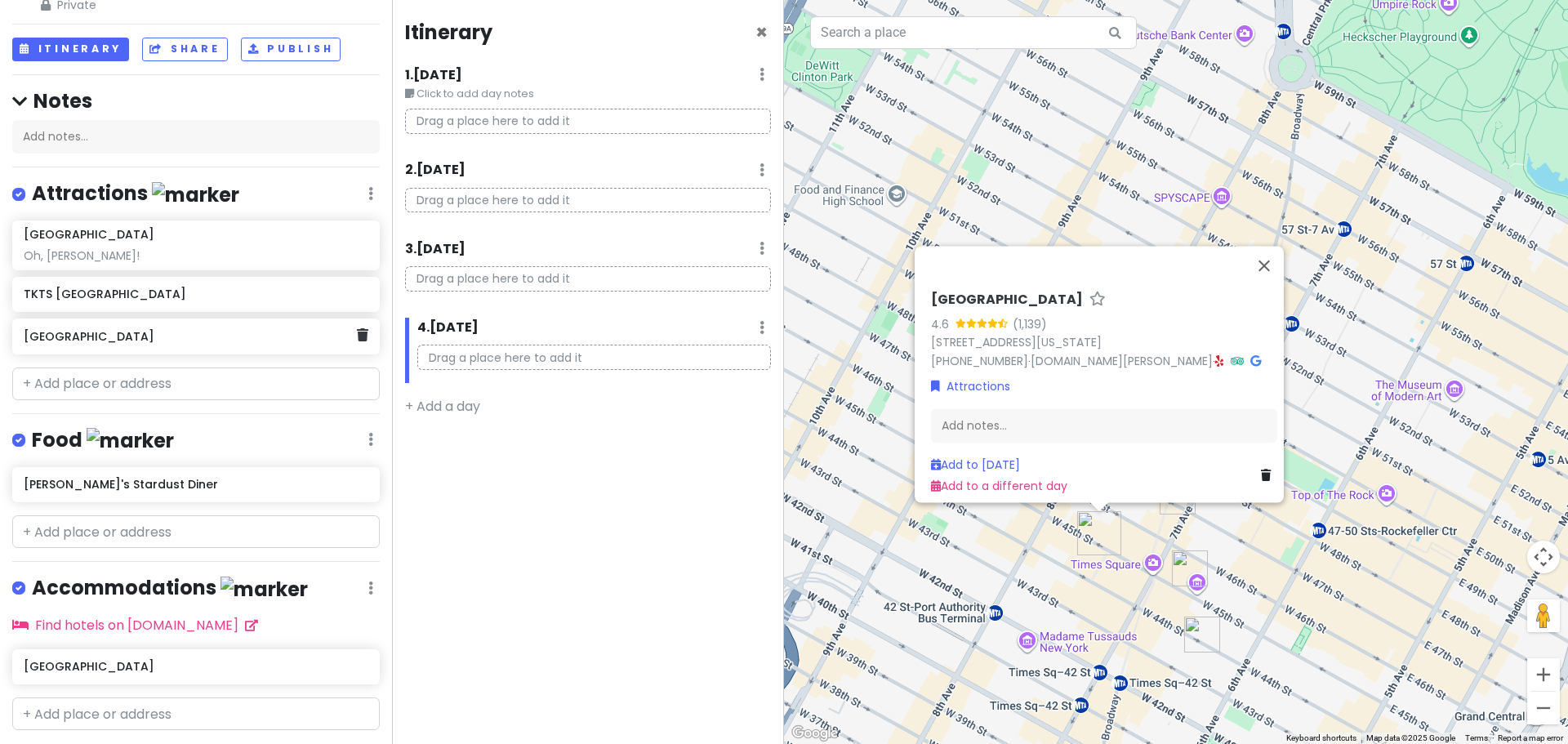
click at [77, 337] on h6 "[GEOGRAPHIC_DATA]" at bounding box center [189, 336] width 332 height 15
drag, startPoint x: 77, startPoint y: 337, endPoint x: 65, endPoint y: 335, distance: 12.2
click at [65, 335] on h6 "[GEOGRAPHIC_DATA]" at bounding box center [189, 336] width 332 height 15
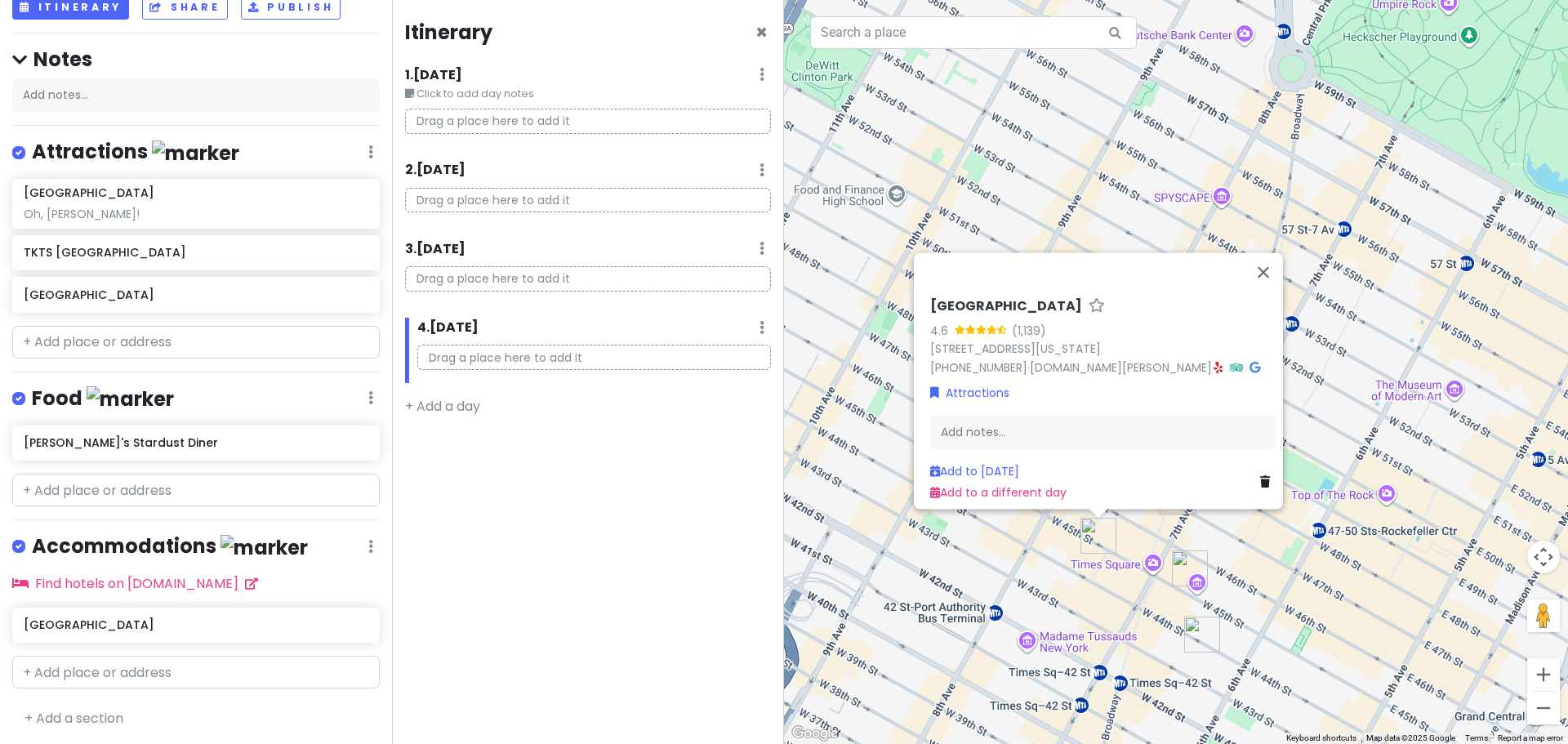
scroll to position [0, 0]
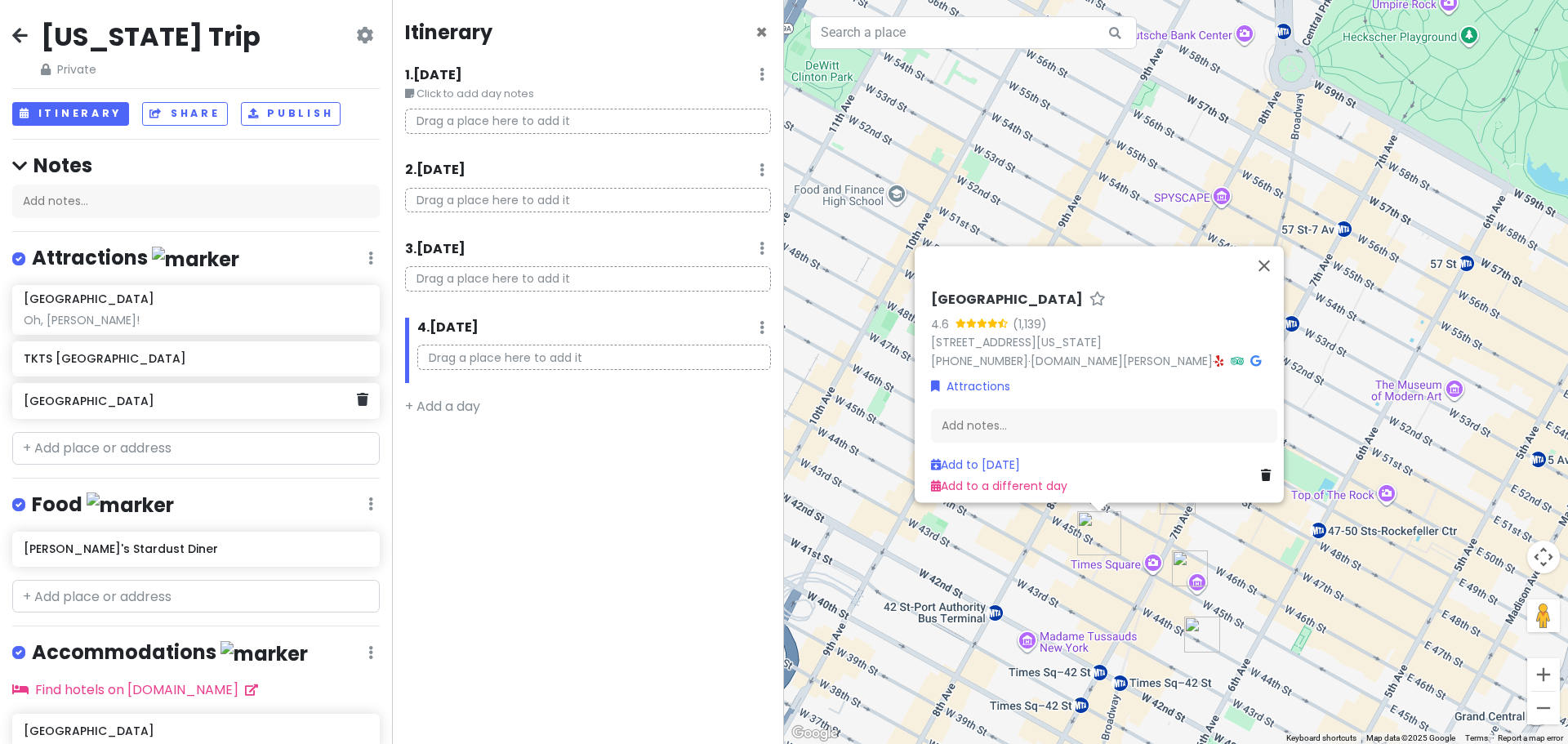
click at [123, 407] on h6 "[GEOGRAPHIC_DATA]" at bounding box center [189, 400] width 332 height 15
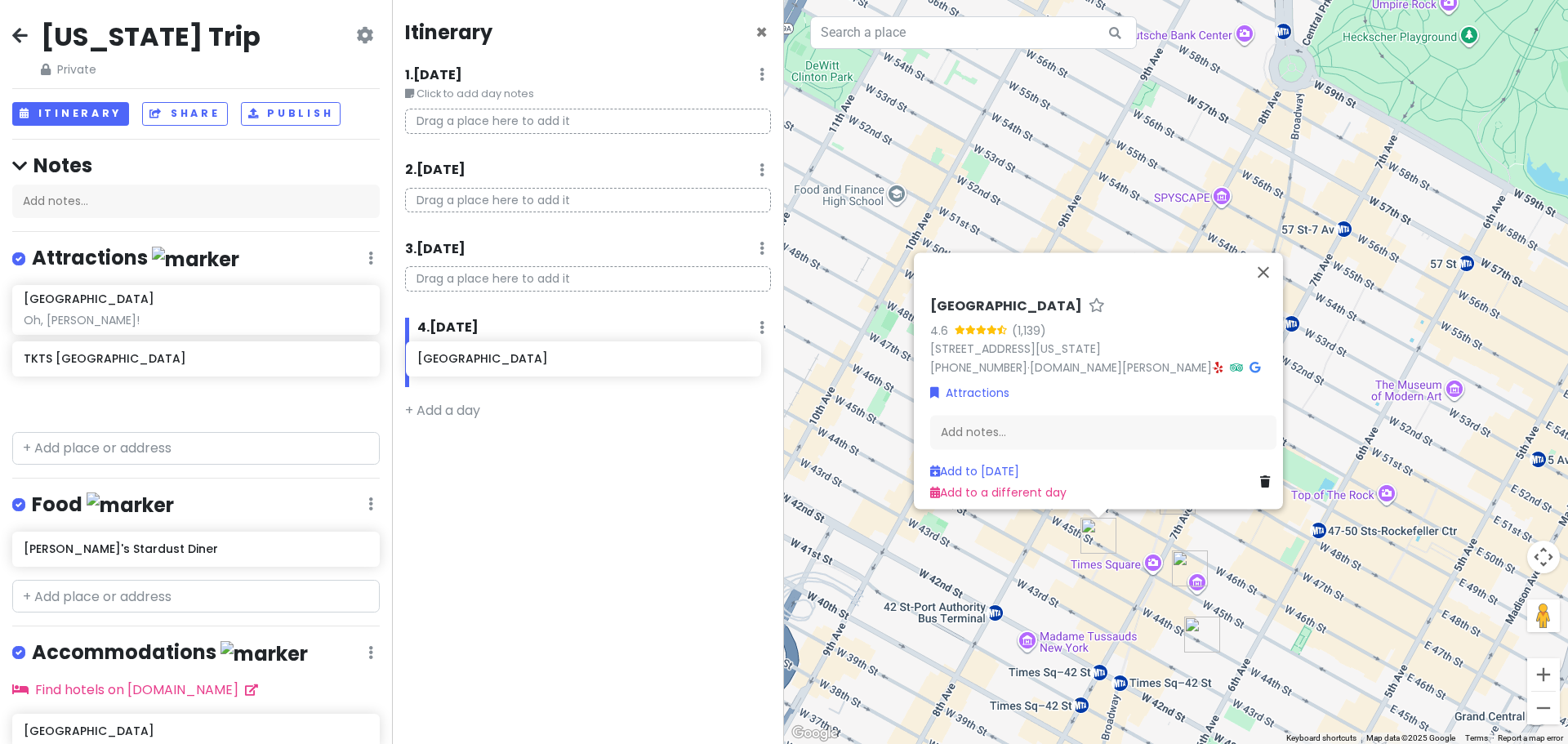
drag, startPoint x: 236, startPoint y: 404, endPoint x: 630, endPoint y: 363, distance: 396.1
click at [630, 363] on div "[US_STATE] Trip Private Change Dates Make a Copy Delete Trip Go Pro ⚡️ Give Fee…" at bounding box center [784, 372] width 1568 height 744
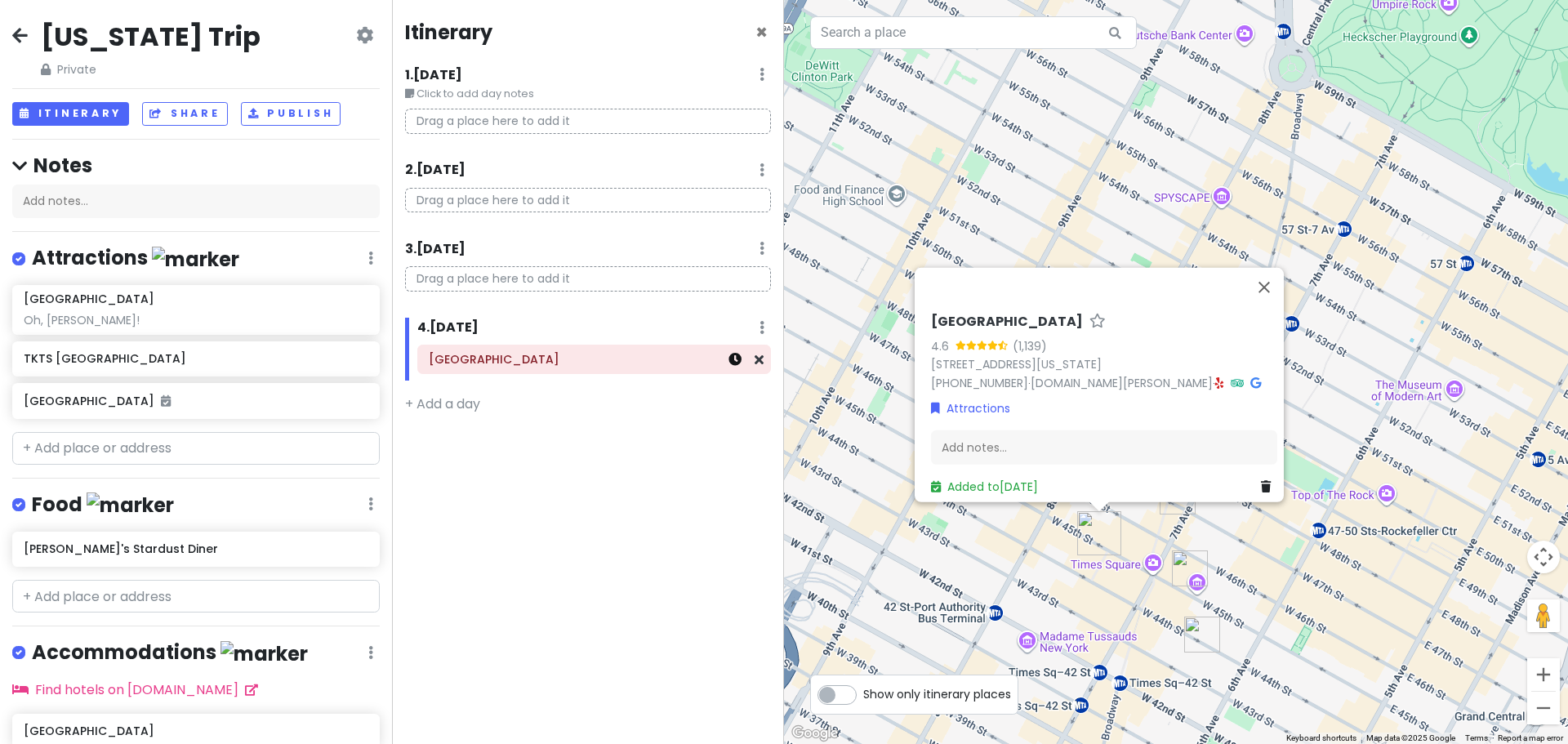
click at [734, 361] on icon at bounding box center [735, 358] width 13 height 13
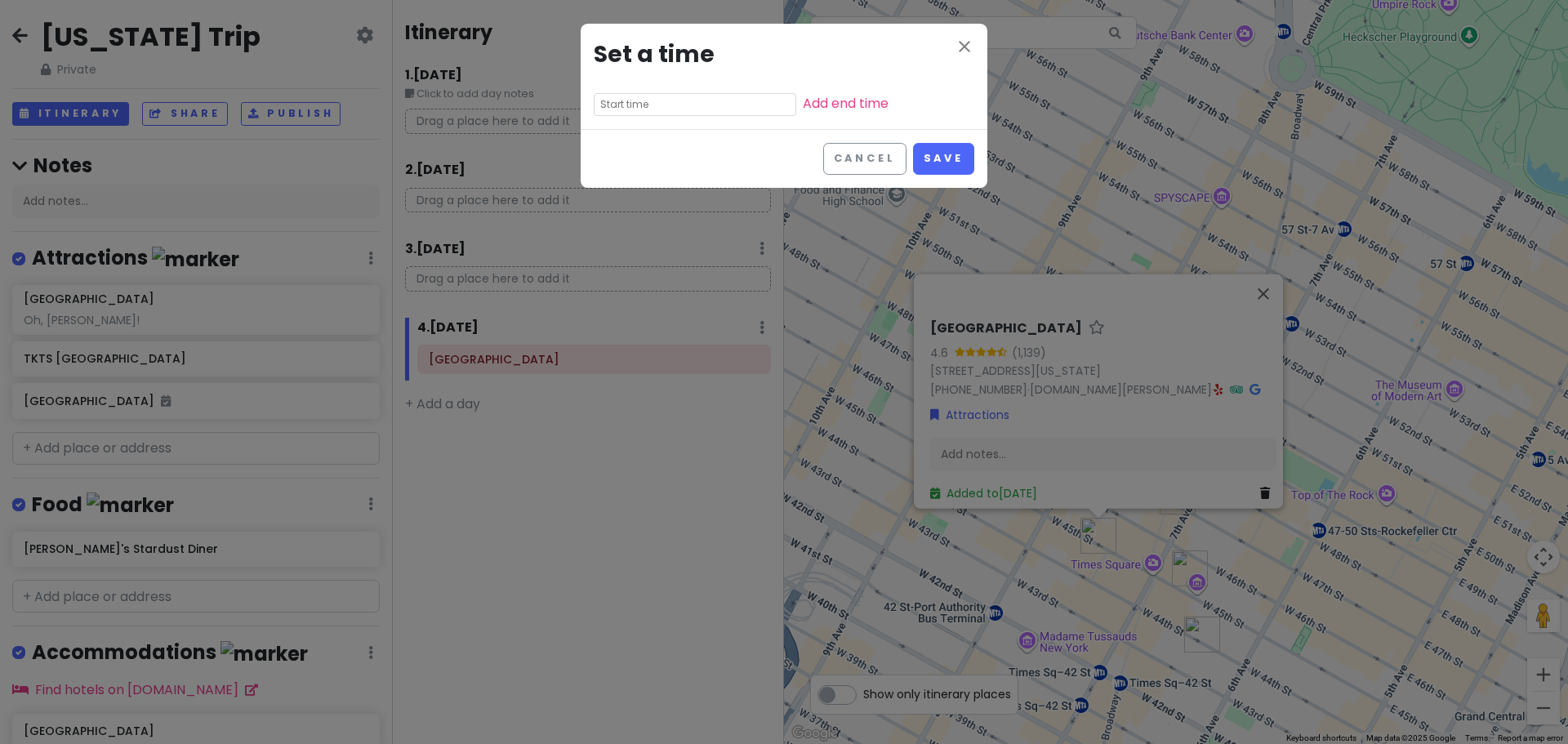
click at [657, 107] on input "text" at bounding box center [695, 105] width 203 height 23
click at [610, 141] on li "01" at bounding box center [616, 147] width 45 height 19
type input "1:15 pm"
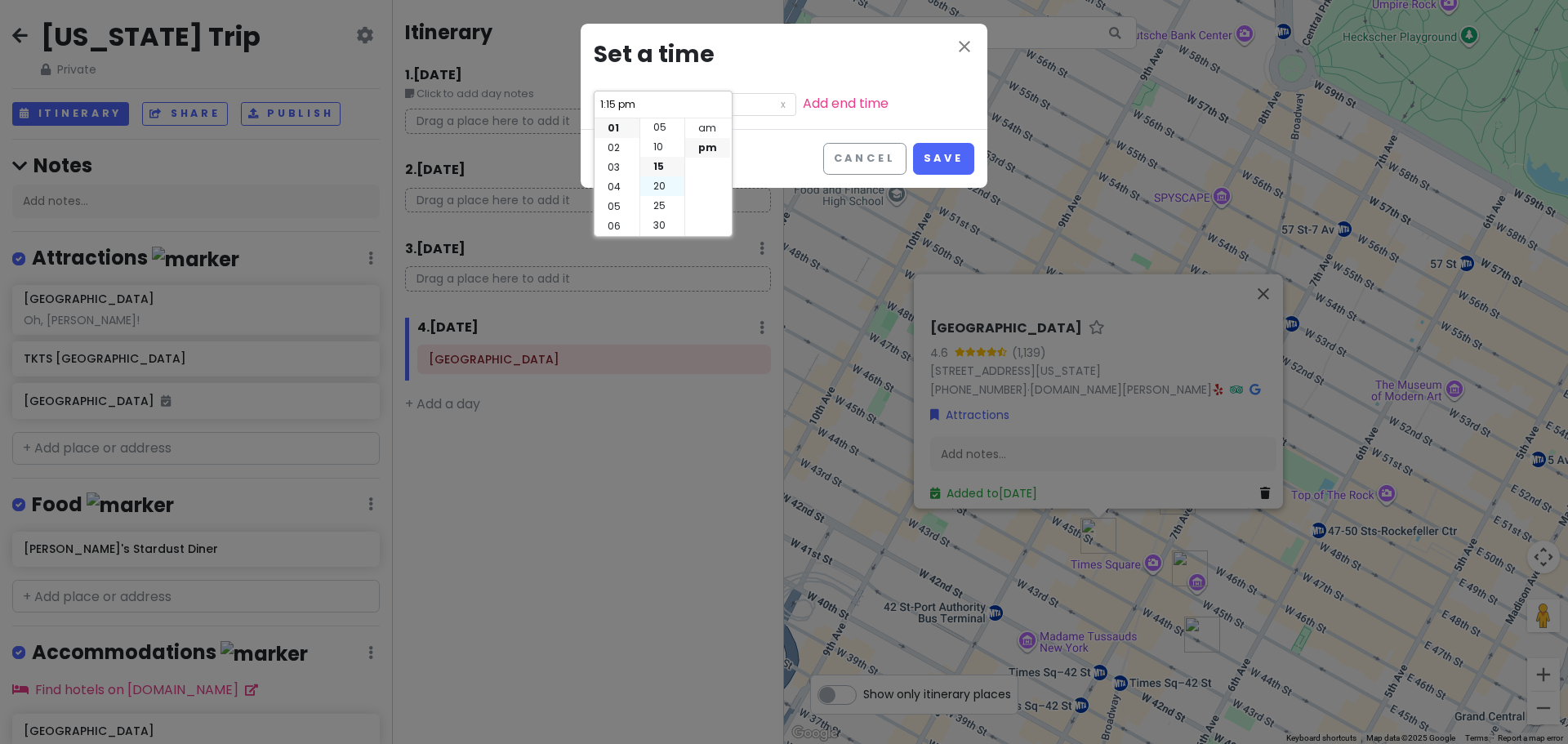
scroll to position [0, 0]
click at [658, 129] on li "00" at bounding box center [663, 128] width 45 height 19
type input "1:00 pm"
click at [943, 152] on button "Save" at bounding box center [943, 158] width 61 height 32
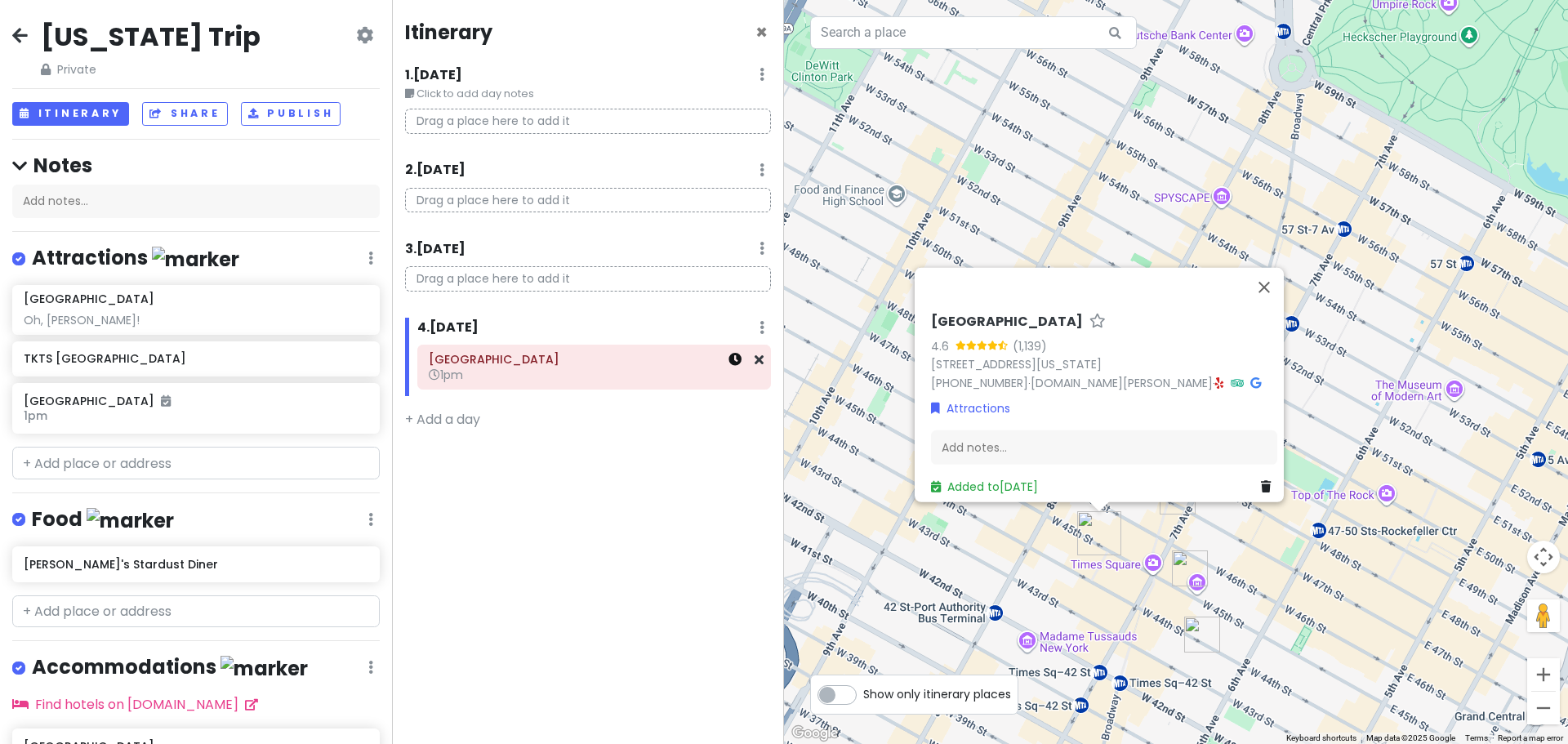
click at [733, 365] on icon at bounding box center [735, 358] width 13 height 13
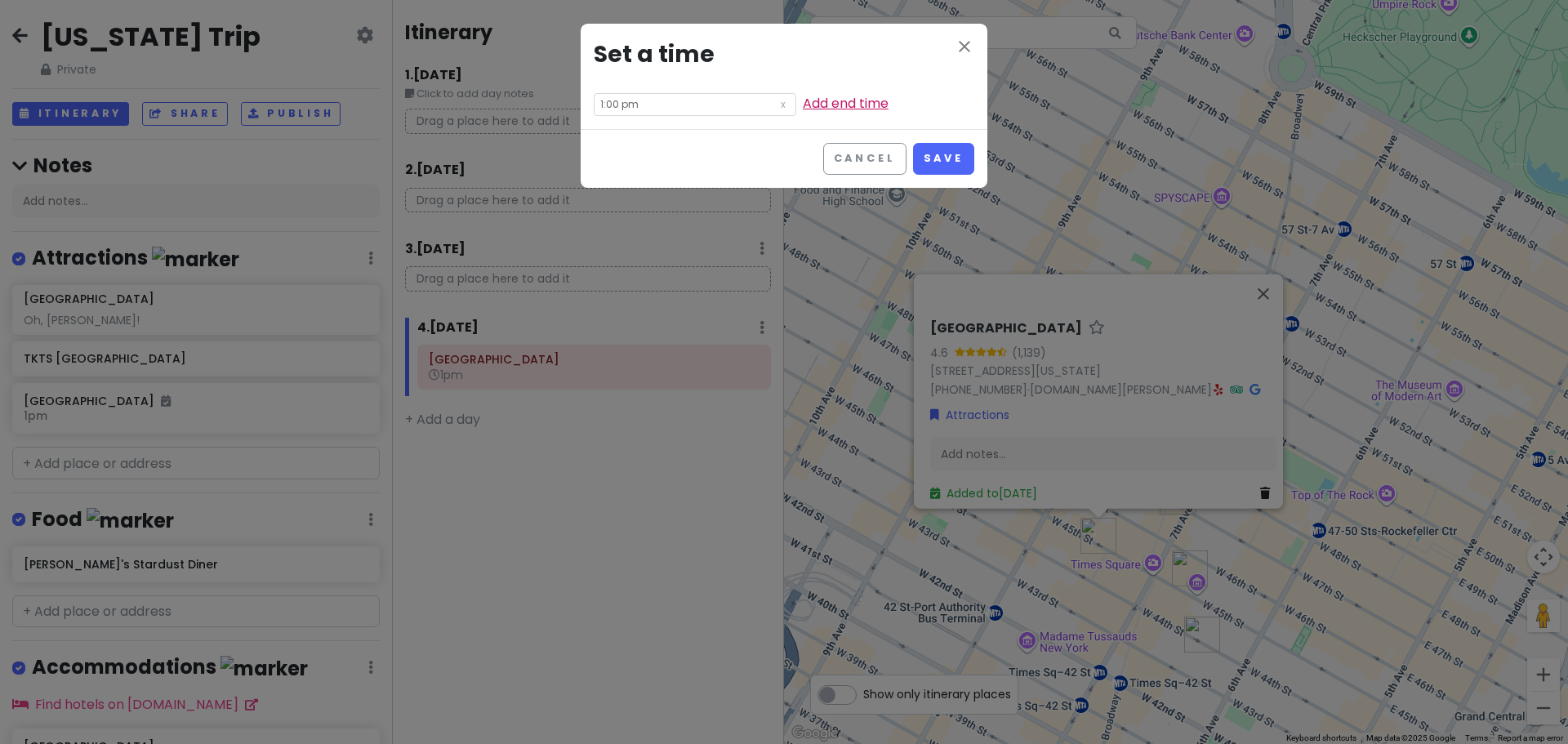
click at [802, 105] on link "Add end time" at bounding box center [845, 103] width 85 height 18
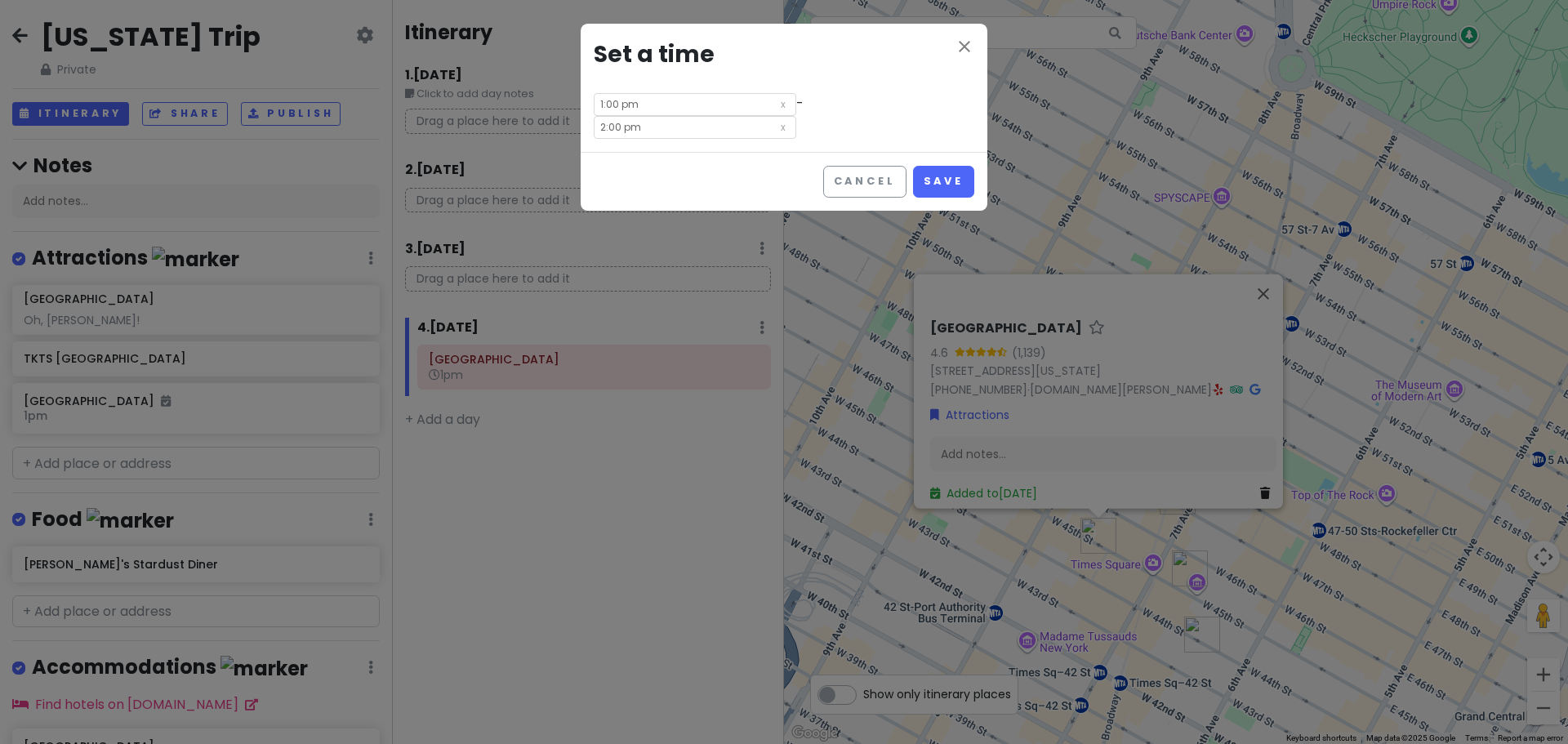
click at [797, 116] on input "2:00 pm" at bounding box center [695, 128] width 203 height 23
click at [815, 188] on li "45" at bounding box center [813, 187] width 45 height 19
type input "2:45 pm"
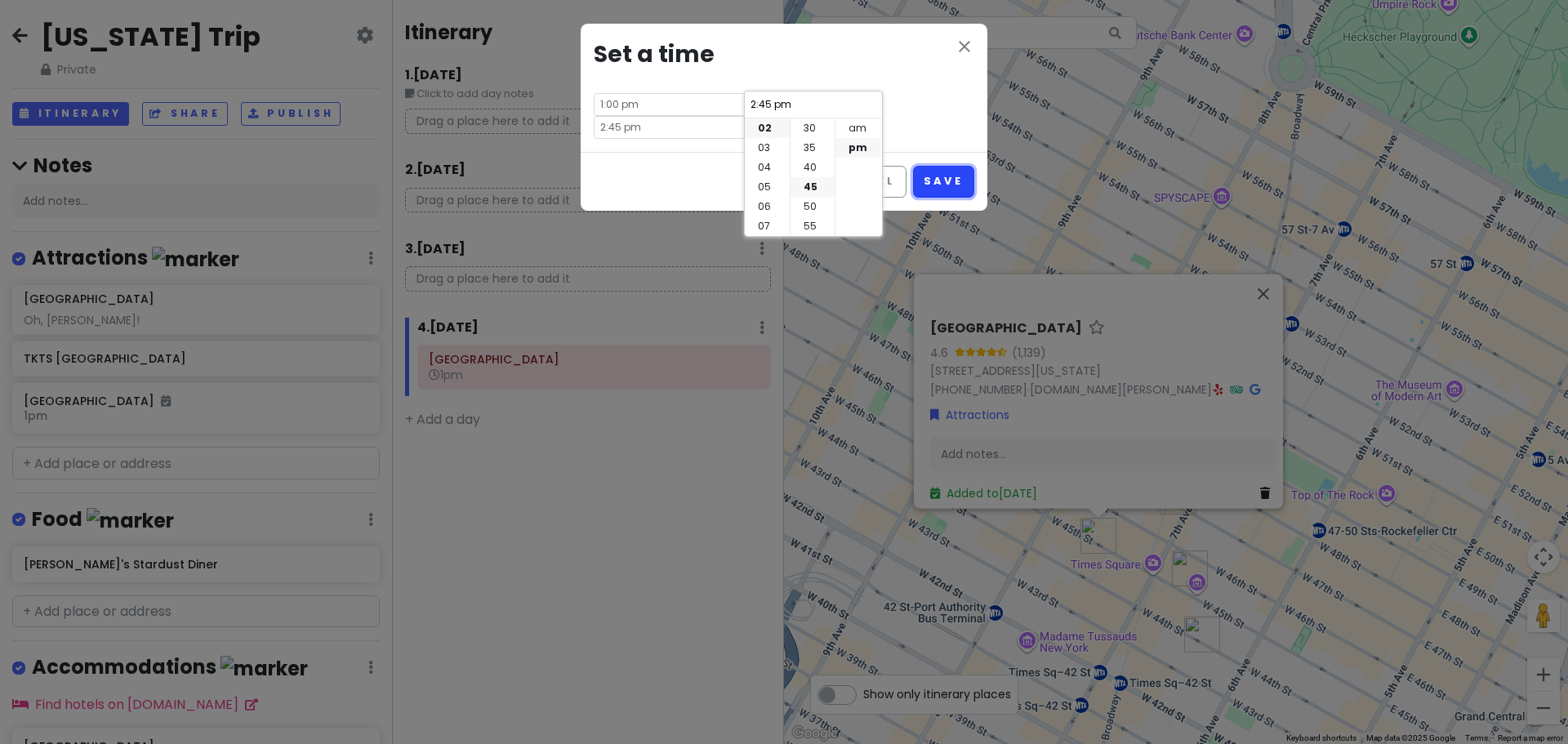
click at [942, 166] on button "Save" at bounding box center [943, 181] width 61 height 32
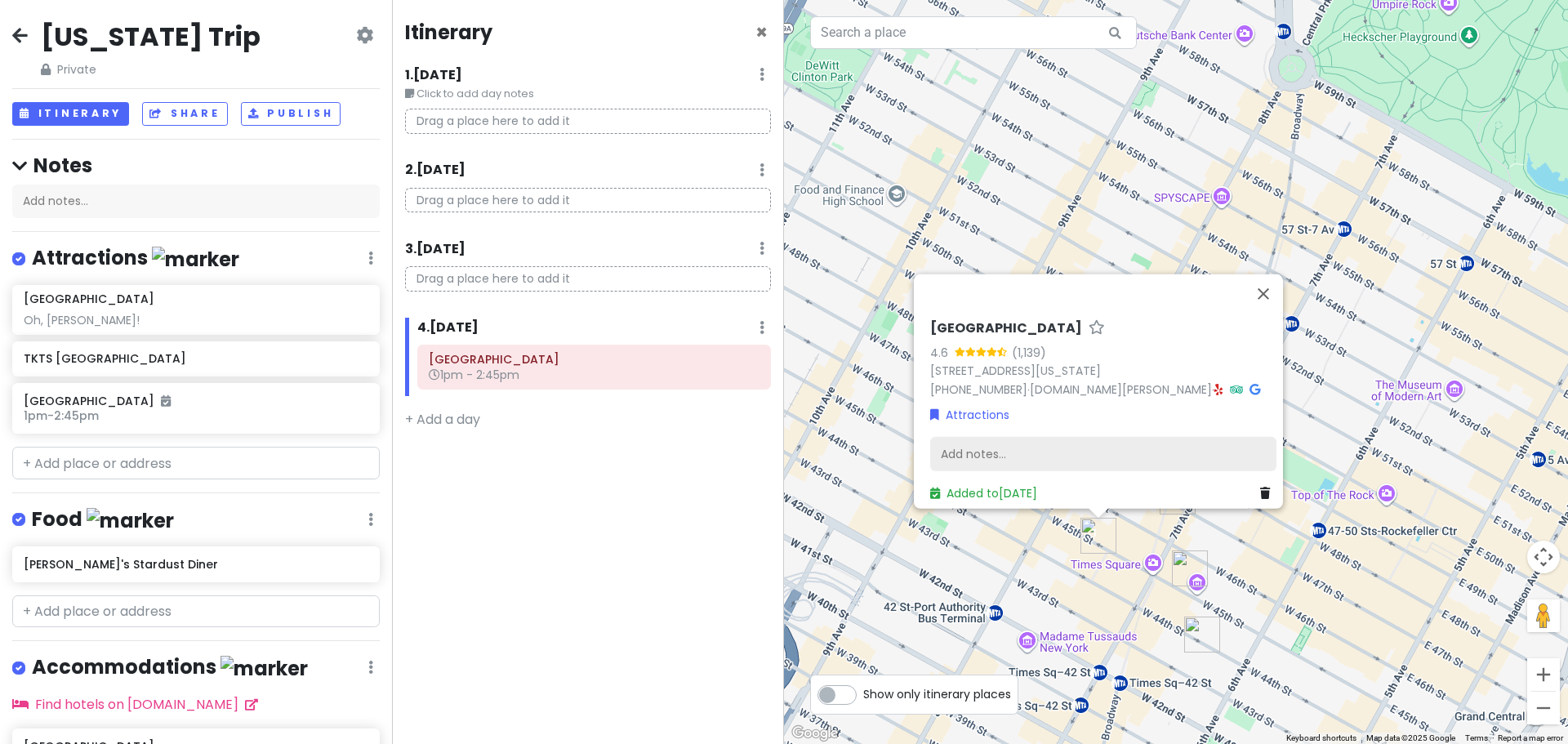
click at [973, 441] on div "Add notes..." at bounding box center [1103, 453] width 346 height 34
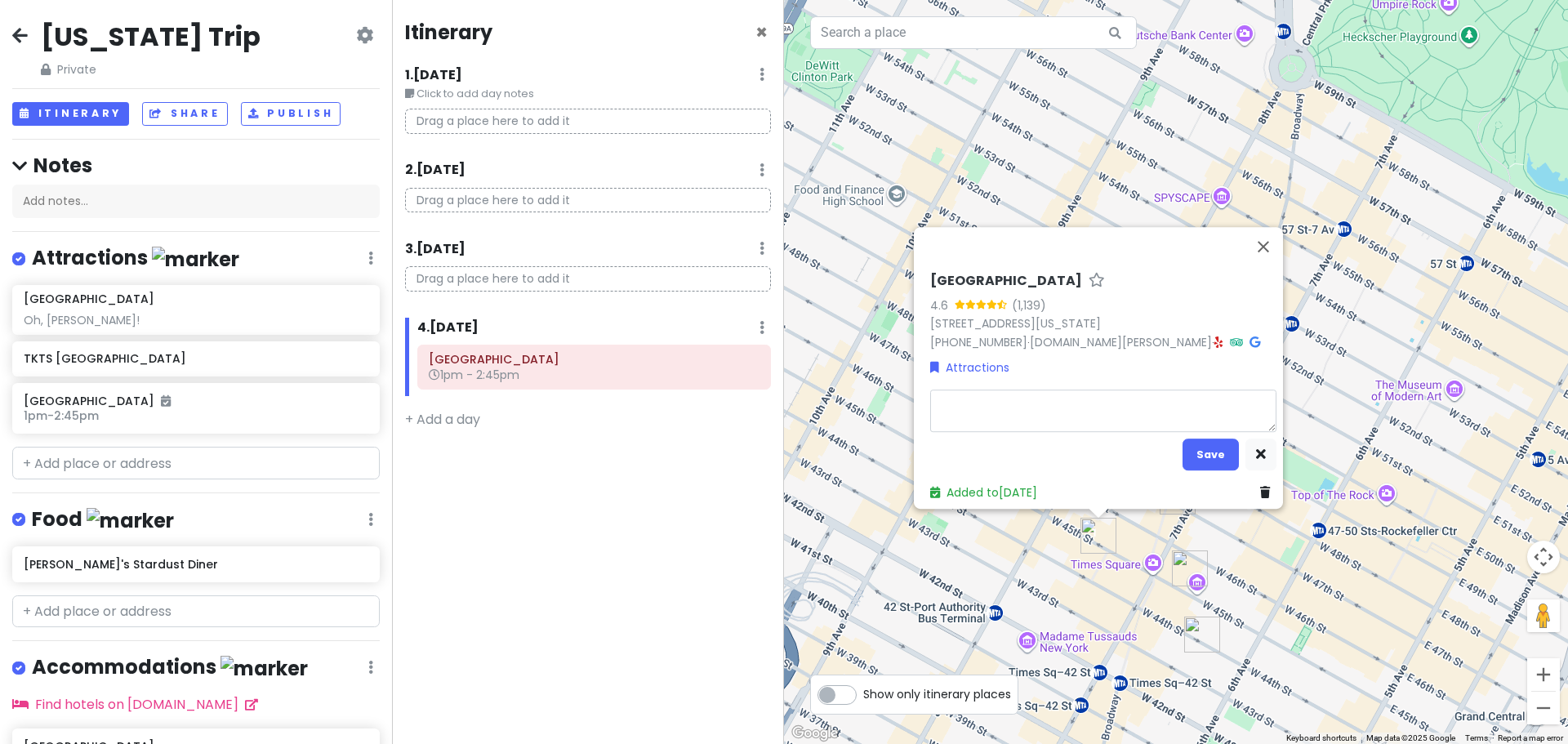
type textarea "x"
type textarea "J"
type textarea "x"
type textarea "Jo"
type textarea "x"
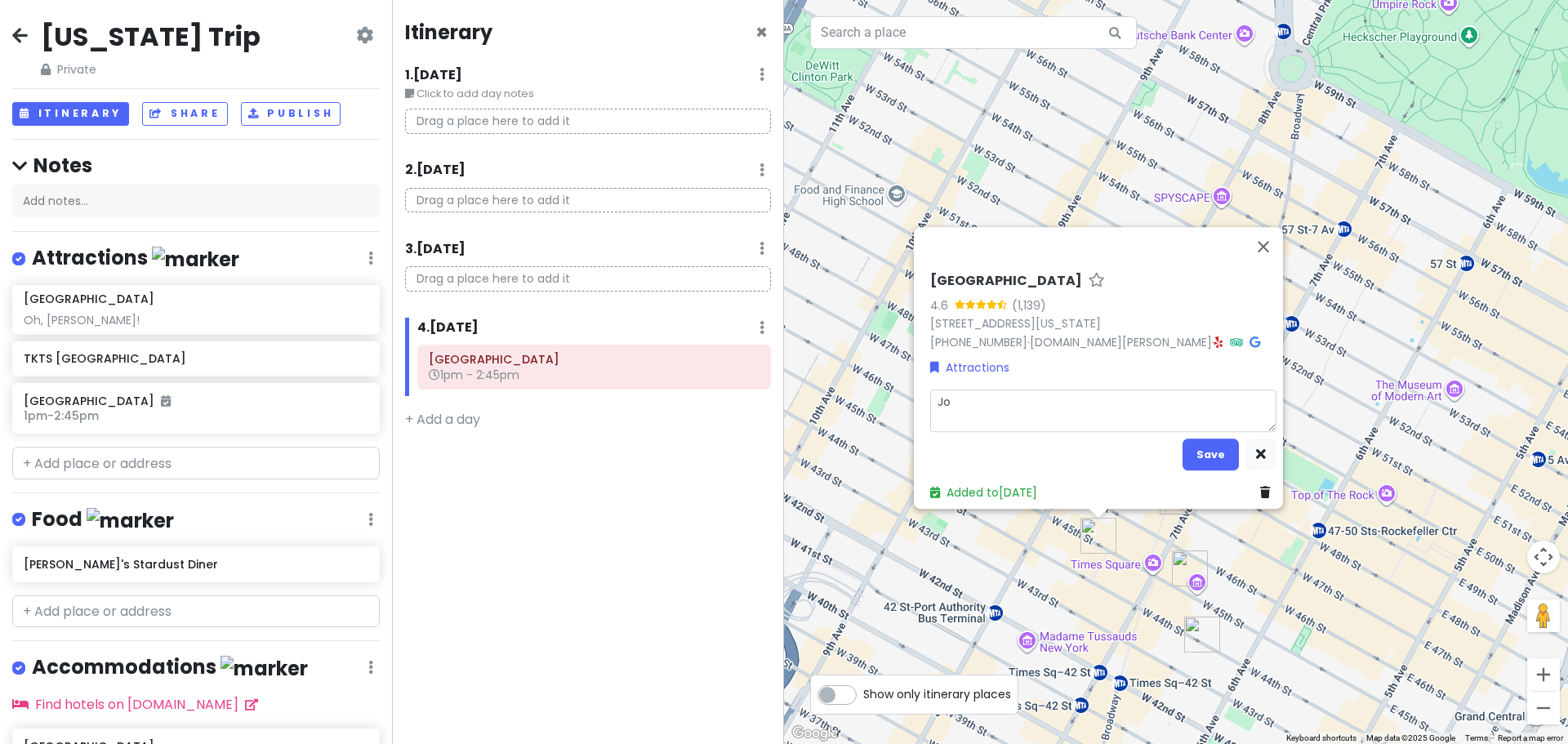
type textarea "Joh"
type textarea "x"
type textarea "[PERSON_NAME]"
type textarea "x"
type textarea "[PERSON_NAME]"
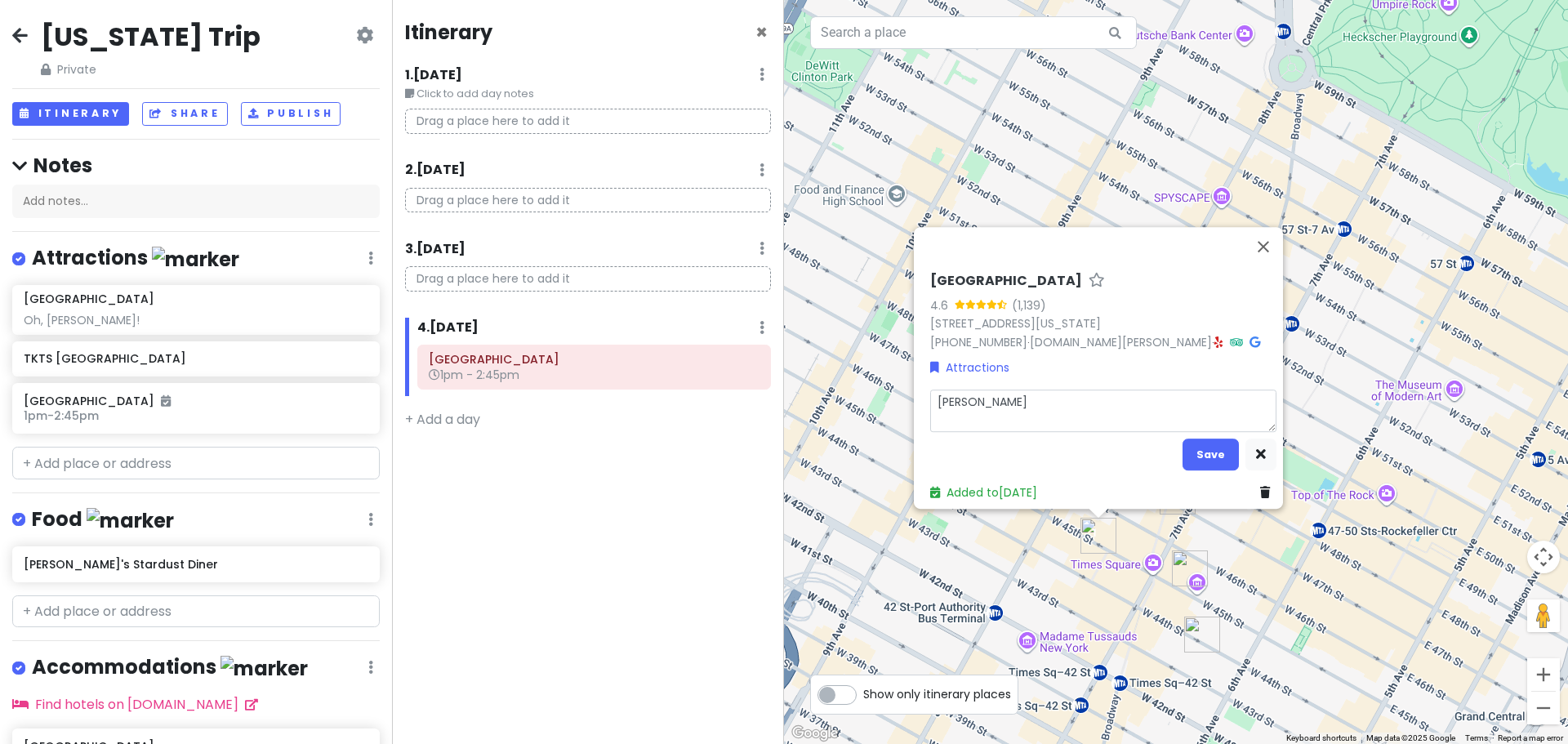
type textarea "x"
type textarea "[PERSON_NAME]"
type textarea "x"
type textarea "[PERSON_NAME]"
type textarea "x"
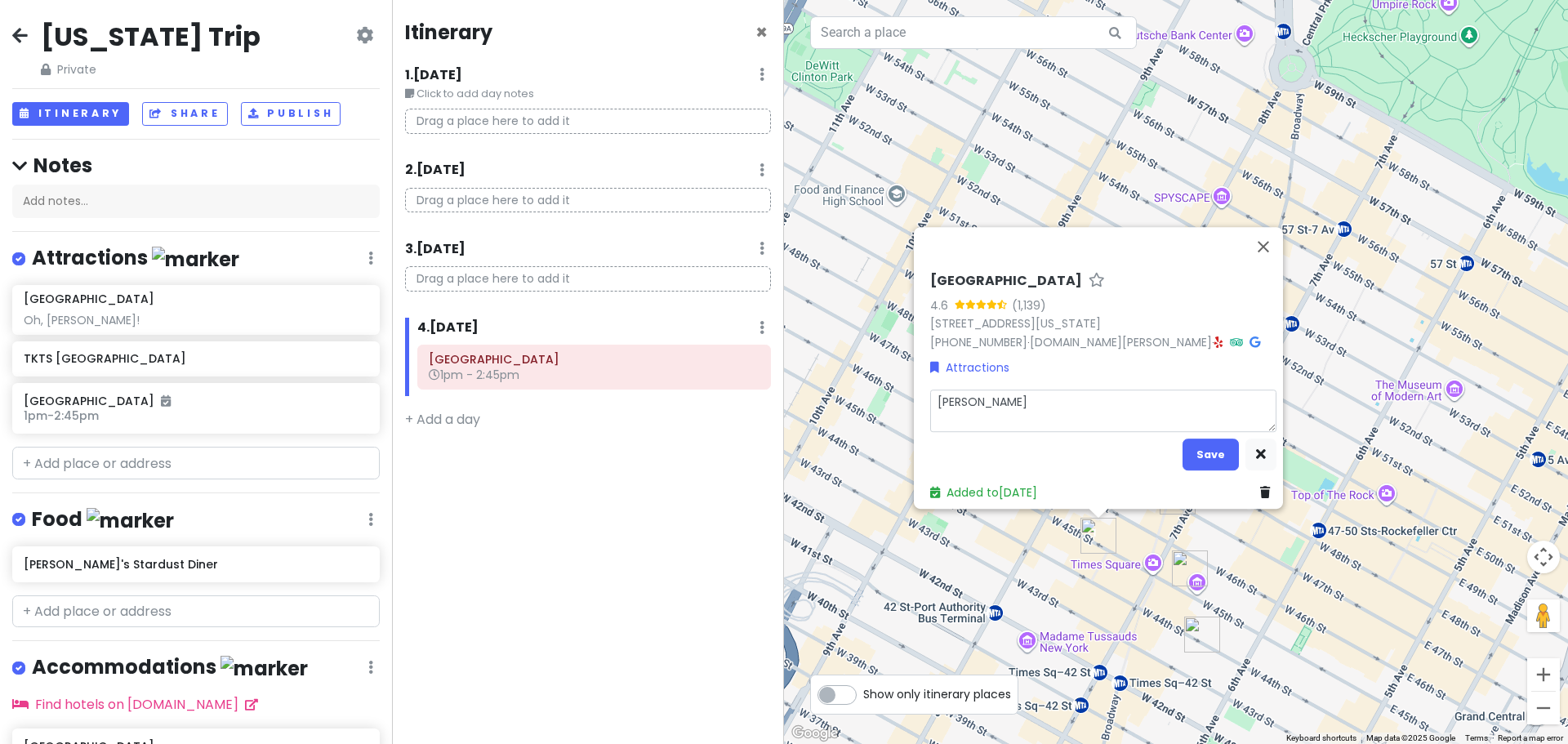
type textarea "[PERSON_NAME]"
type textarea "x"
type textarea "[PERSON_NAME]"
type textarea "x"
type textarea "[PERSON_NAME]"
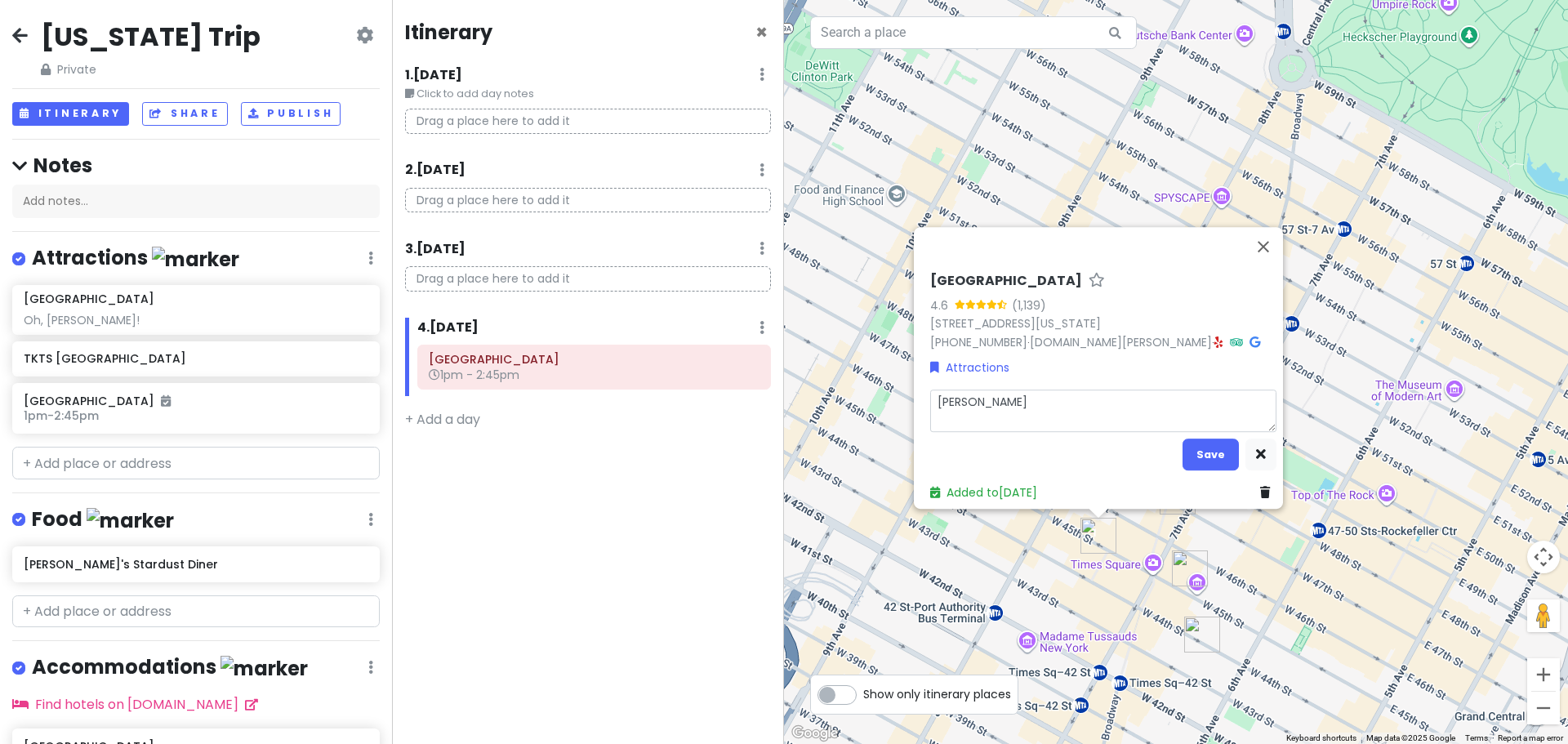
type textarea "x"
type textarea "[PERSON_NAME]"
type textarea "x"
type textarea "[PERSON_NAME]"
type textarea "x"
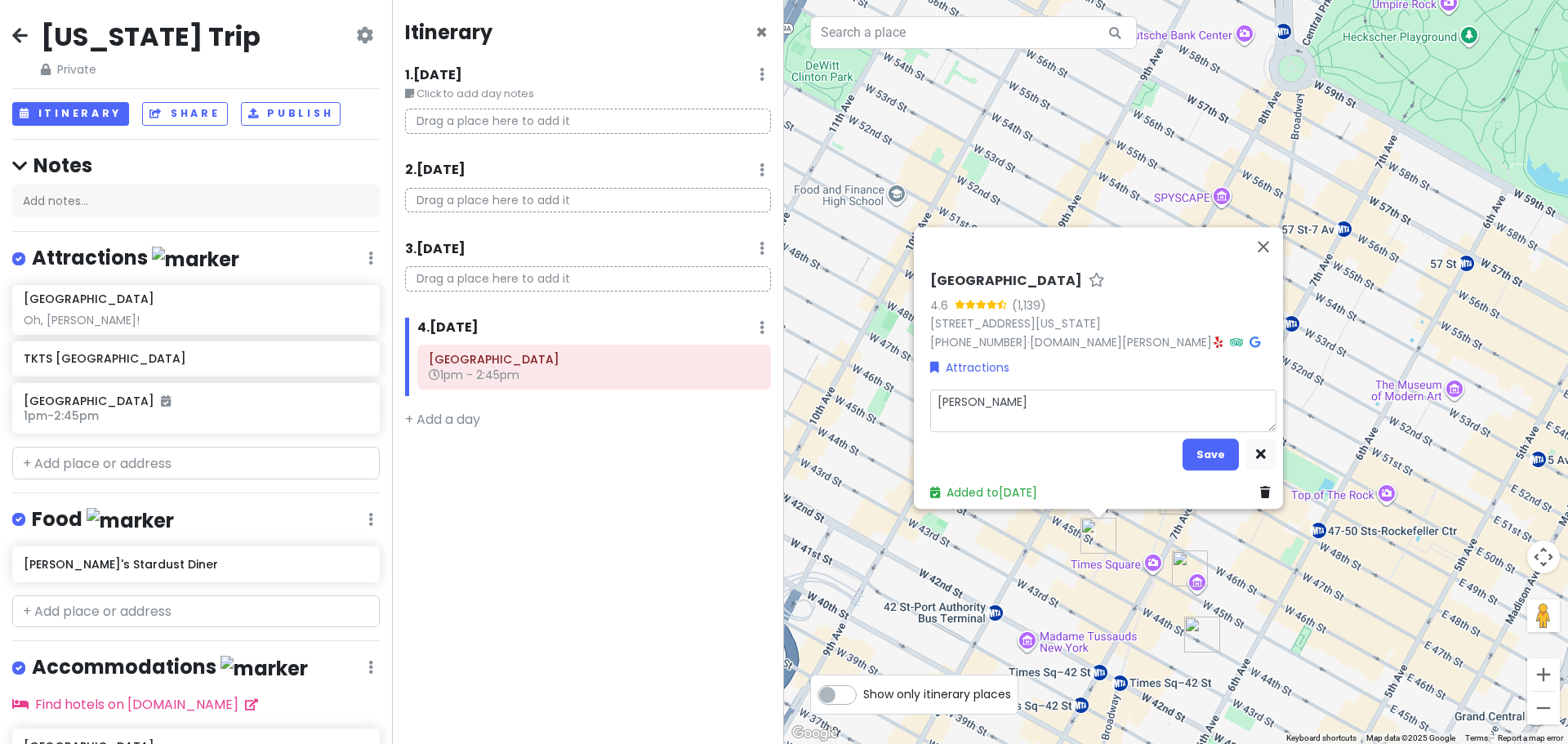
type textarea "[PERSON_NAME]"
type textarea "x"
type textarea "[PERSON_NAME]"
type textarea "x"
type textarea "[PERSON_NAME]"
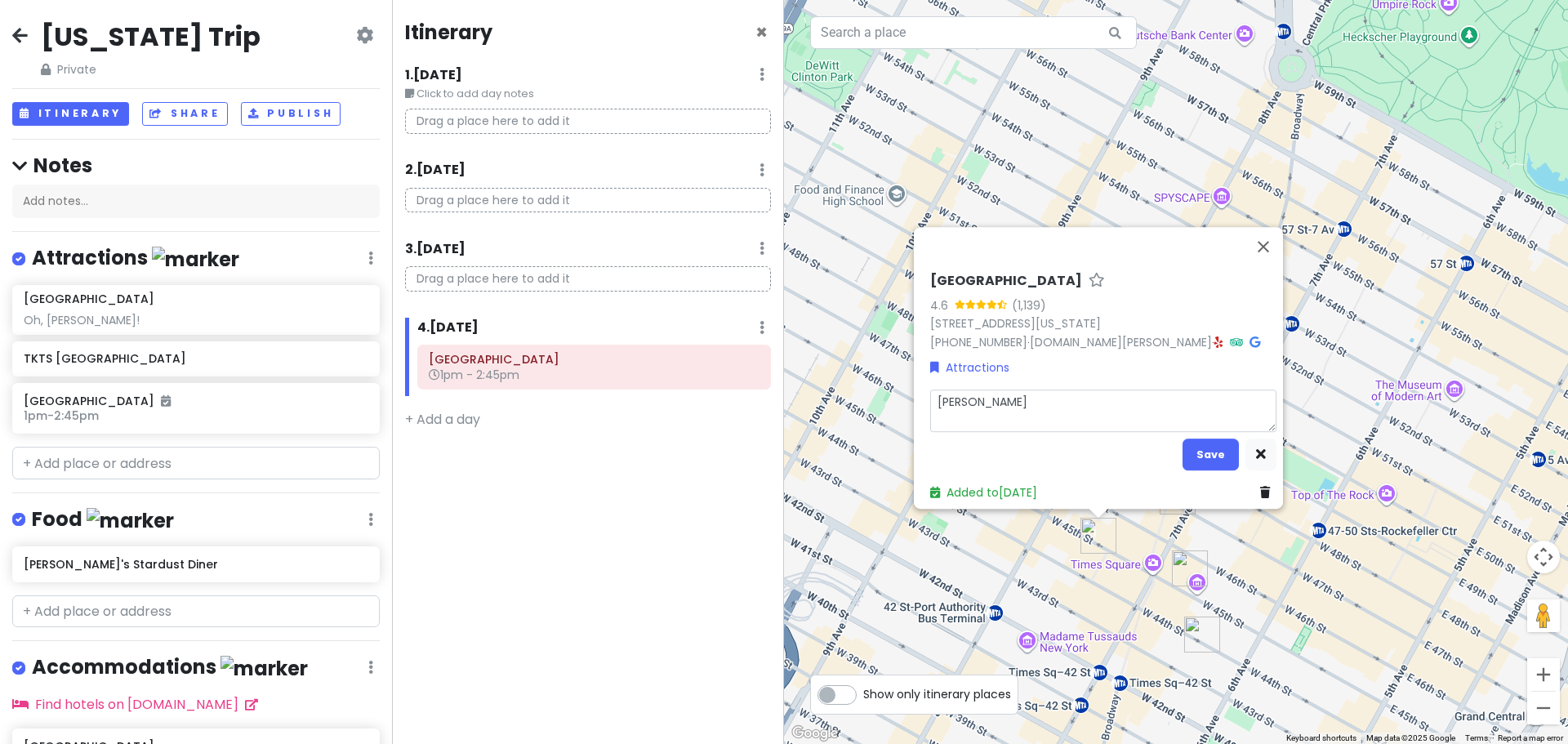
type textarea "x"
type textarea "[PERSON_NAME]"
type textarea "x"
type textarea "[PERSON_NAME]"
type textarea "x"
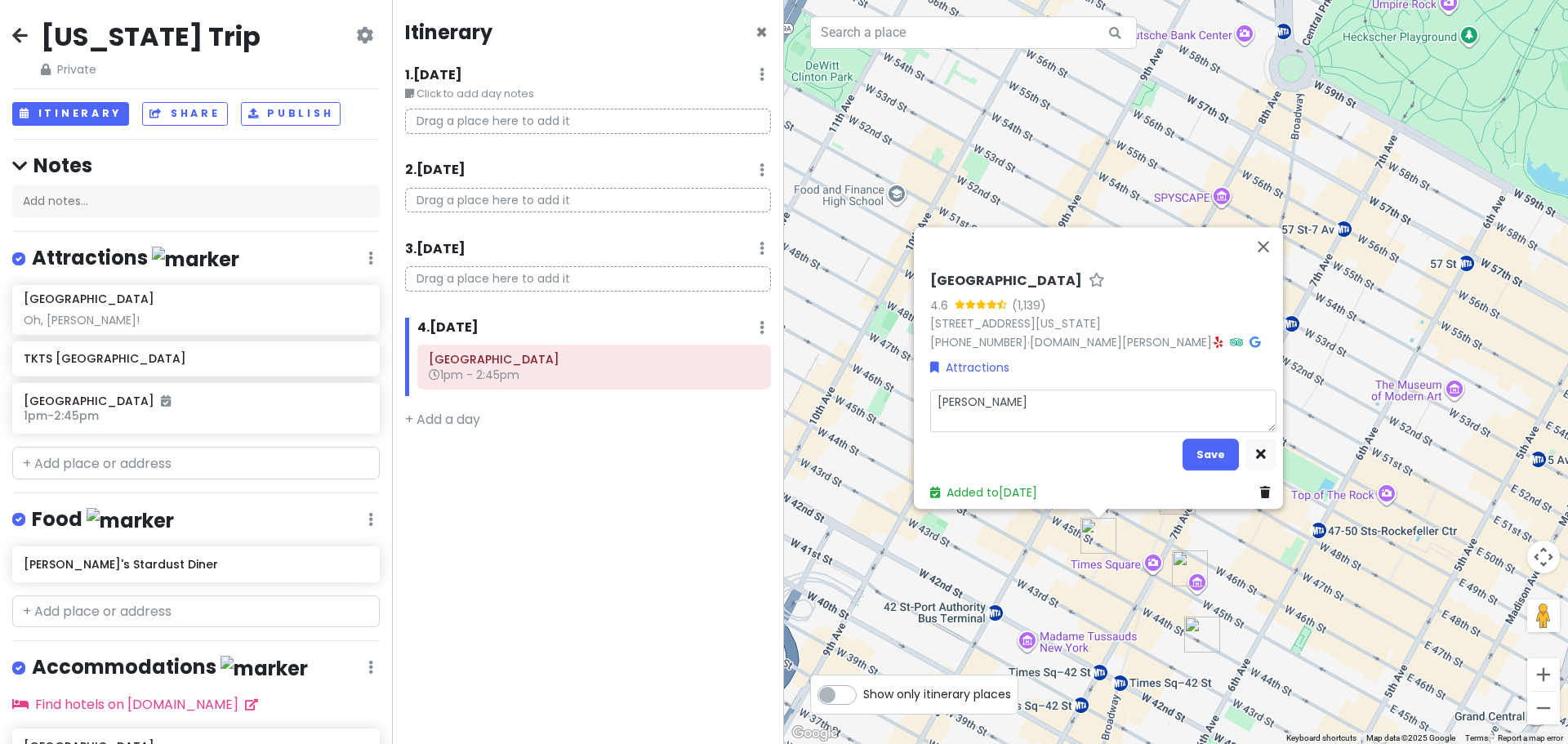
type textarea "[PERSON_NAME]"
type textarea "x"
type textarea "[PERSON_NAME]"
type textarea "x"
type textarea "[PERSON_NAME] i"
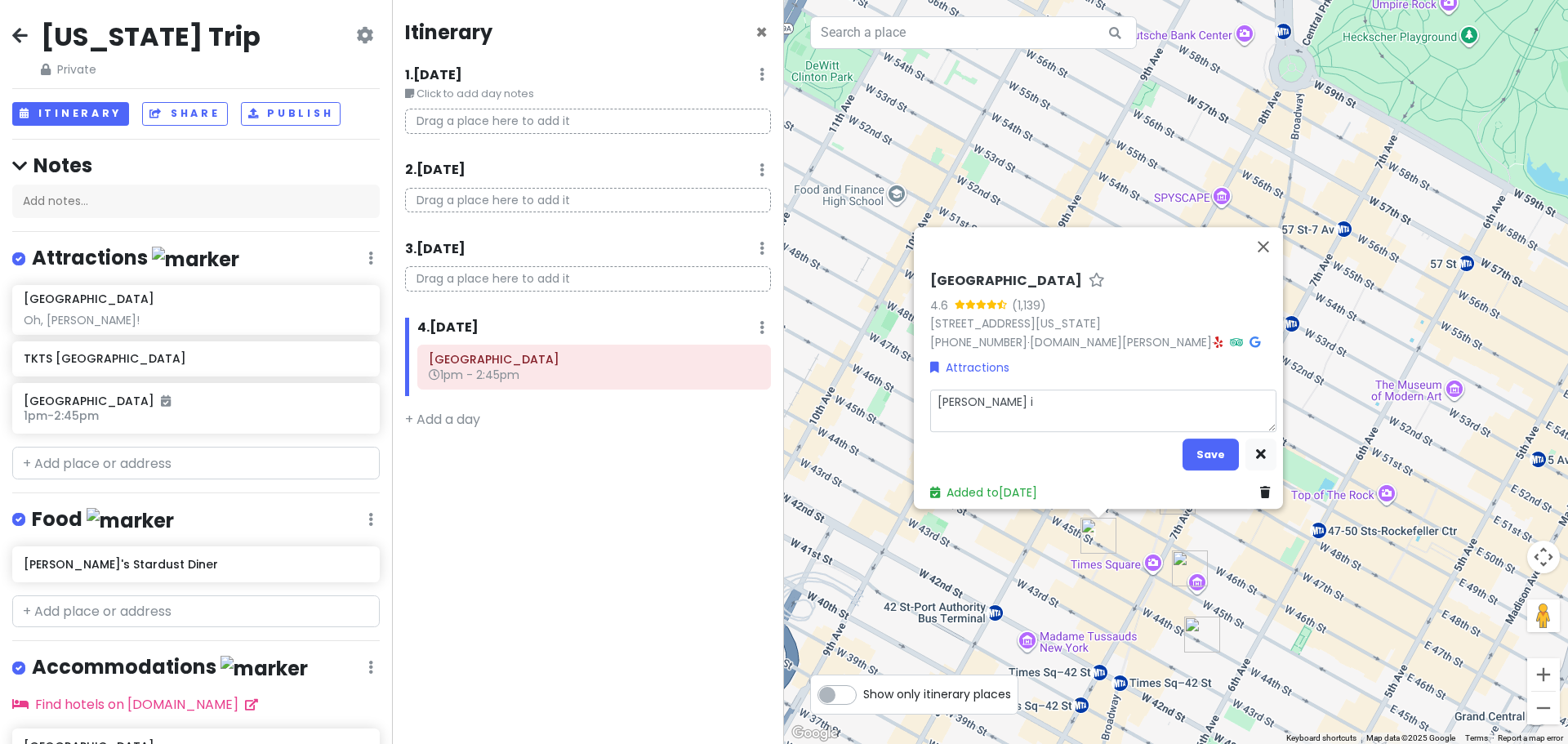
type textarea "x"
type textarea "[PERSON_NAME] is"
type textarea "x"
type textarea "[PERSON_NAME] is t"
type textarea "x"
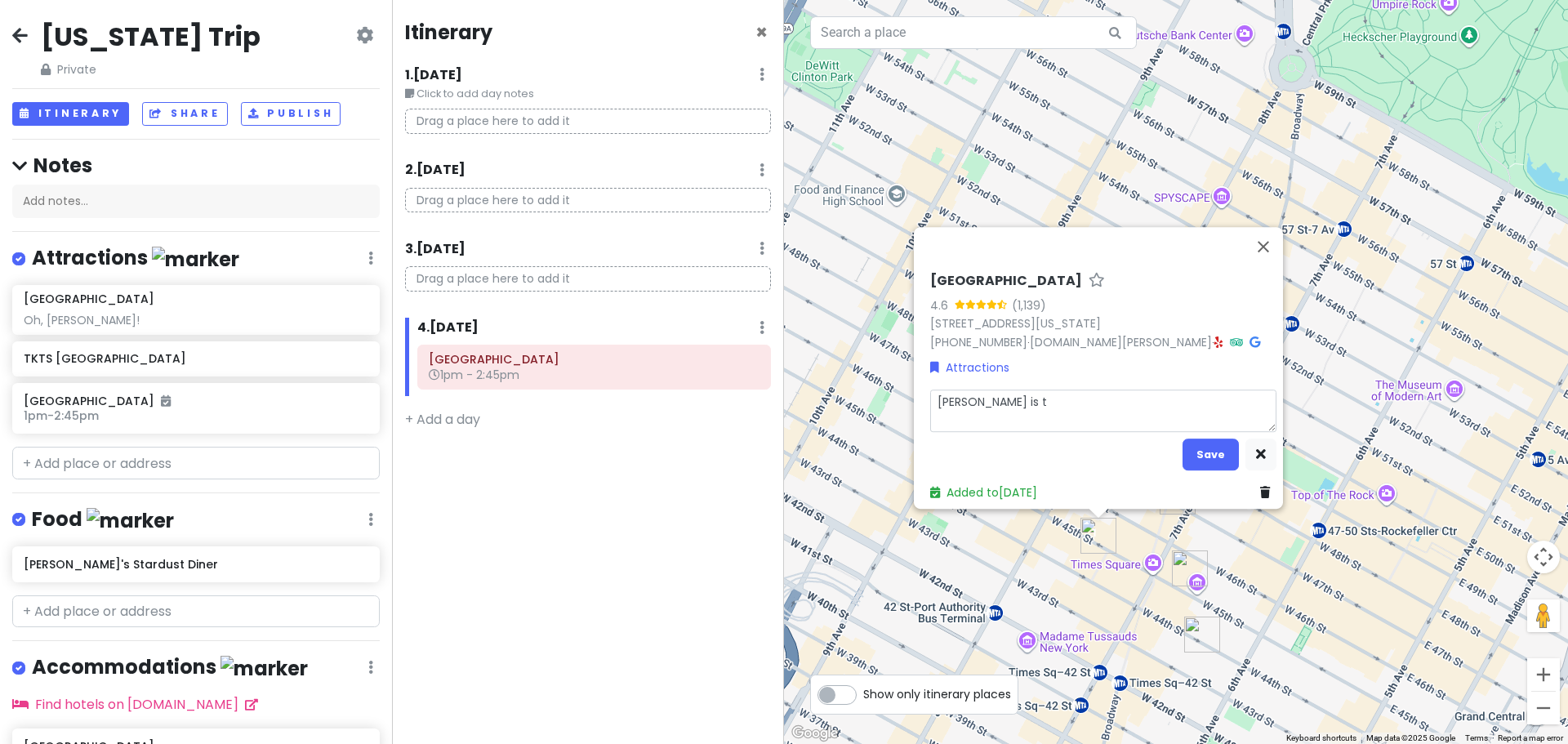
type textarea "[PERSON_NAME] is th"
type textarea "x"
type textarea "[PERSON_NAME] is the"
type textarea "x"
type textarea "[PERSON_NAME] is the"
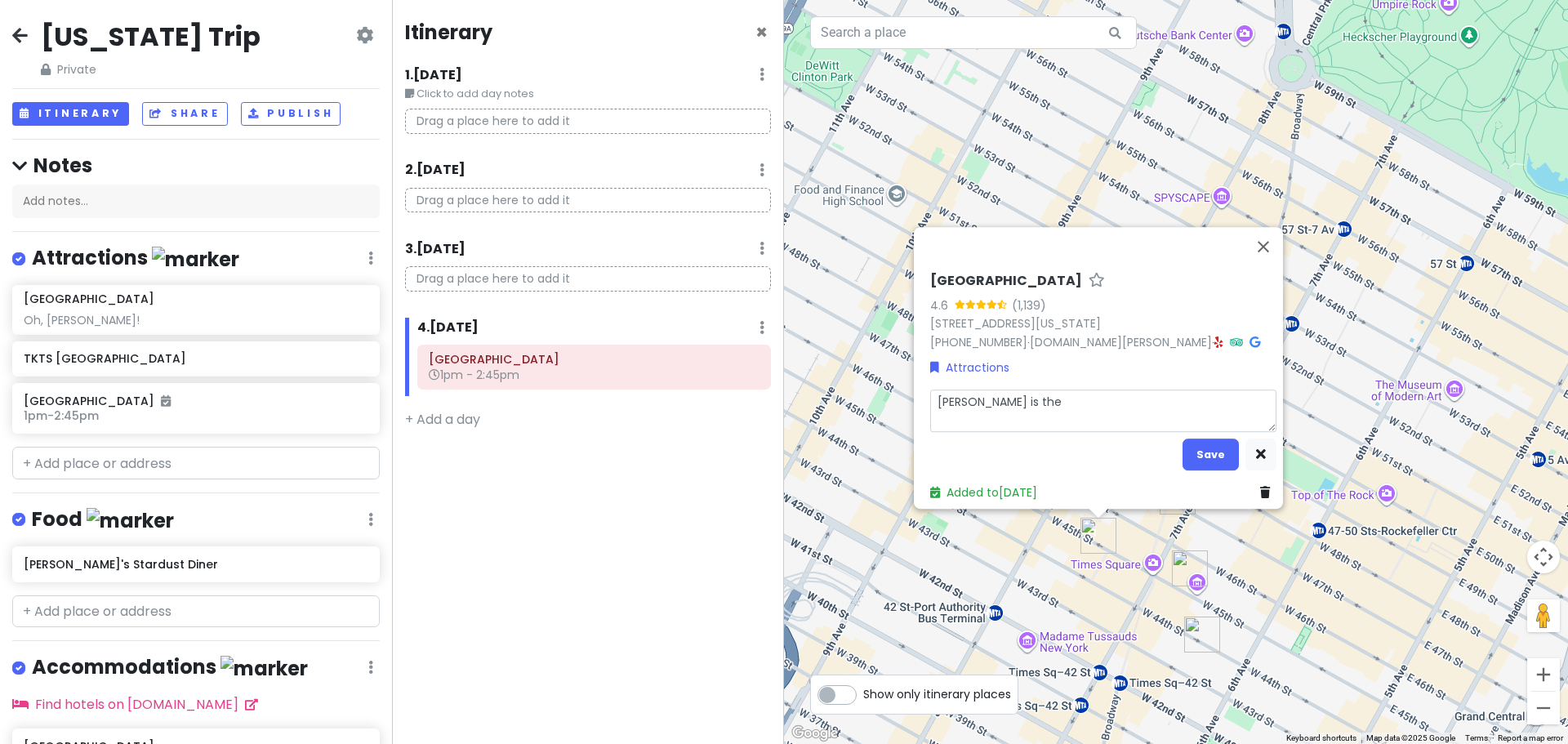
type textarea "x"
type textarea "[PERSON_NAME] is the Vi"
type textarea "x"
type textarea "[PERSON_NAME] is the Vil"
type textarea "x"
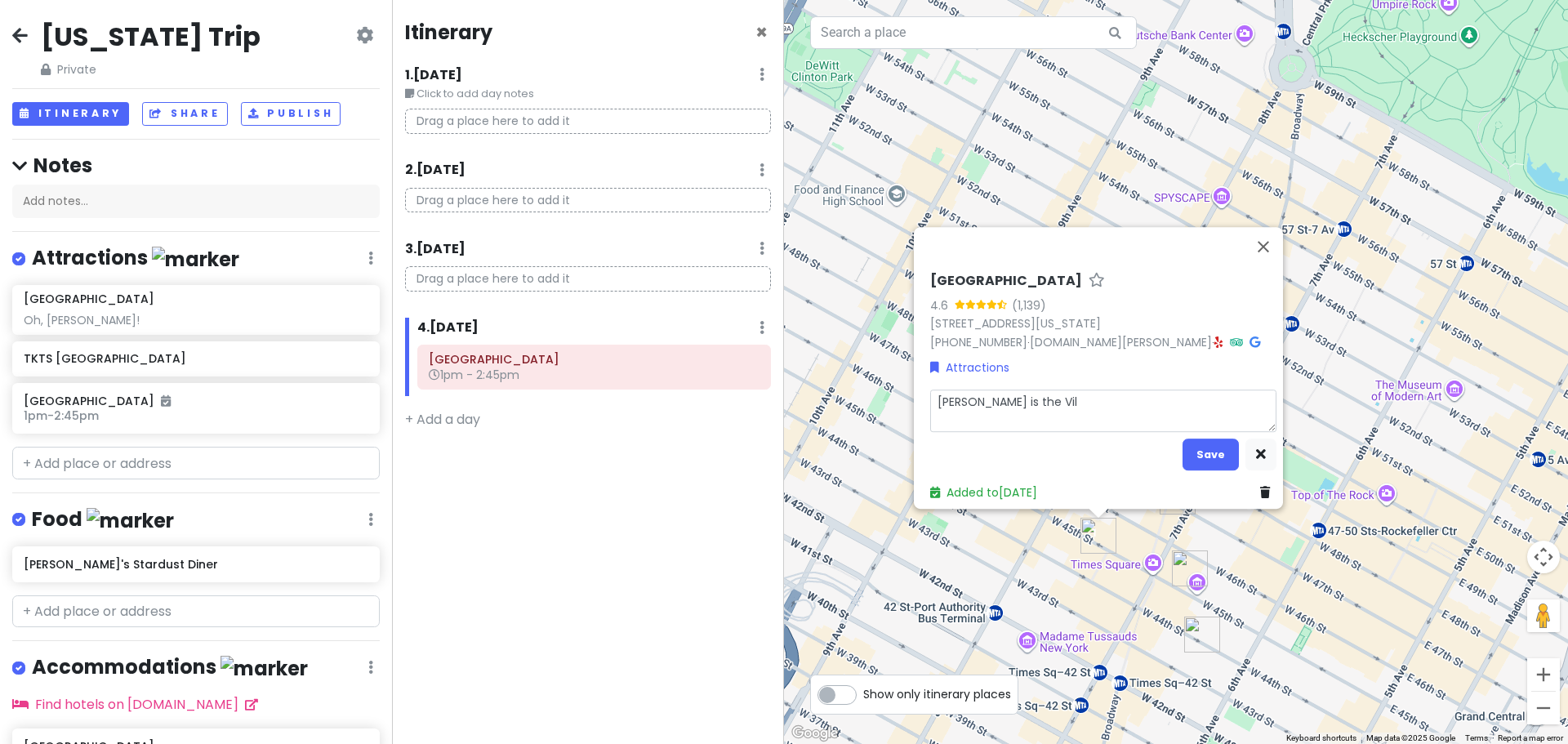
type textarea "[PERSON_NAME] is the Vill"
type textarea "x"
type textarea "[PERSON_NAME] is the Villa"
type textarea "x"
type textarea "[PERSON_NAME] is the Villai"
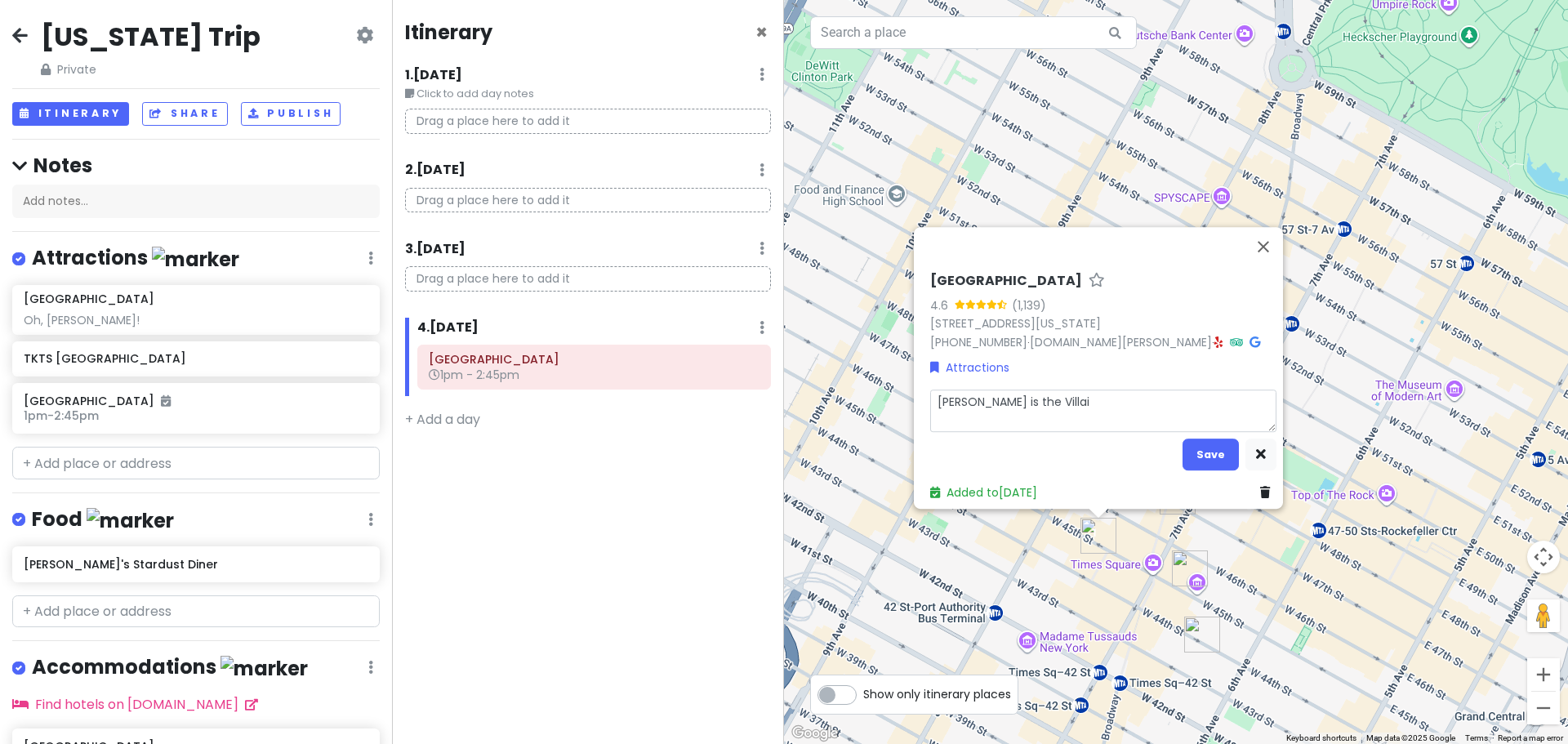
type textarea "x"
type textarea "[PERSON_NAME] is the Villain"
click at [1205, 449] on button "Save" at bounding box center [1210, 454] width 56 height 32
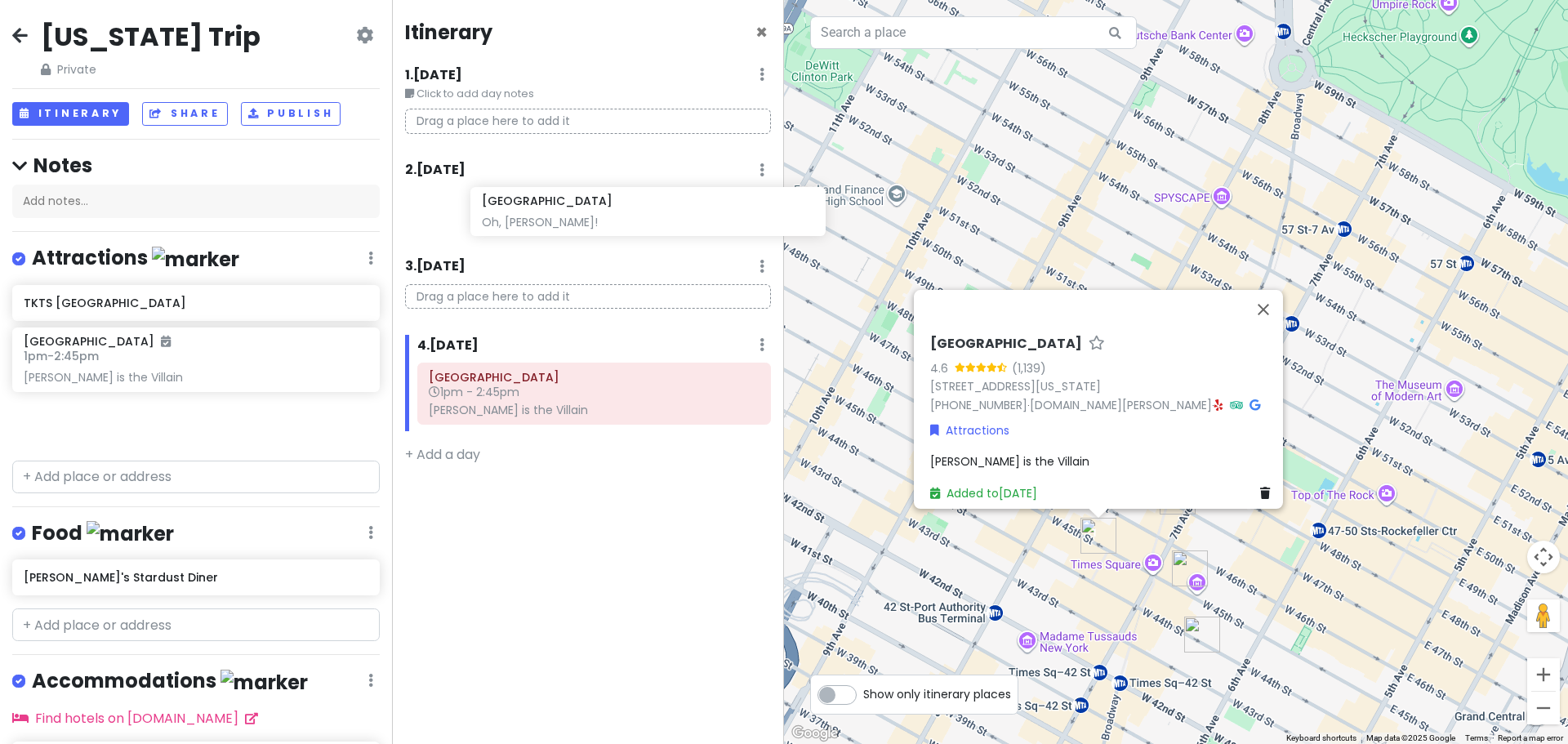
drag, startPoint x: 124, startPoint y: 314, endPoint x: 582, endPoint y: 217, distance: 468.2
click at [582, 217] on div "[US_STATE] Trip Private Change Dates Make a Copy Delete Trip Go Pro ⚡️ Give Fee…" at bounding box center [784, 372] width 1568 height 744
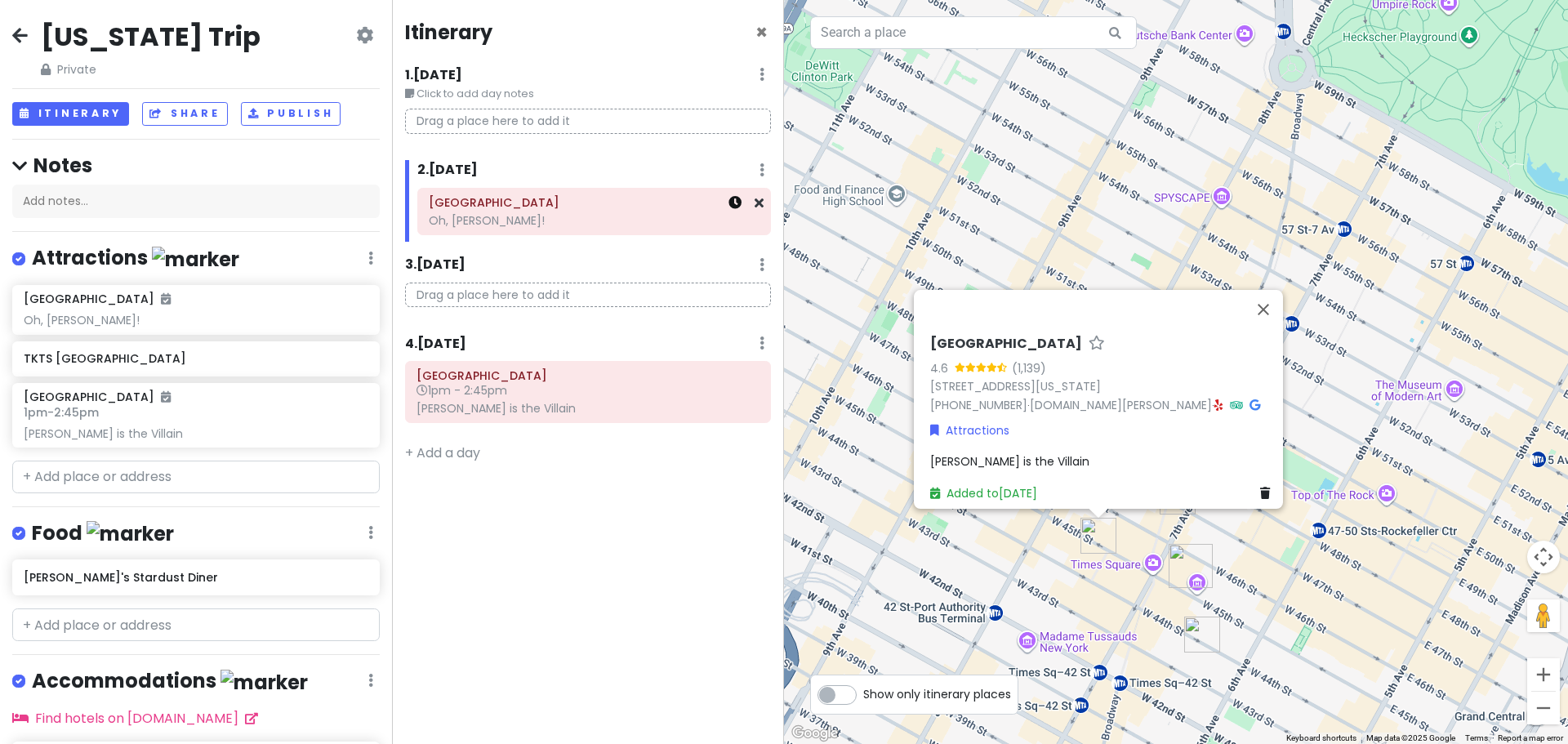
click at [735, 205] on icon at bounding box center [735, 202] width 13 height 13
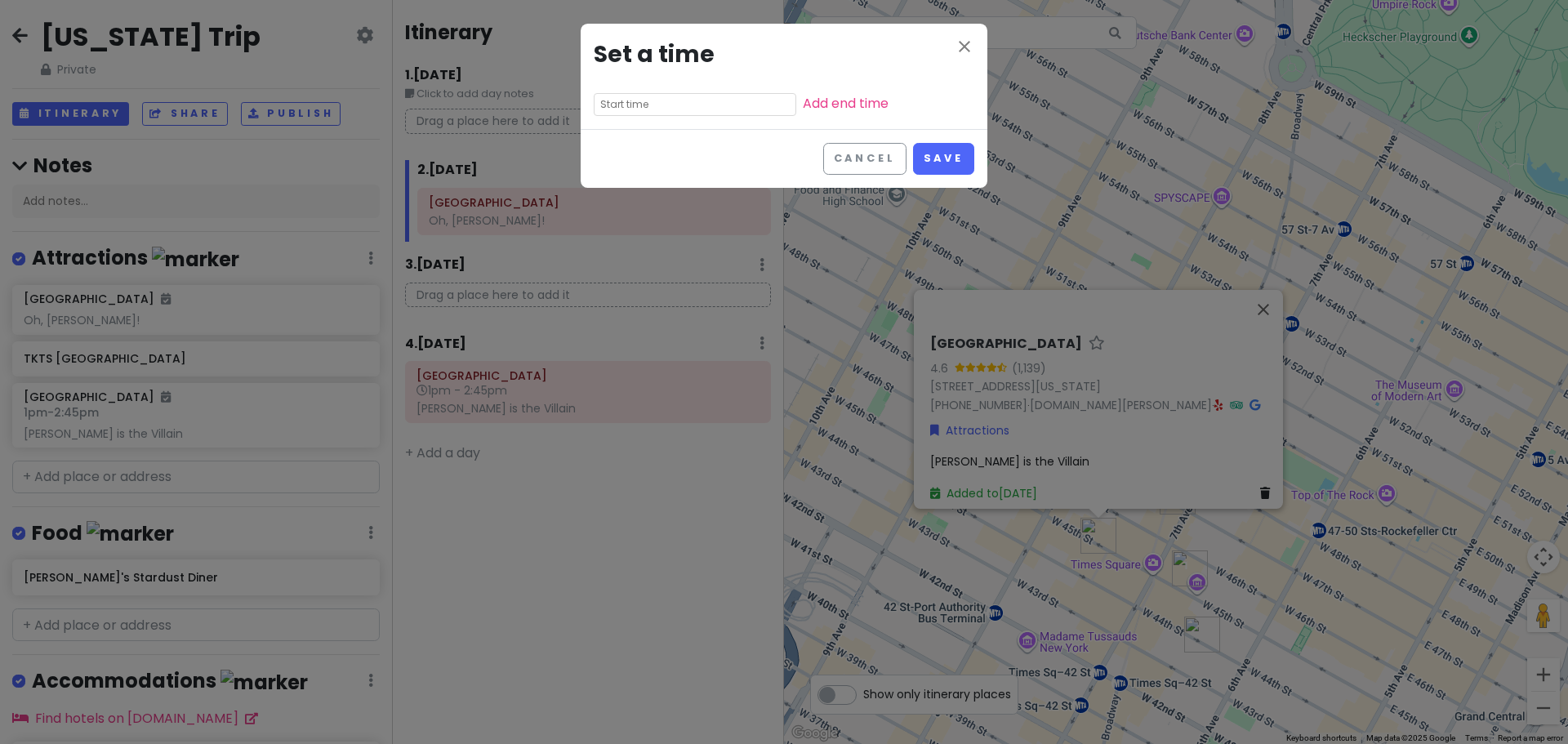
click at [693, 107] on input "text" at bounding box center [695, 105] width 203 height 23
click at [620, 184] on li "03" at bounding box center [616, 187] width 45 height 19
type input "3:15 pm"
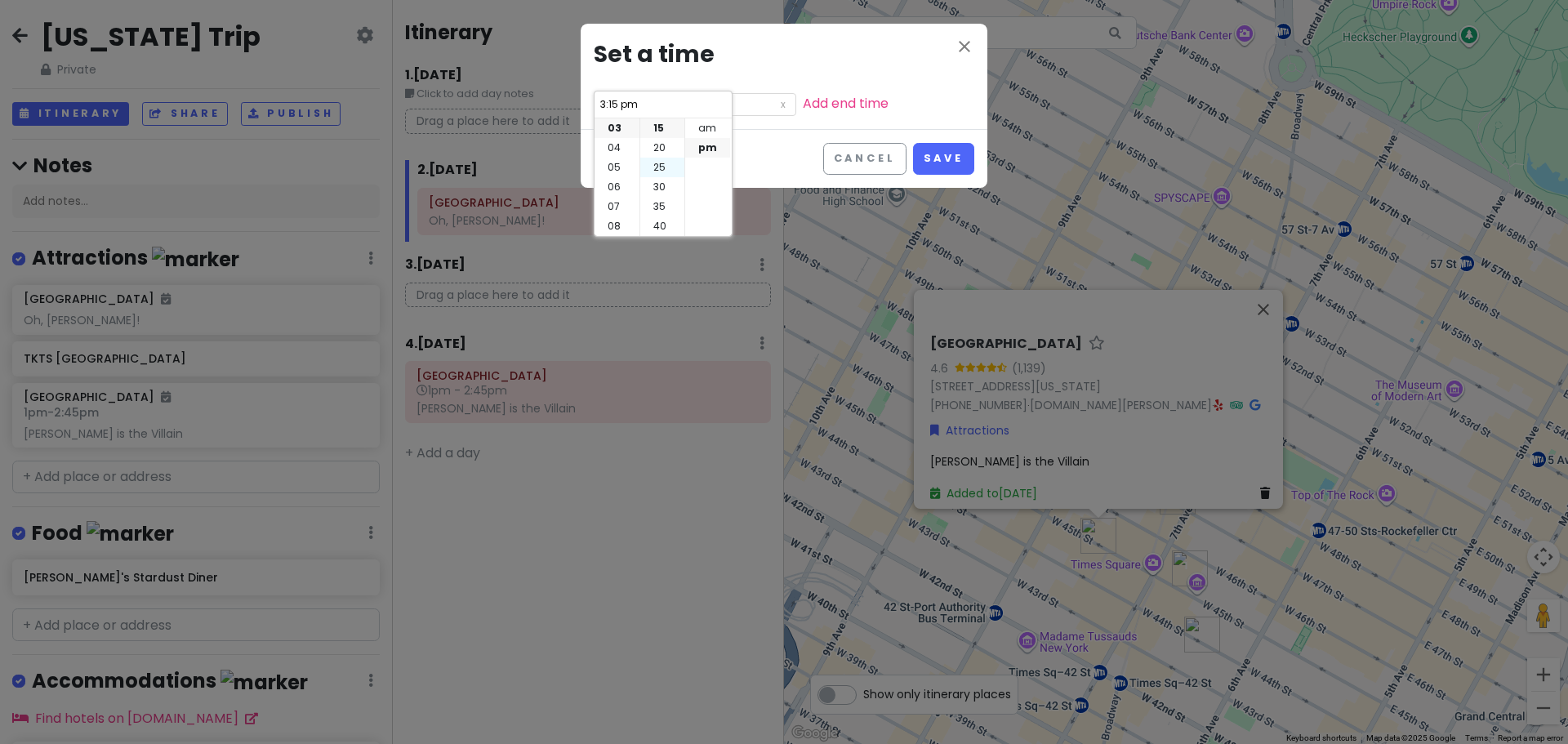
scroll to position [0, 0]
click at [663, 127] on li "00" at bounding box center [663, 128] width 45 height 19
type input "3:00 pm"
click at [802, 101] on link "Add end time" at bounding box center [845, 103] width 85 height 18
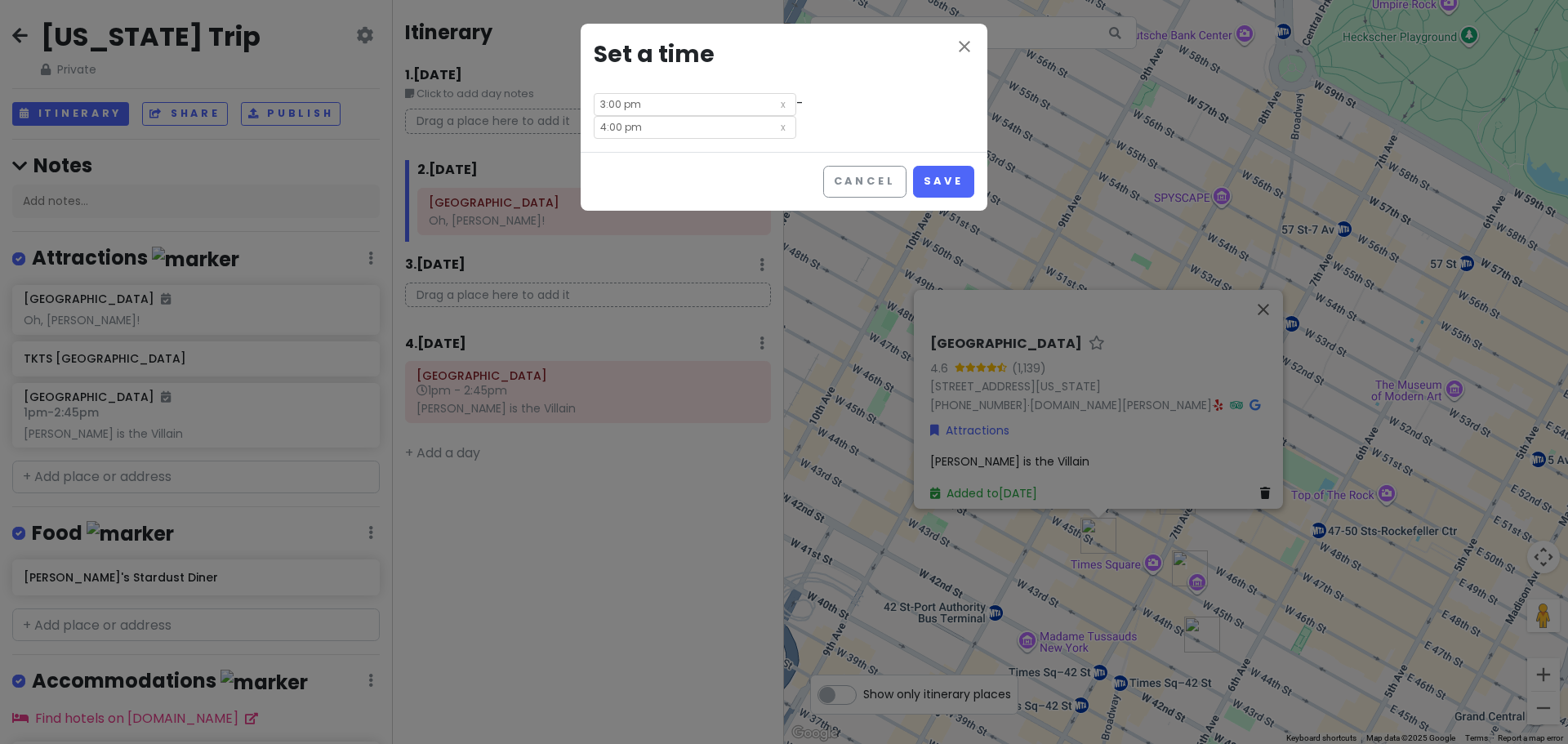
click at [797, 116] on input "4:00 pm" at bounding box center [695, 128] width 203 height 23
click at [766, 148] on li "05" at bounding box center [768, 147] width 45 height 19
type input "5:00 pm"
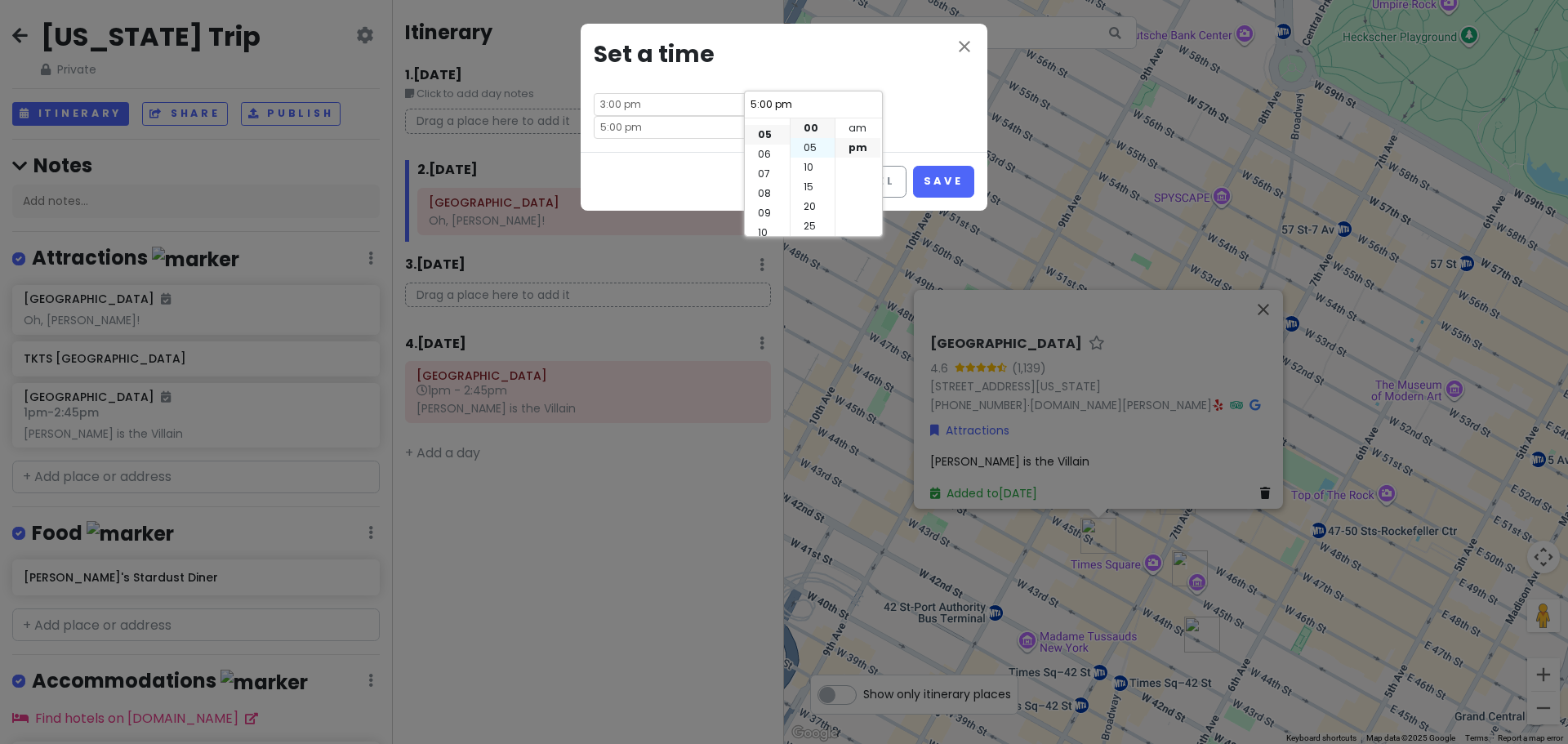
scroll to position [98, 0]
click at [811, 163] on li "30" at bounding box center [813, 164] width 45 height 19
type input "5:30 pm"
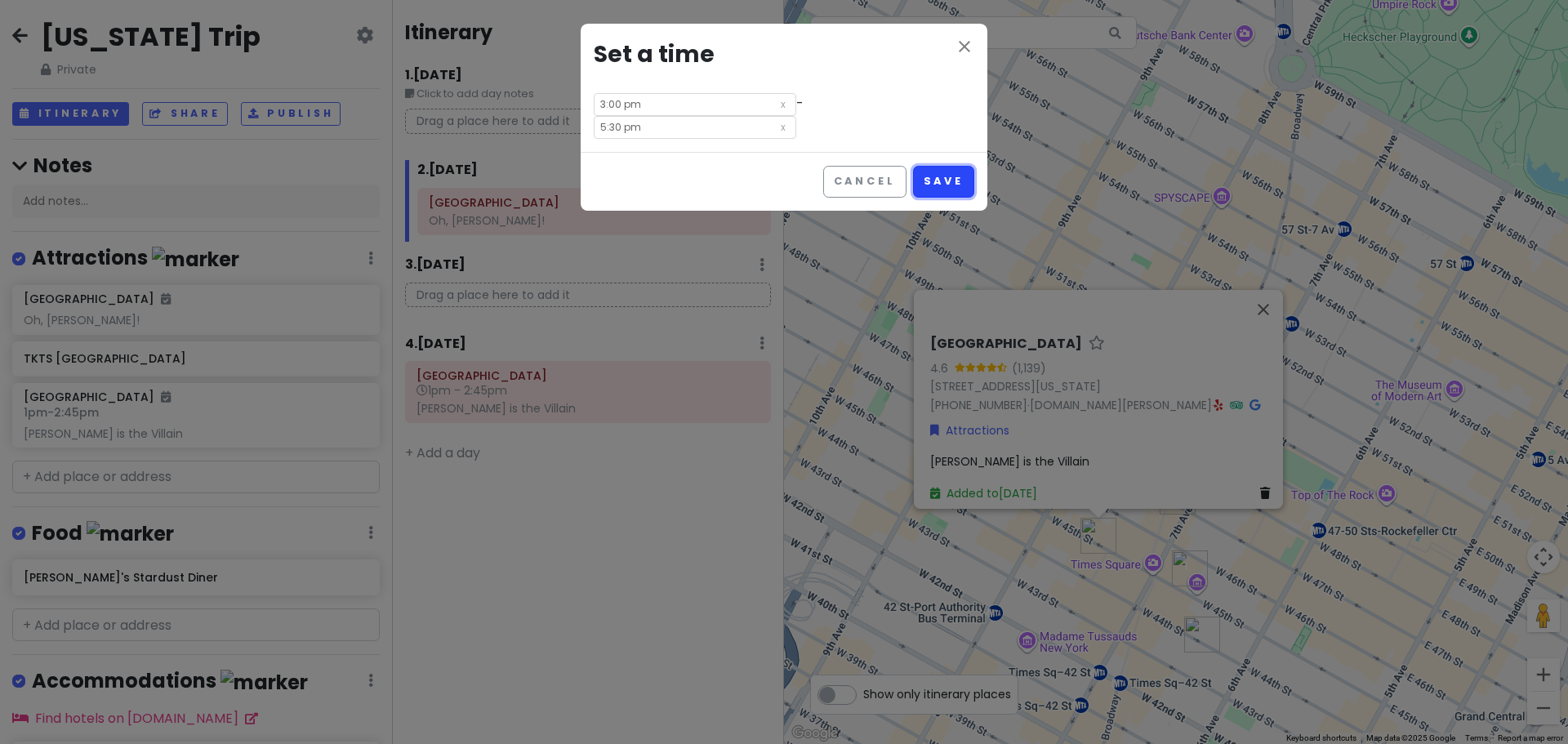
click at [939, 166] on button "Save" at bounding box center [943, 181] width 61 height 32
